Goal: Task Accomplishment & Management: Manage account settings

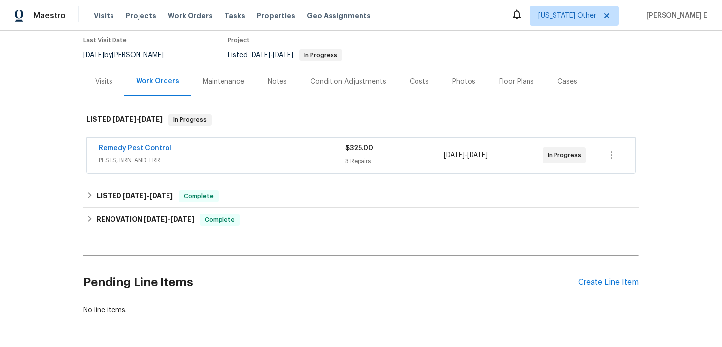
scroll to position [96, 0]
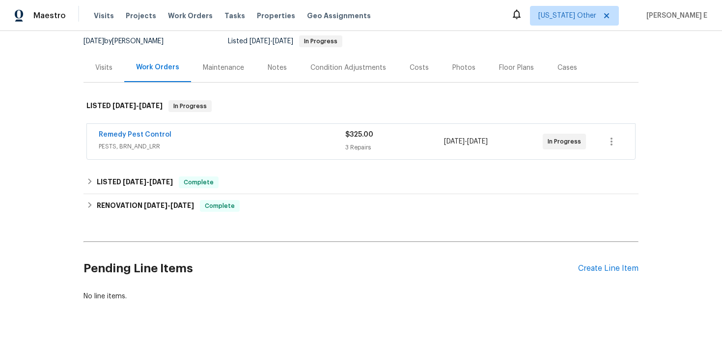
click at [243, 143] on span "PESTS, BRN_AND_LRR" at bounding box center [222, 146] width 246 height 10
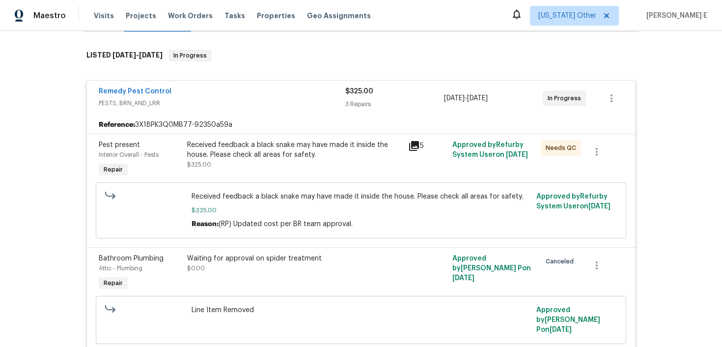
scroll to position [145, 0]
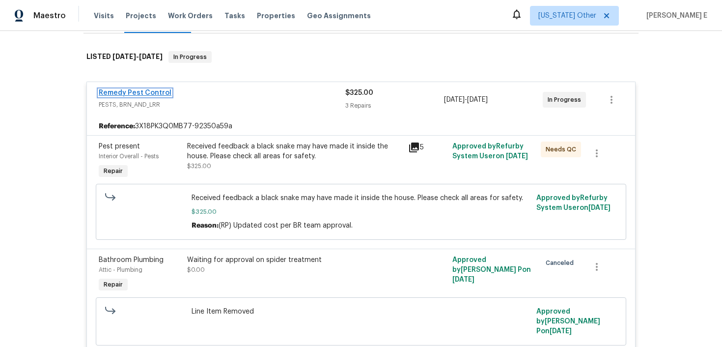
click at [137, 91] on link "Remedy Pest Control" at bounding box center [135, 92] width 73 height 7
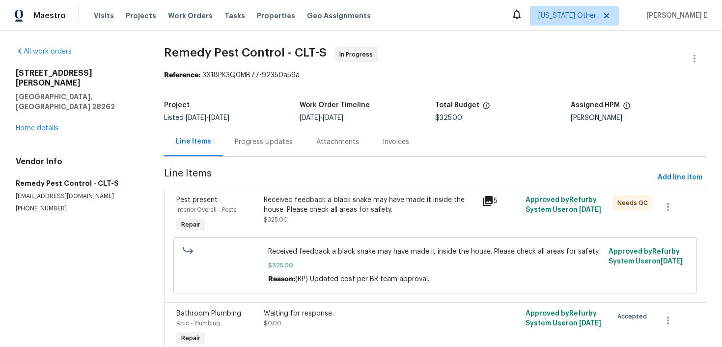
click at [276, 138] on div "Progress Updates" at bounding box center [264, 142] width 58 height 10
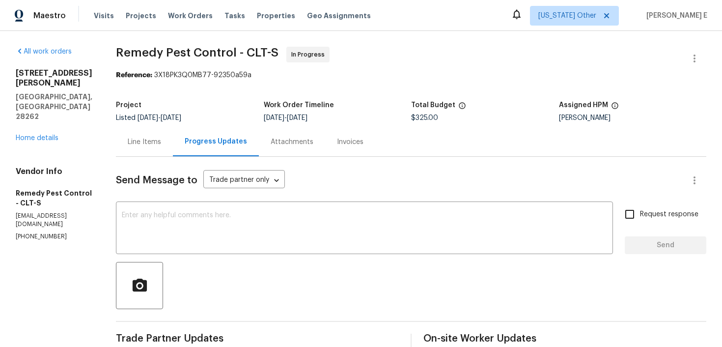
click at [129, 139] on div "Line Items" at bounding box center [144, 142] width 33 height 10
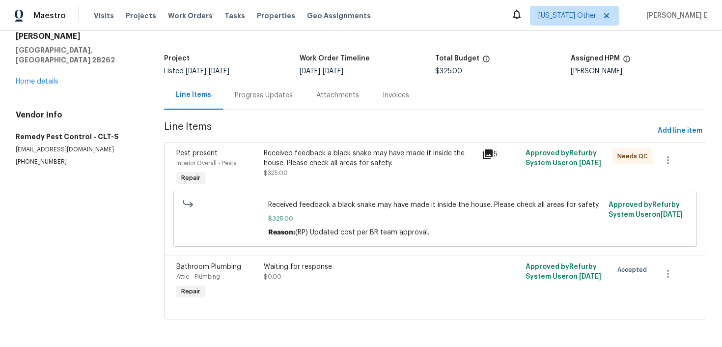
scroll to position [47, 0]
click at [285, 102] on div "Progress Updates" at bounding box center [263, 95] width 81 height 29
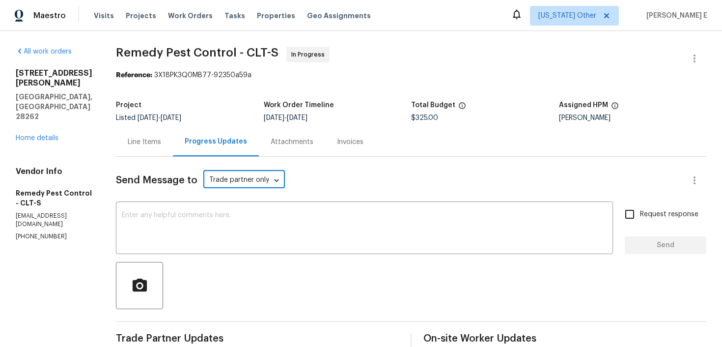
click at [136, 142] on div "Line Items" at bounding box center [144, 142] width 33 height 10
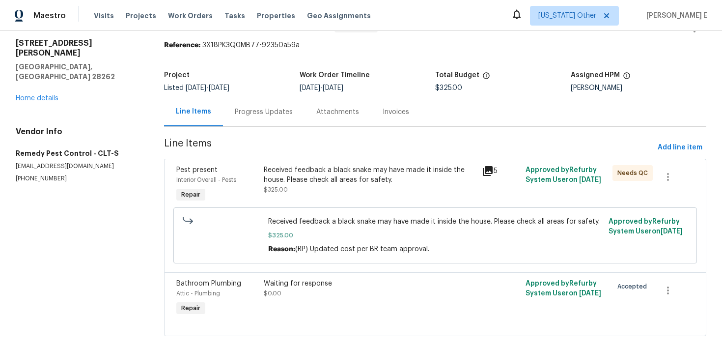
scroll to position [47, 0]
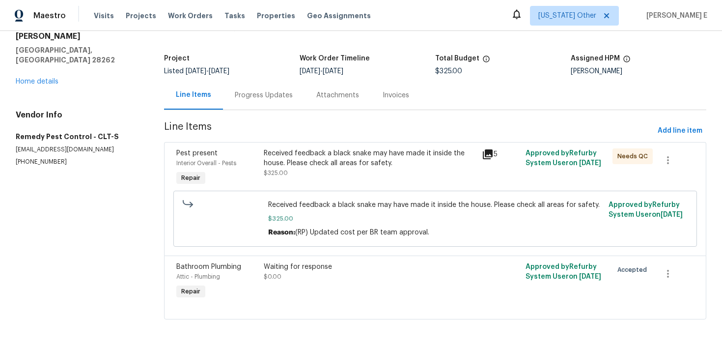
click at [286, 150] on div "Received feedback a black snake may have made it inside the house. Please check…" at bounding box center [370, 158] width 212 height 20
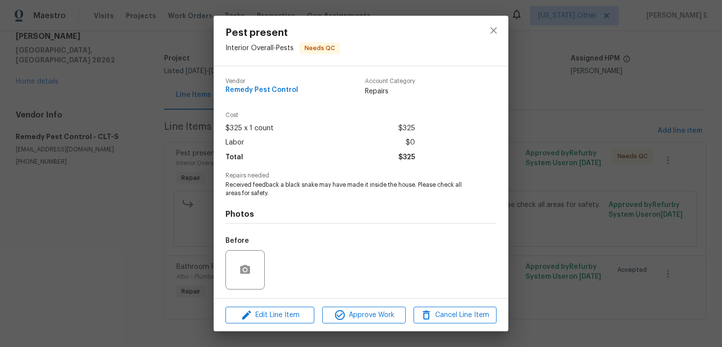
scroll to position [65, 0]
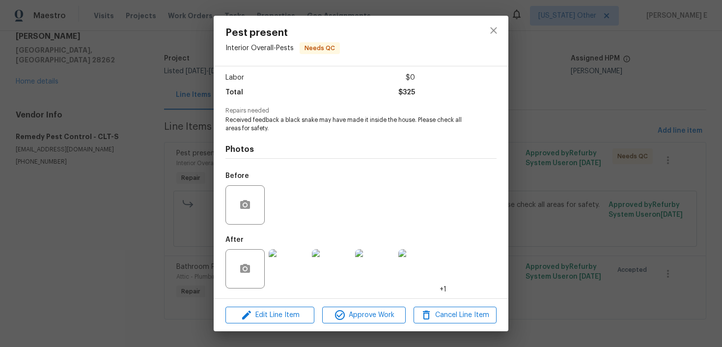
click at [281, 255] on img at bounding box center [288, 268] width 39 height 39
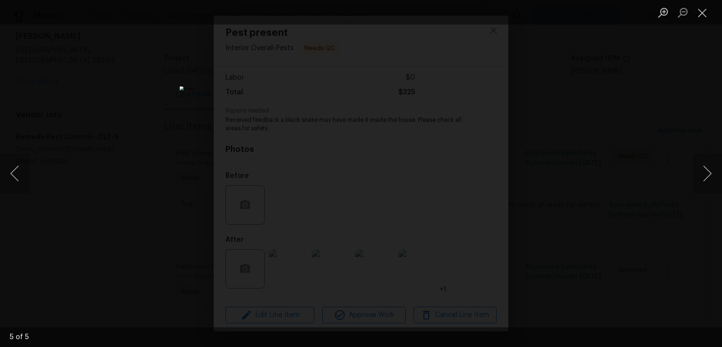
click at [537, 111] on div "Lightbox" at bounding box center [361, 173] width 722 height 347
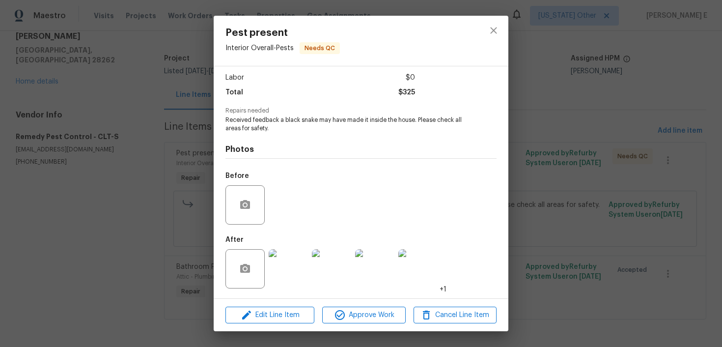
click at [571, 101] on div "Pest present Interior Overall - Pests Needs QC Vendor Remedy Pest Control Accou…" at bounding box center [361, 173] width 722 height 347
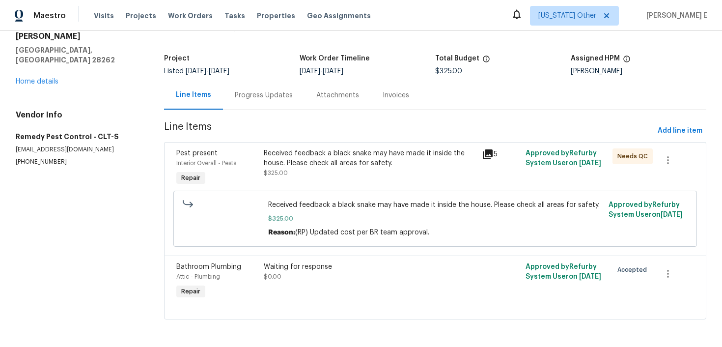
scroll to position [0, 0]
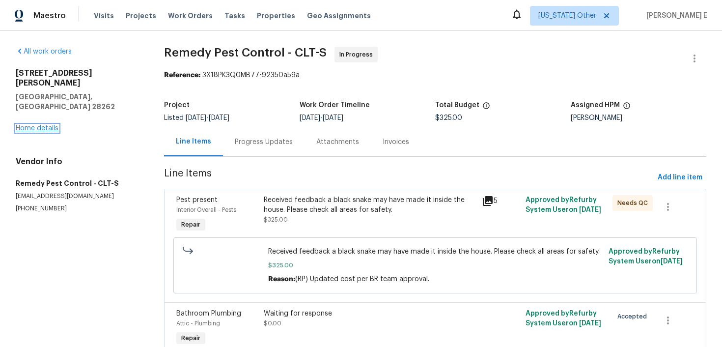
click at [30, 125] on link "Home details" at bounding box center [37, 128] width 43 height 7
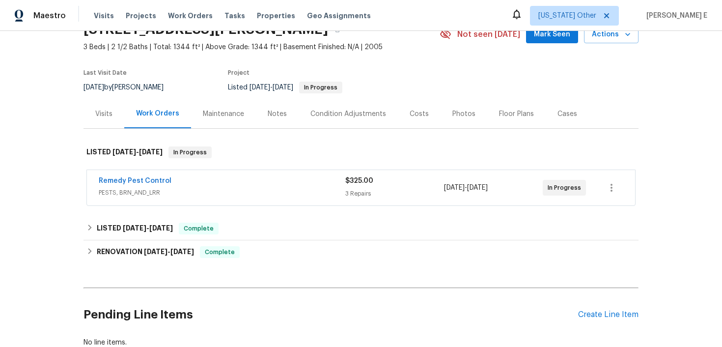
scroll to position [117, 0]
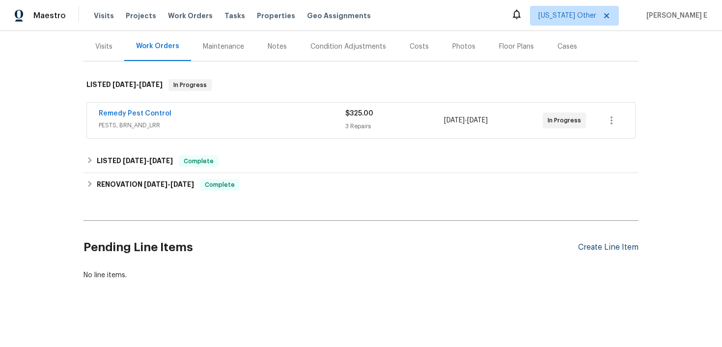
click at [602, 248] on div "Create Line Item" at bounding box center [608, 247] width 60 height 9
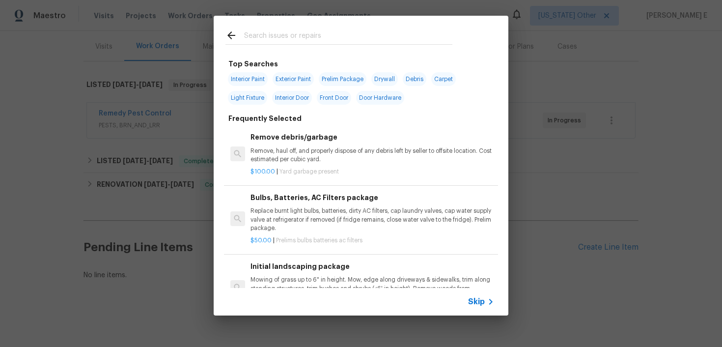
click at [480, 302] on span "Skip" at bounding box center [476, 302] width 17 height 10
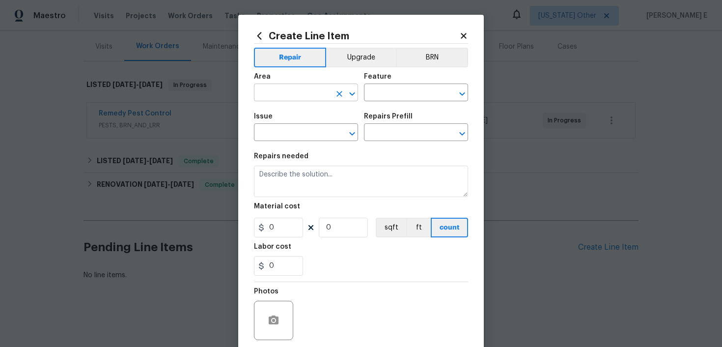
click at [272, 91] on input "text" at bounding box center [292, 93] width 77 height 15
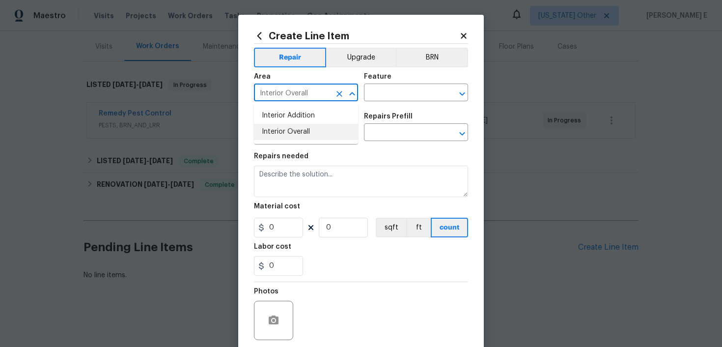
type input "Interior Overall"
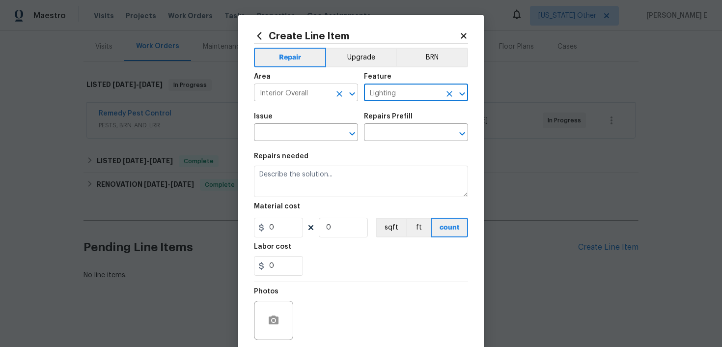
type input "Lighting"
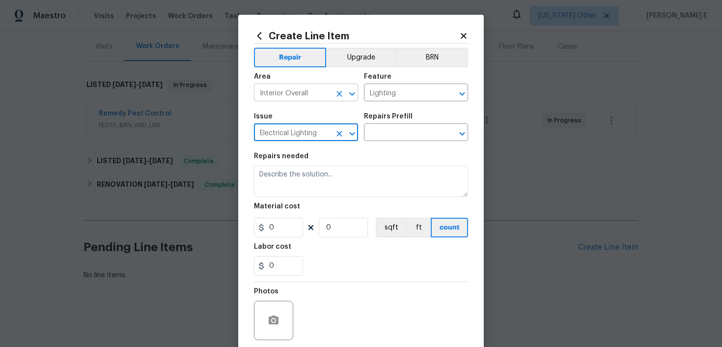
type input "Electrical Lighting"
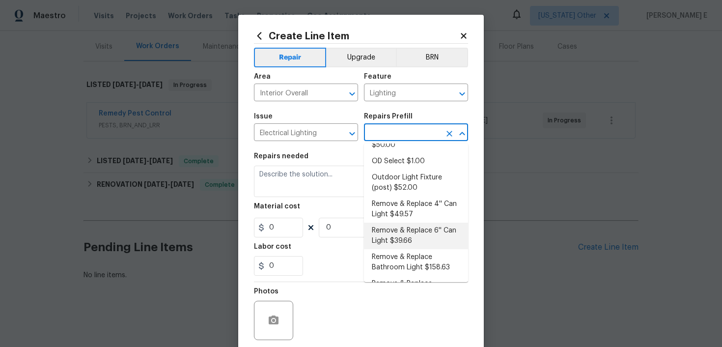
scroll to position [34, 0]
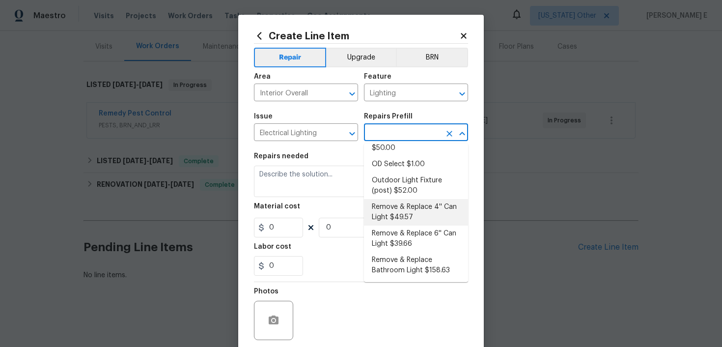
click at [418, 217] on li "Remove & Replace 4'' Can Light $49.57" at bounding box center [416, 212] width 104 height 27
type input "Remove & Replace 4'' Can Light $49.57"
type textarea "Remove and replace the 4'' can lights with new (LED). Ensure that the new 4'' c…"
type input "1"
type input "49.57"
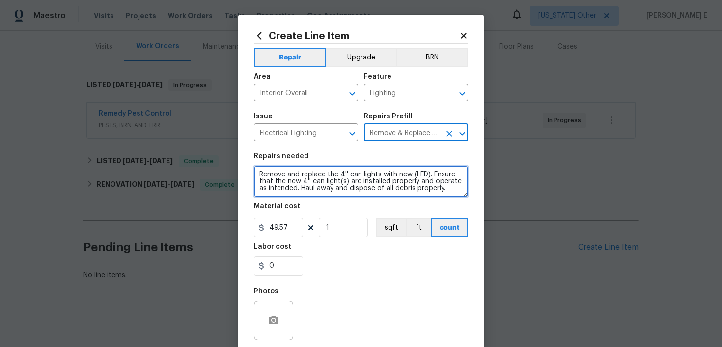
click at [315, 174] on textarea "Remove and replace the 4'' can lights with new (LED). Ensure that the new 4'' c…" at bounding box center [361, 180] width 214 height 31
paste textarea "replace all burnt out light bulbs in home"
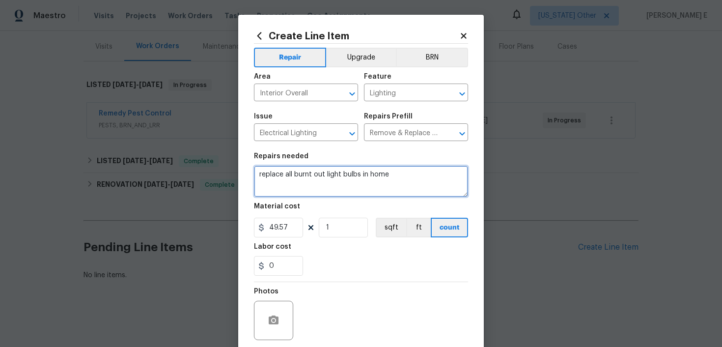
drag, startPoint x: 261, startPoint y: 175, endPoint x: 261, endPoint y: 244, distance: 68.7
click at [261, 178] on textarea "replace all burnt out light bulbs in home" at bounding box center [361, 180] width 214 height 31
type textarea "Replace all burnt out light bulbs in home"
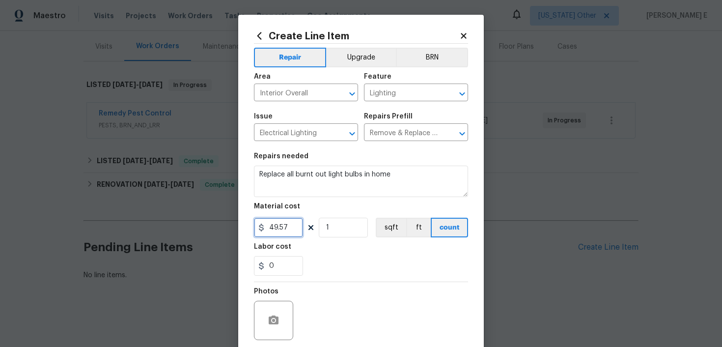
click at [282, 224] on input "49.57" at bounding box center [278, 227] width 49 height 20
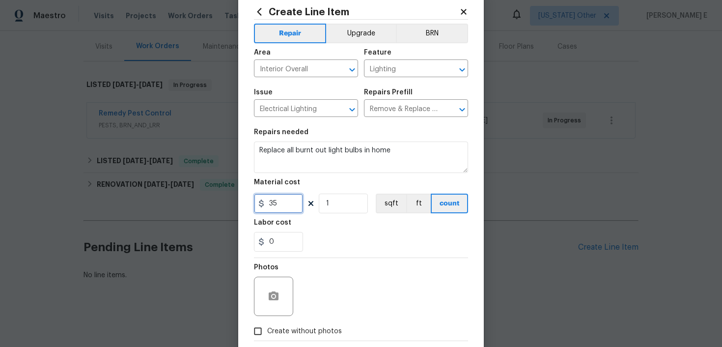
scroll to position [25, 0]
type input "35"
click at [269, 299] on icon "button" at bounding box center [274, 294] width 10 height 9
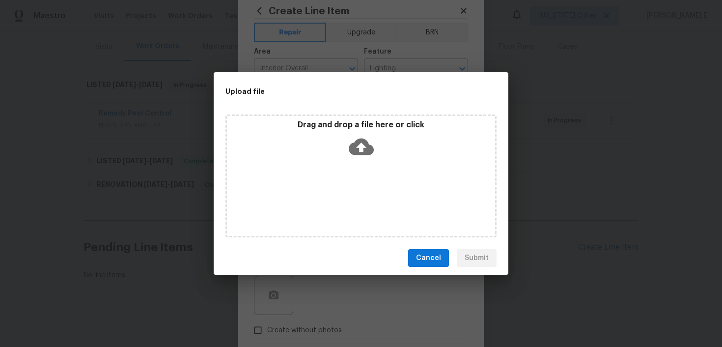
click at [359, 150] on icon at bounding box center [361, 146] width 25 height 25
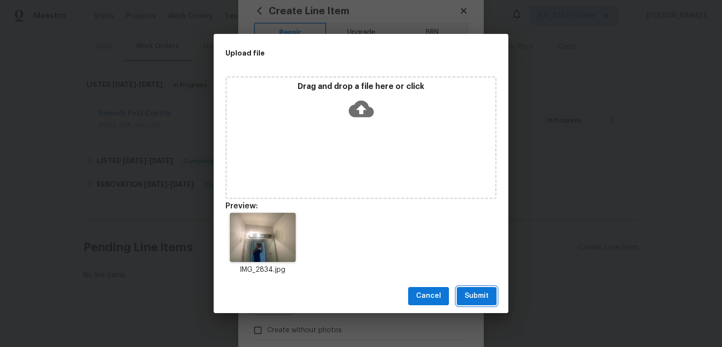
click at [460, 301] on button "Submit" at bounding box center [477, 296] width 40 height 18
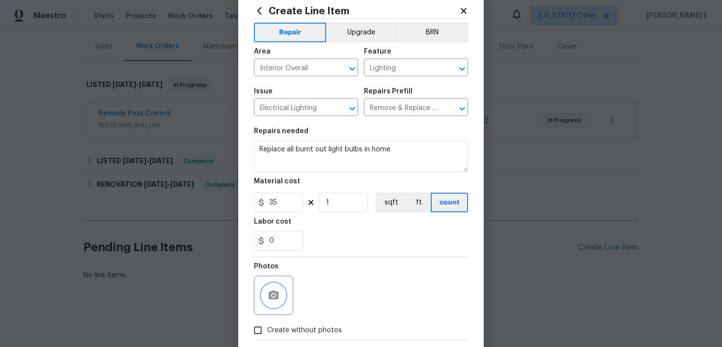
scroll to position [77, 0]
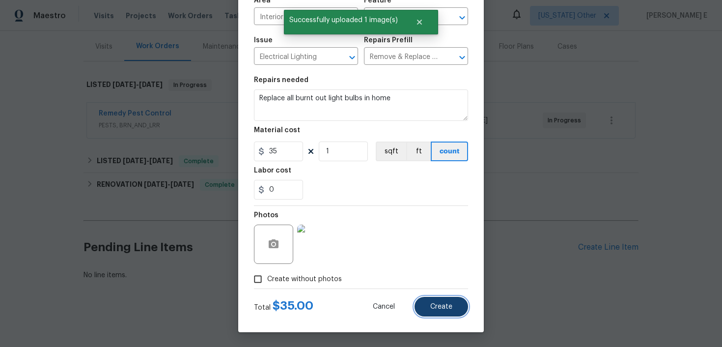
click at [447, 303] on span "Create" at bounding box center [441, 306] width 22 height 7
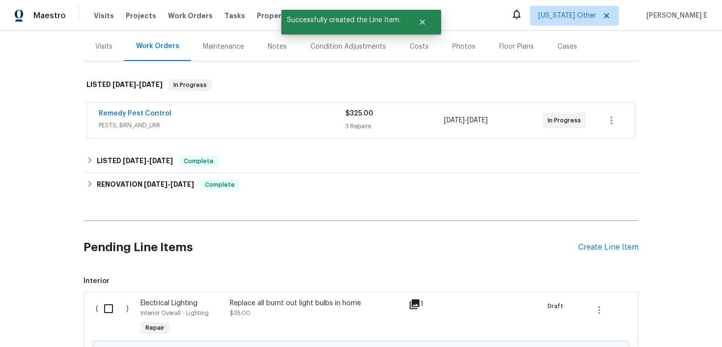
scroll to position [229, 0]
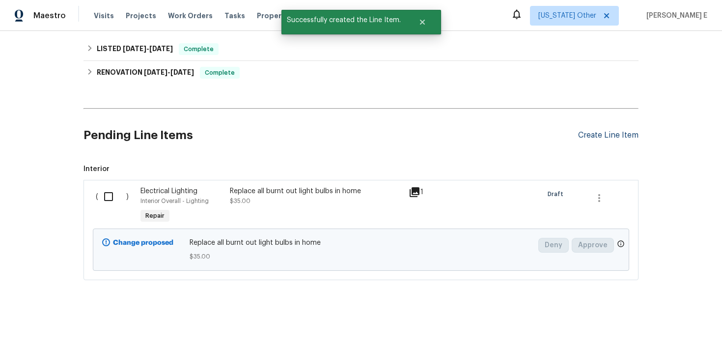
click at [630, 133] on div "Create Line Item" at bounding box center [608, 135] width 60 height 9
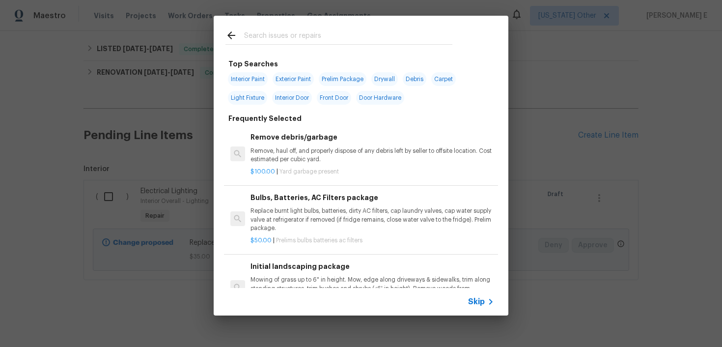
click at [477, 303] on span "Skip" at bounding box center [476, 302] width 17 height 10
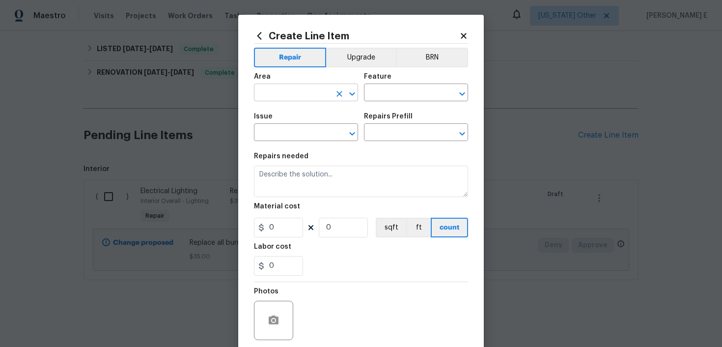
click at [295, 92] on input "text" at bounding box center [292, 93] width 77 height 15
type input "Interior Addition"
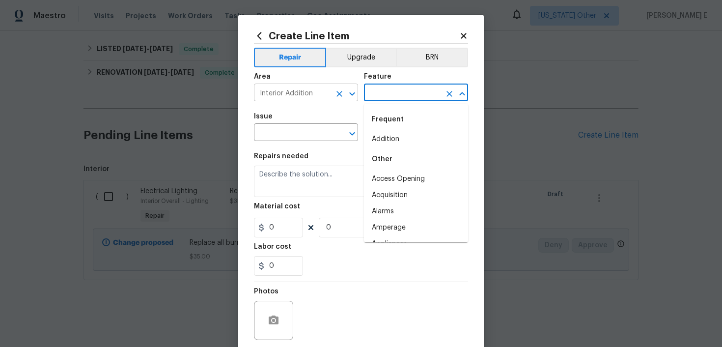
click at [338, 93] on icon "Clear" at bounding box center [339, 94] width 6 height 6
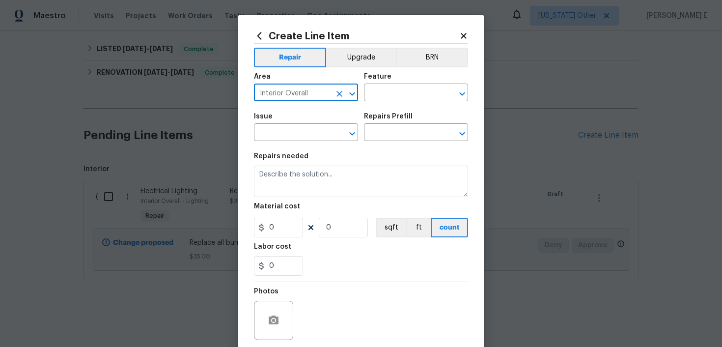
type input "Interior Overall"
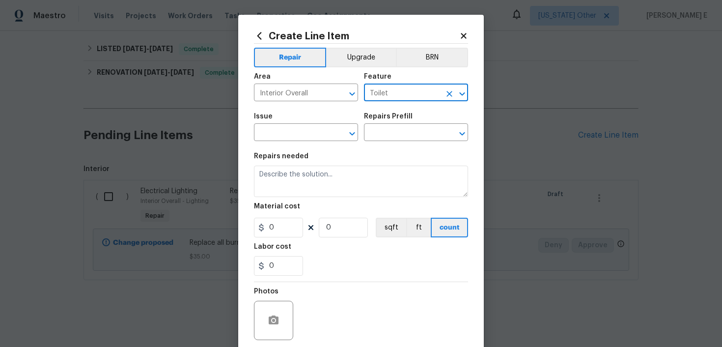
type input "Toilet"
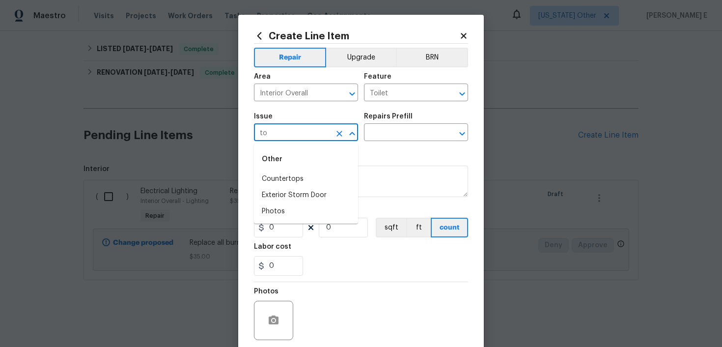
type input "t"
type input "Bathroom Accesories"
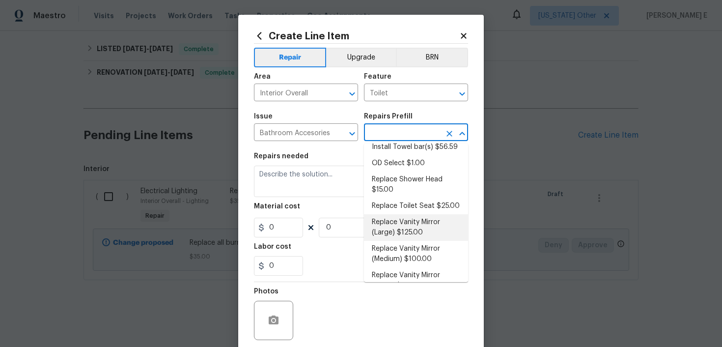
scroll to position [142, 0]
click at [406, 205] on li "Replace Toilet Seat $25.00" at bounding box center [416, 205] width 104 height 16
type input "Interior Trim"
type input "Replace Toilet Seat $25.00"
type textarea "Remove the existing toilet seat (if present) and install a new toilet seat (PM …"
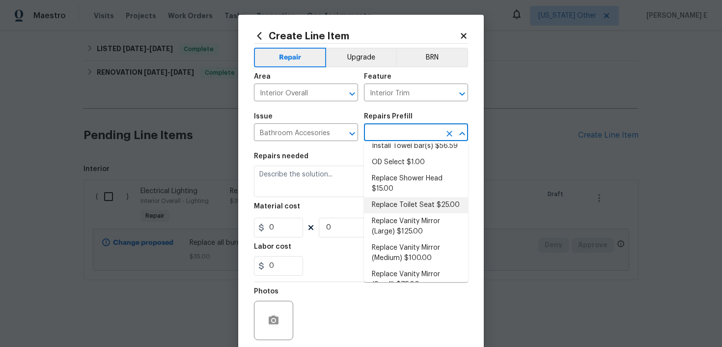
type input "25"
type input "1"
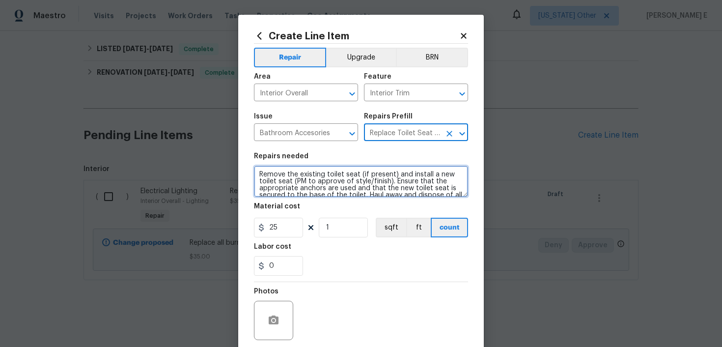
click at [352, 185] on textarea "Remove the existing toilet seat (if present) and install a new toilet seat (PM …" at bounding box center [361, 180] width 214 height 31
paste textarea "replace damaged toilet seat"
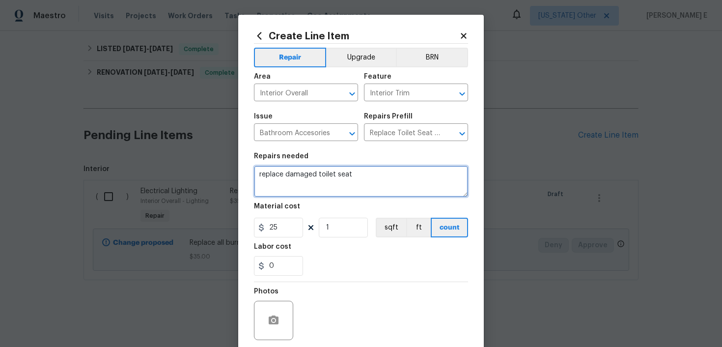
click at [262, 173] on textarea "replace damaged toilet seat" at bounding box center [361, 180] width 214 height 31
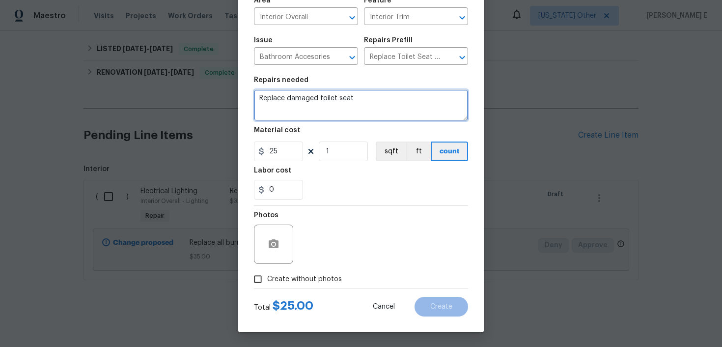
type textarea "Replace damaged toilet seat"
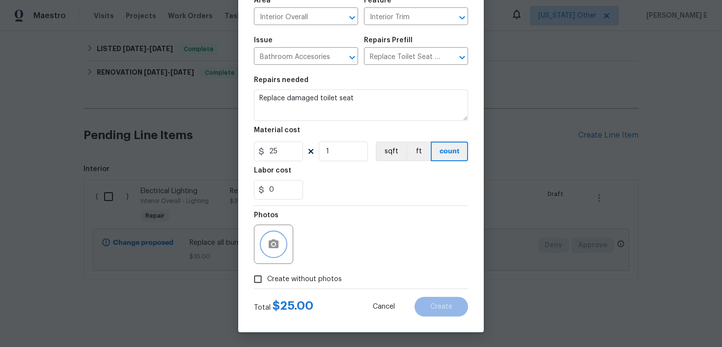
click at [273, 234] on button "button" at bounding box center [274, 244] width 24 height 24
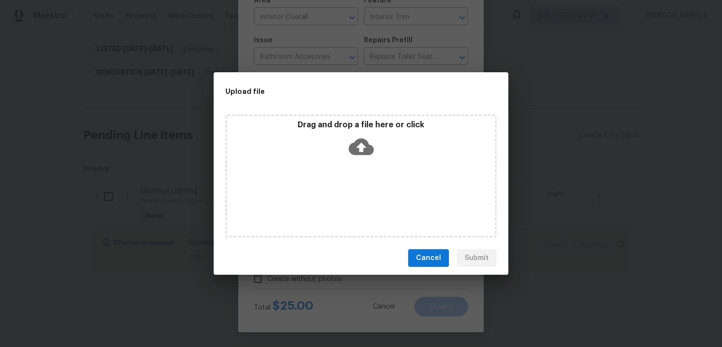
click at [362, 144] on icon at bounding box center [361, 146] width 25 height 25
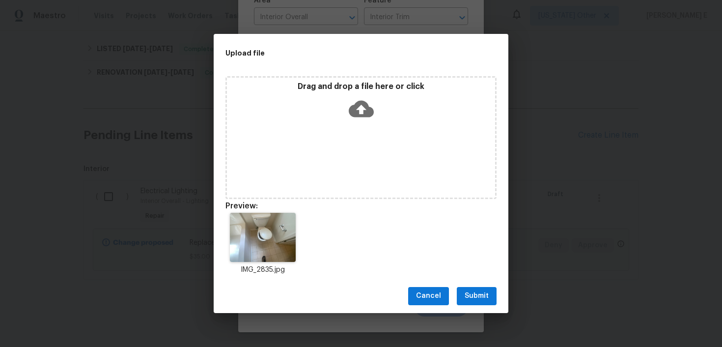
click at [465, 297] on span "Submit" at bounding box center [476, 296] width 24 height 12
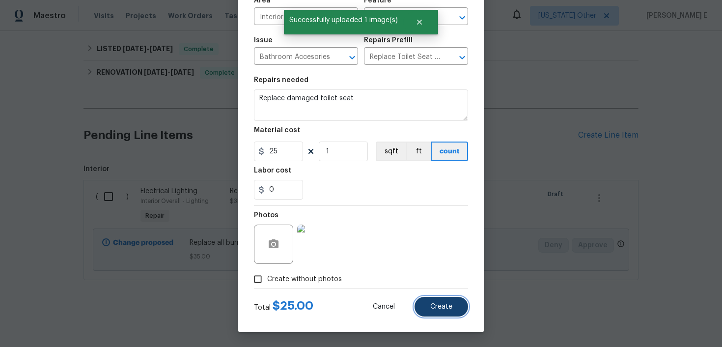
click at [432, 316] on button "Create" at bounding box center [441, 307] width 54 height 20
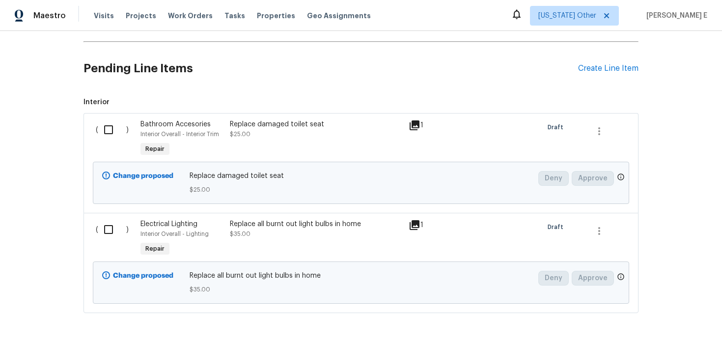
scroll to position [296, 0]
click at [597, 69] on div "Create Line Item" at bounding box center [608, 67] width 60 height 9
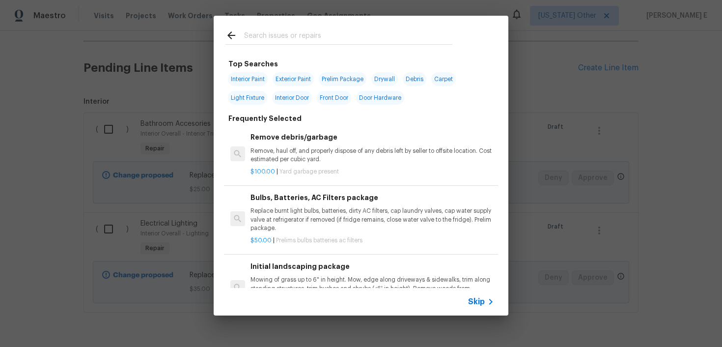
click at [485, 299] on icon at bounding box center [491, 302] width 12 height 12
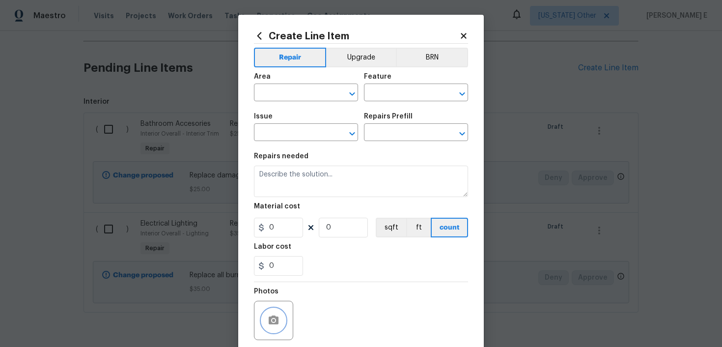
click at [268, 320] on icon "button" at bounding box center [274, 320] width 12 height 12
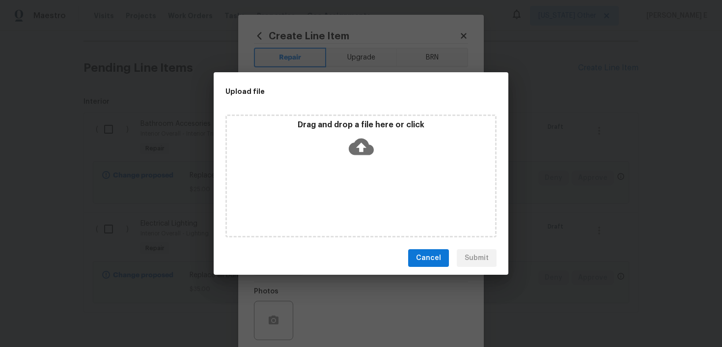
click at [367, 140] on icon at bounding box center [361, 146] width 25 height 25
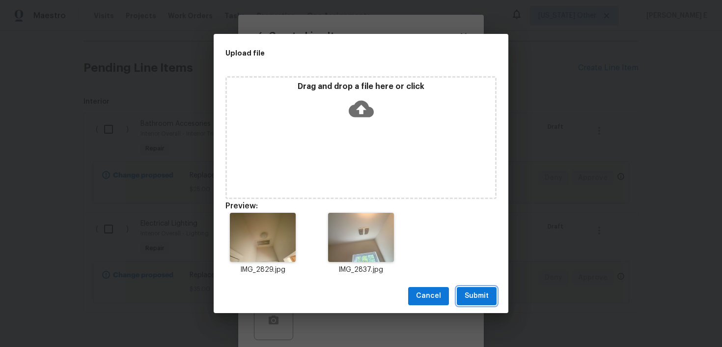
click at [465, 299] on span "Submit" at bounding box center [476, 296] width 24 height 12
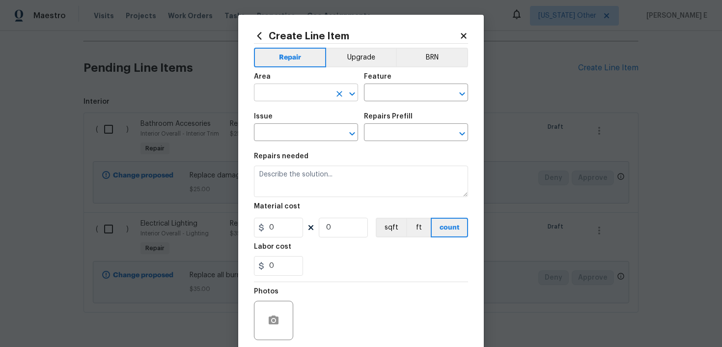
click at [280, 98] on input "text" at bounding box center [292, 93] width 77 height 15
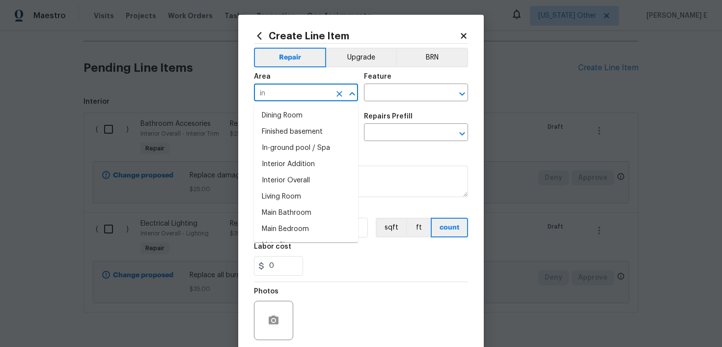
type input "int"
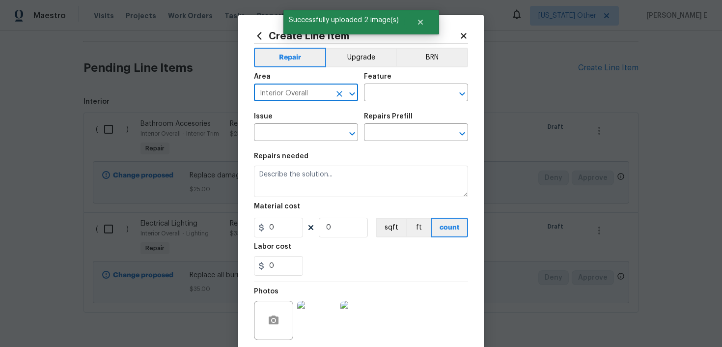
type input "Interior Overall"
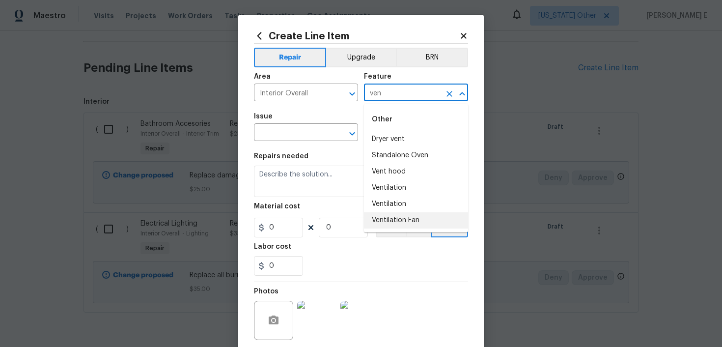
click at [382, 220] on li "Ventilation Fan" at bounding box center [416, 220] width 104 height 16
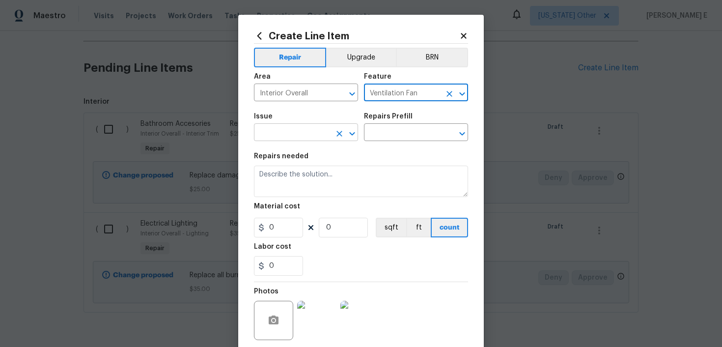
type input "Ventilation Fan"
click at [292, 128] on input "text" at bounding box center [292, 133] width 77 height 15
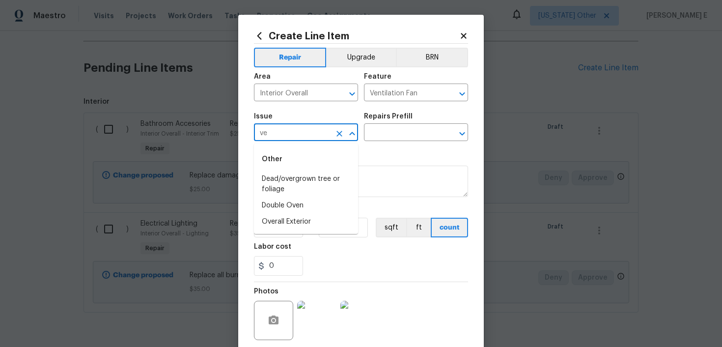
type input "v"
click at [288, 178] on li "Bathroom Accesories" at bounding box center [306, 179] width 104 height 16
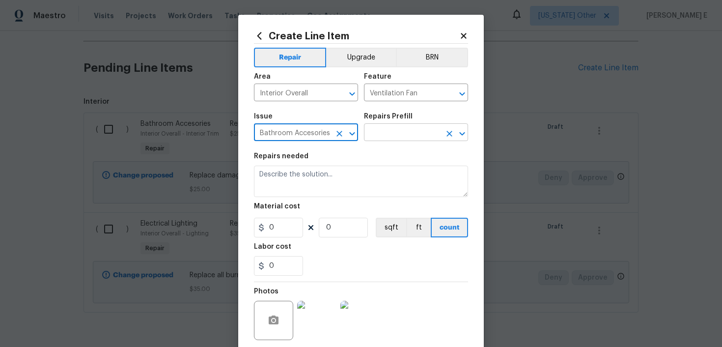
type input "Bathroom Accesories"
click at [384, 134] on input "text" at bounding box center [402, 133] width 77 height 15
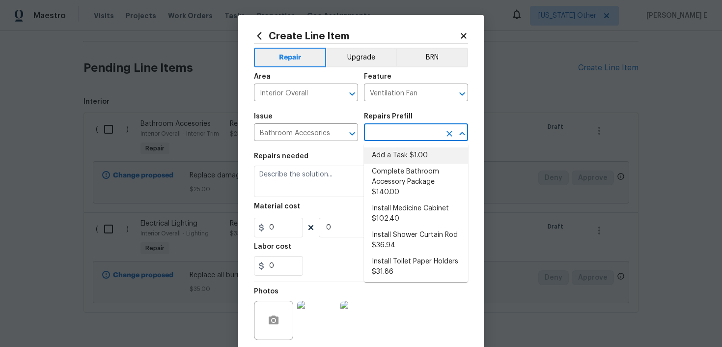
click at [396, 154] on li "Add a Task $1.00" at bounding box center [416, 155] width 104 height 16
type input "Interior Trim"
type input "Add a Task $1.00"
type textarea "HPM to detail"
type input "1"
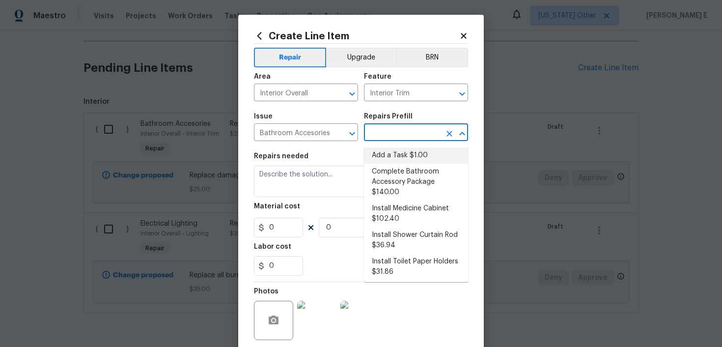
type input "1"
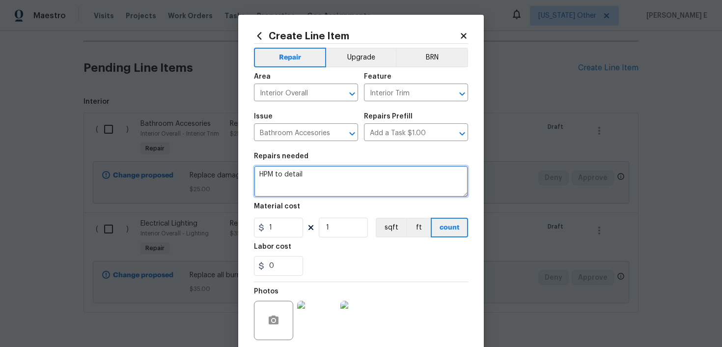
click at [338, 176] on textarea "HPM to detail" at bounding box center [361, 180] width 214 height 31
paste textarea "replace non functionalvent fan in bathroom"
click at [263, 173] on textarea "replace non functionalvent fan in bathroom" at bounding box center [361, 180] width 214 height 31
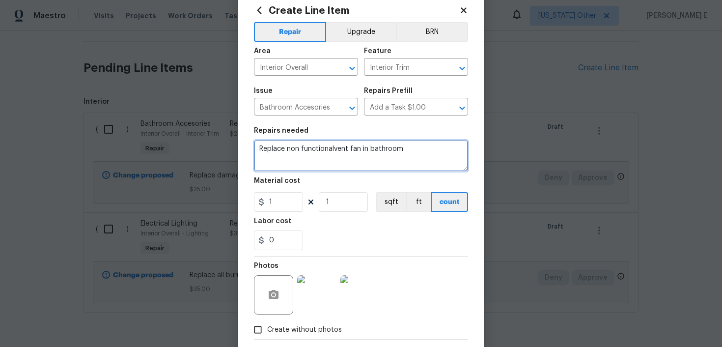
scroll to position [27, 0]
type textarea "Replace non functionalvent fan in bathroom"
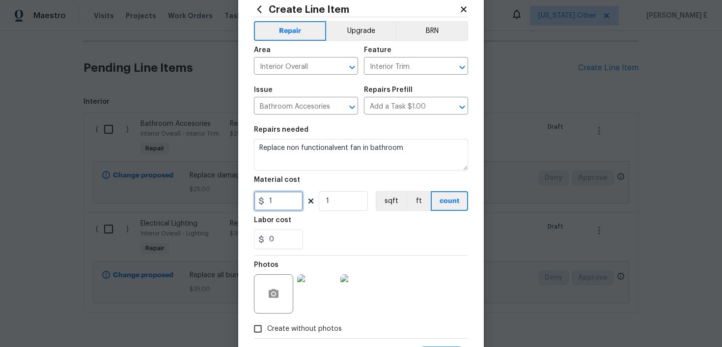
drag, startPoint x: 275, startPoint y: 202, endPoint x: 237, endPoint y: 206, distance: 38.5
click at [237, 206] on div "Create Line Item Repair Upgrade BRN Area Interior Overall ​ Feature Interior Tr…" at bounding box center [361, 173] width 722 height 347
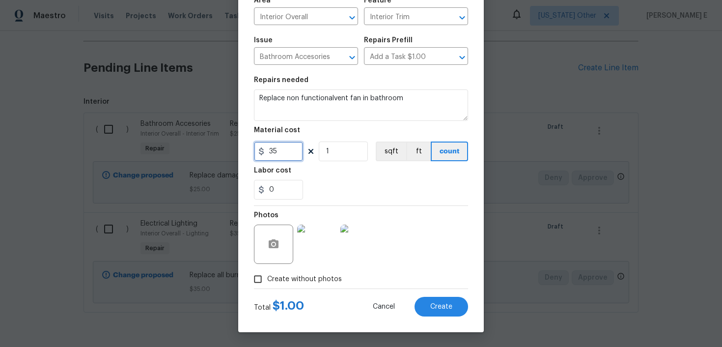
type input "35"
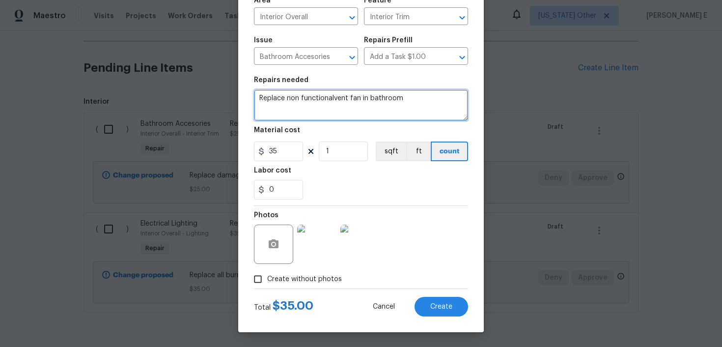
click at [334, 97] on textarea "Replace non functionalvent fan in bathroom" at bounding box center [361, 104] width 214 height 31
type textarea "Replace non functional vent fan in bathroom"
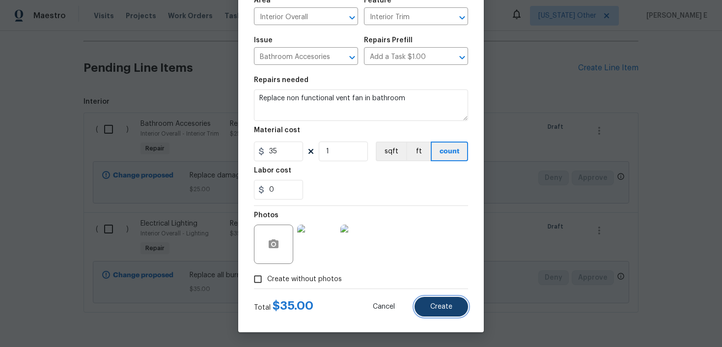
click at [439, 305] on span "Create" at bounding box center [441, 306] width 22 height 7
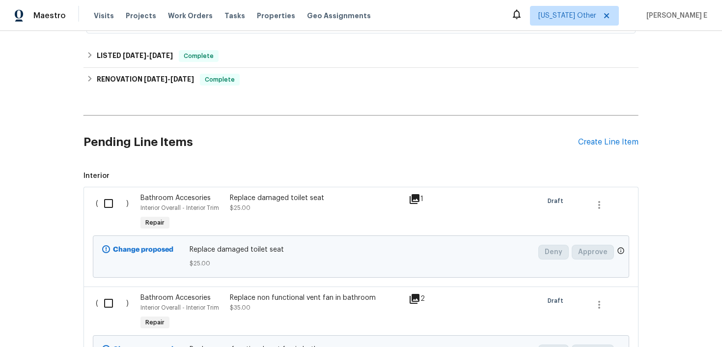
scroll to position [217, 0]
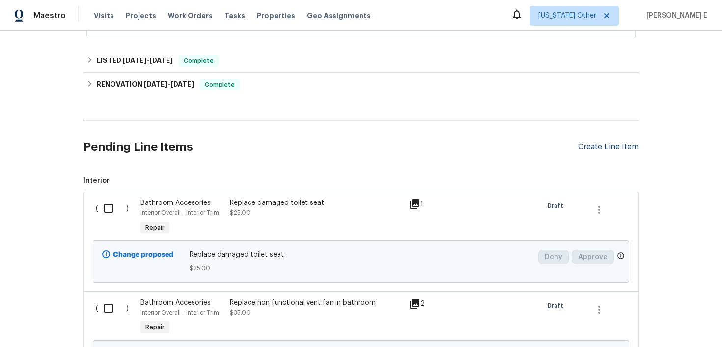
click at [613, 142] on div "Create Line Item" at bounding box center [608, 146] width 60 height 9
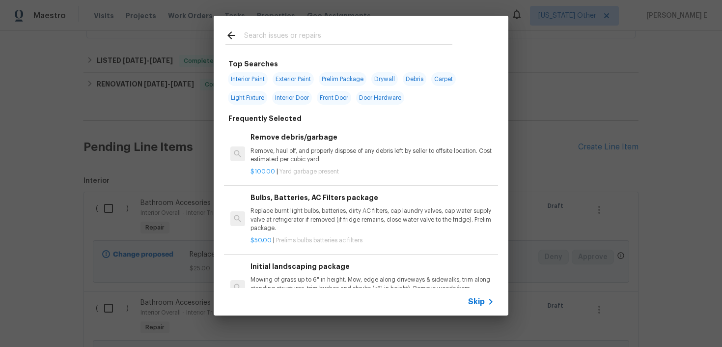
click at [485, 296] on icon at bounding box center [491, 302] width 12 height 12
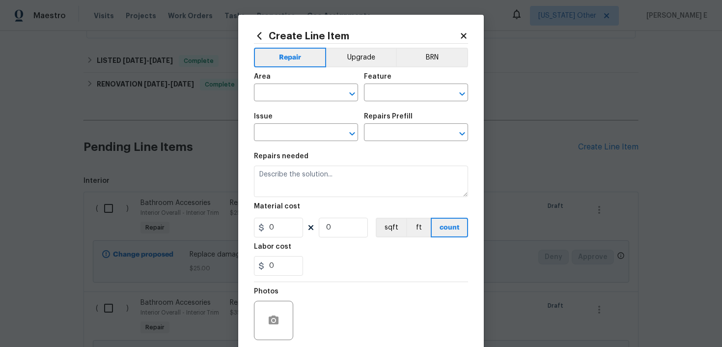
scroll to position [77, 0]
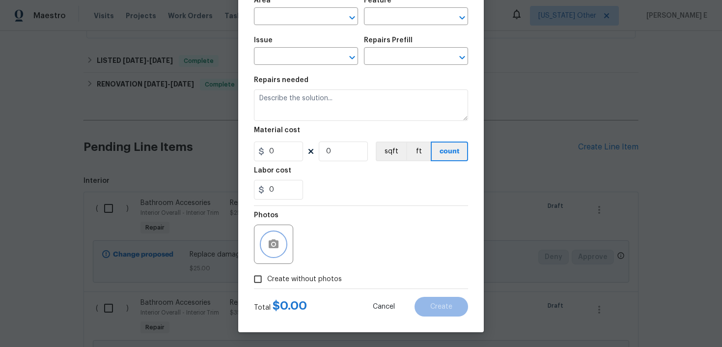
click at [275, 249] on icon "button" at bounding box center [274, 244] width 12 height 12
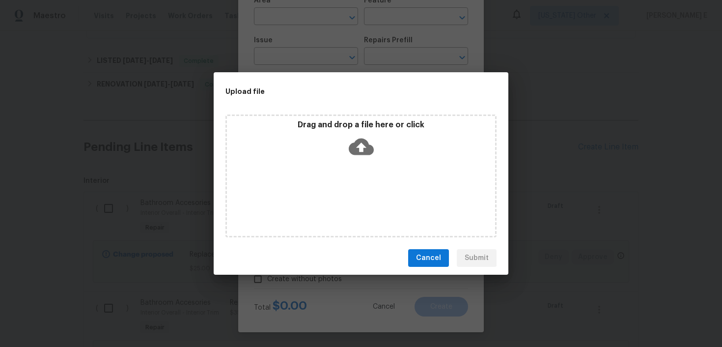
click at [357, 150] on icon at bounding box center [361, 146] width 25 height 17
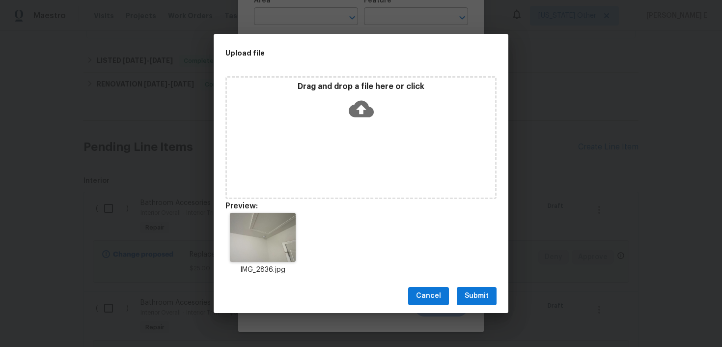
click at [479, 296] on span "Submit" at bounding box center [476, 296] width 24 height 12
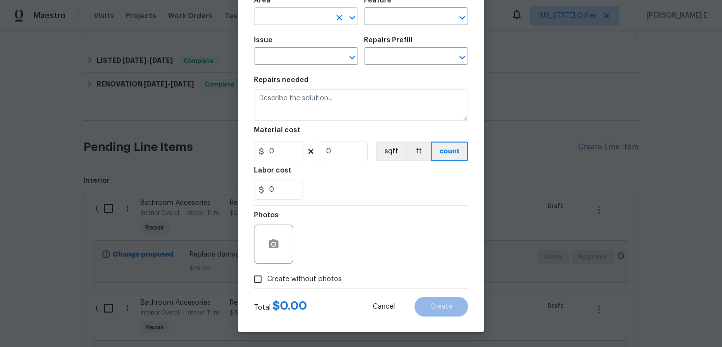
click at [292, 17] on input "text" at bounding box center [292, 17] width 77 height 15
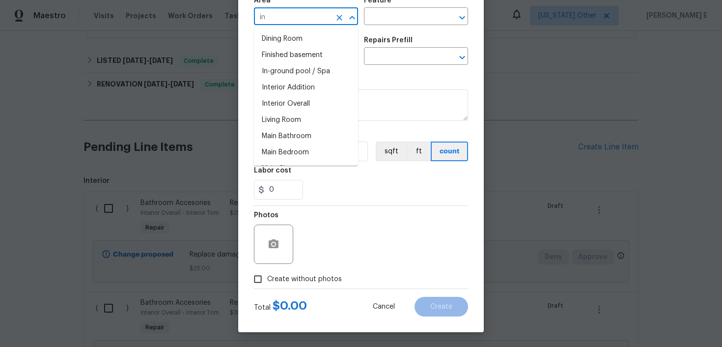
type input "int"
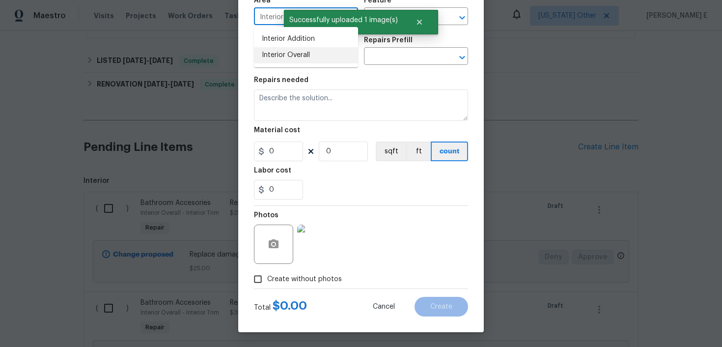
type input "Interior Overall"
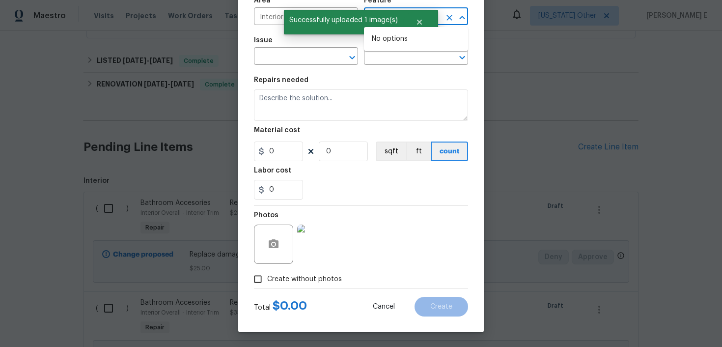
scroll to position [0, 0]
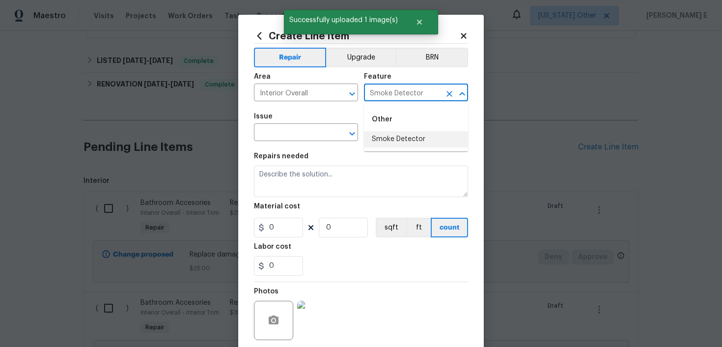
type input "Smoke Detector"
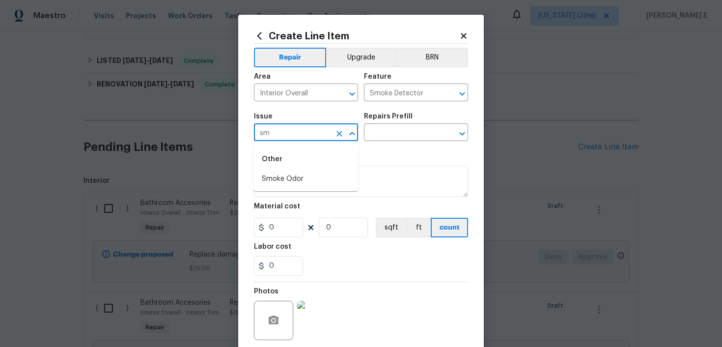
type input "s"
click at [303, 180] on li "Bulbs, Batteries, AC Filters" at bounding box center [306, 179] width 104 height 16
type input "Bulbs, Batteries, AC Filters"
click at [384, 131] on input "text" at bounding box center [402, 133] width 77 height 15
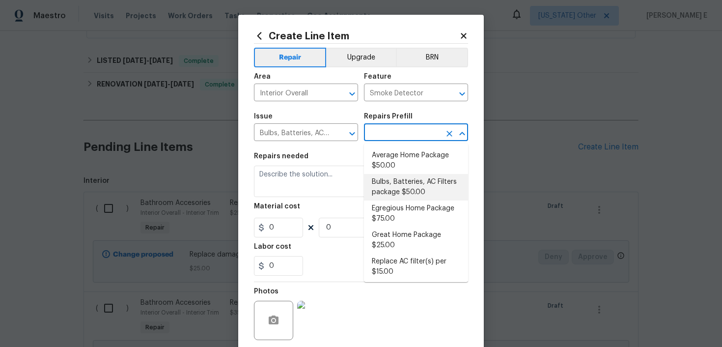
click at [412, 189] on li "Bulbs, Batteries, AC Filters package $50.00" at bounding box center [416, 187] width 104 height 27
type input "Home Readiness Packages"
type input "Bulbs, Batteries, AC Filters package $50.00"
type textarea "Replace burnt light bulbs, batteries, dirty AC filters, cap laundry valves, cap…"
type input "50"
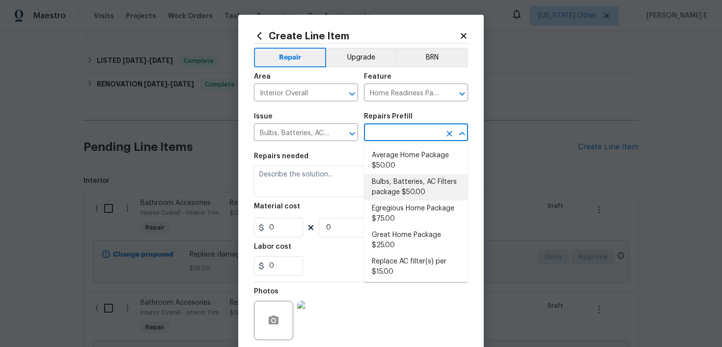
type input "1"
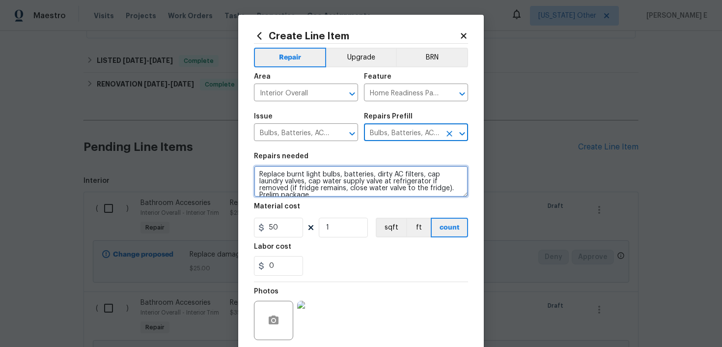
click at [318, 181] on textarea "Replace burnt light bulbs, batteries, dirty AC filters, cap laundry valves, cap…" at bounding box center [361, 180] width 214 height 31
paste textarea "replace battery in chirping smoke detector"
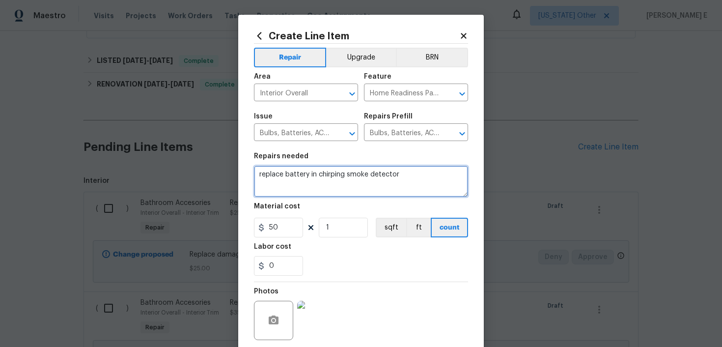
click at [261, 174] on textarea "replace battery in chirping smoke detector" at bounding box center [361, 180] width 214 height 31
type textarea "Replace battery in chirping smoke detector"
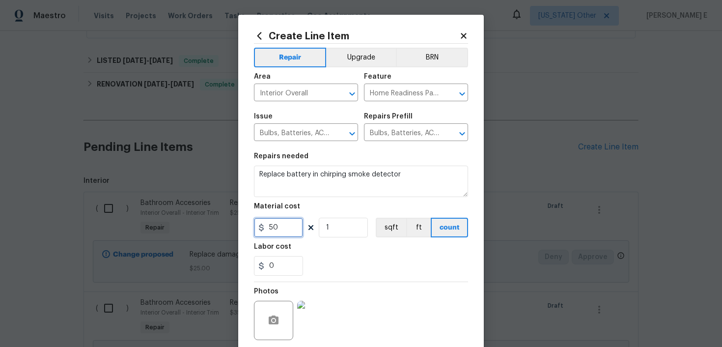
click at [275, 230] on input "50" at bounding box center [278, 227] width 49 height 20
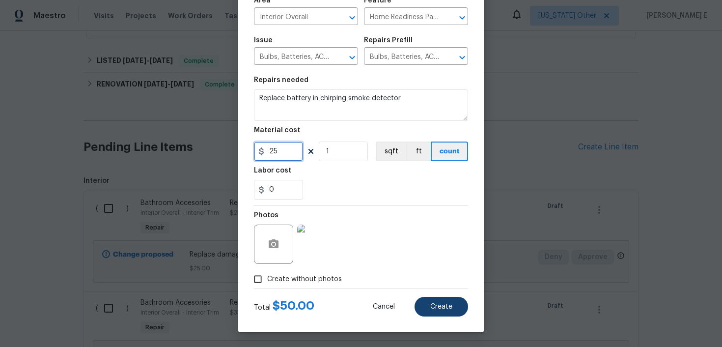
type input "25"
click at [432, 307] on span "Create" at bounding box center [441, 306] width 22 height 7
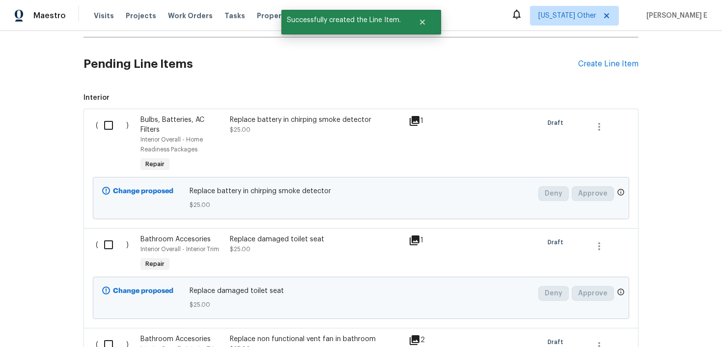
scroll to position [324, 0]
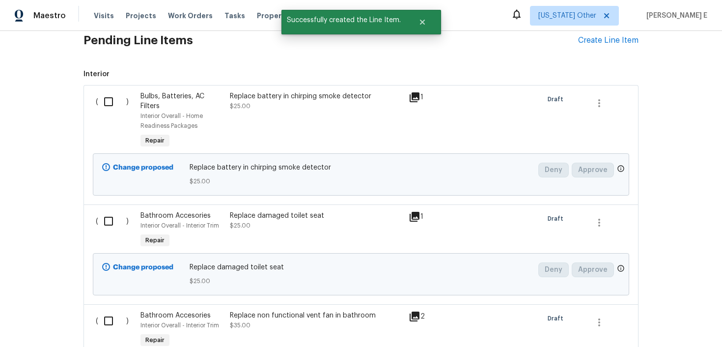
click at [106, 101] on input "checkbox" at bounding box center [112, 101] width 28 height 21
checkbox input "true"
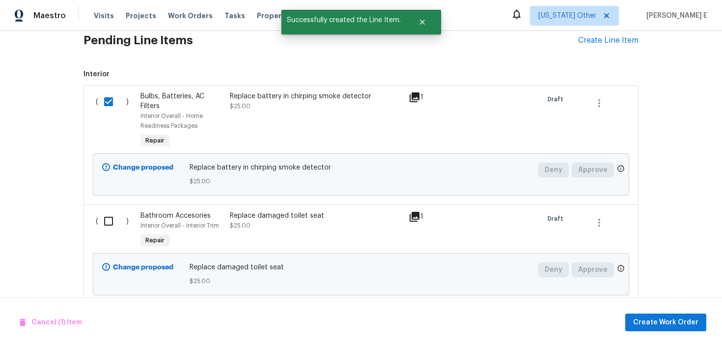
click at [113, 220] on input "checkbox" at bounding box center [112, 221] width 28 height 21
checkbox input "true"
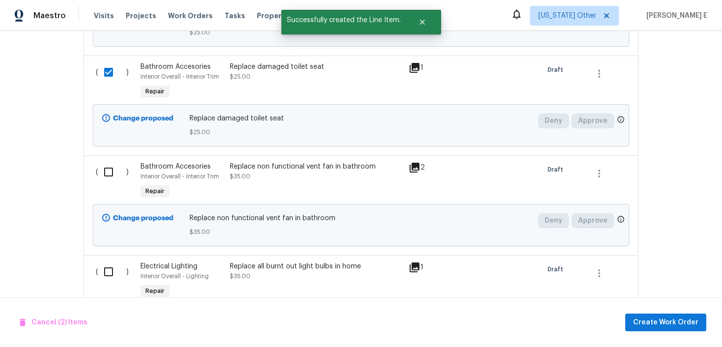
scroll to position [489, 0]
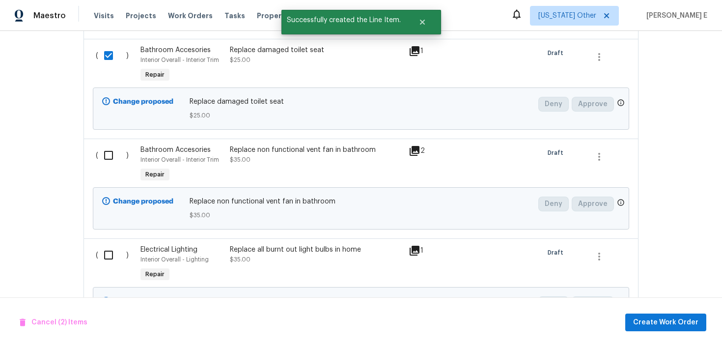
click at [107, 158] on input "checkbox" at bounding box center [112, 155] width 28 height 21
checkbox input "true"
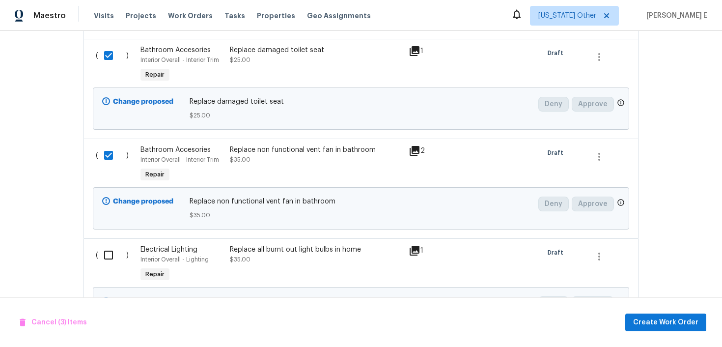
click at [112, 259] on input "checkbox" at bounding box center [112, 254] width 28 height 21
checkbox input "true"
click at [682, 322] on span "Create Work Order" at bounding box center [665, 322] width 65 height 12
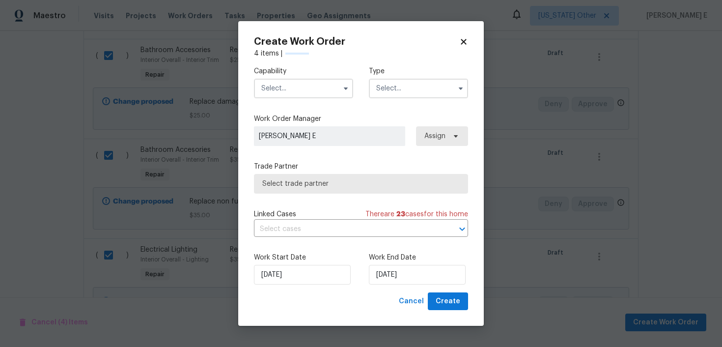
checkbox input "false"
click at [325, 89] on input "text" at bounding box center [303, 89] width 99 height 20
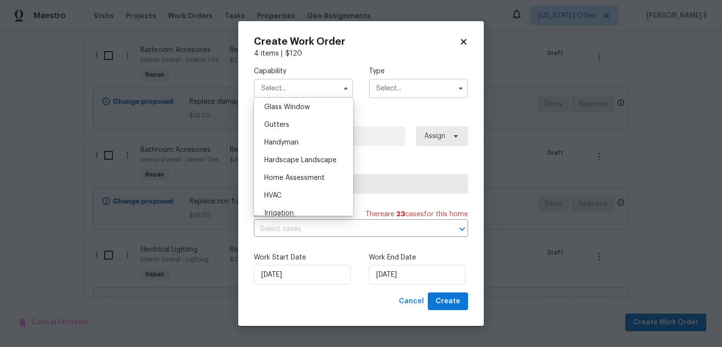
scroll to position [515, 0]
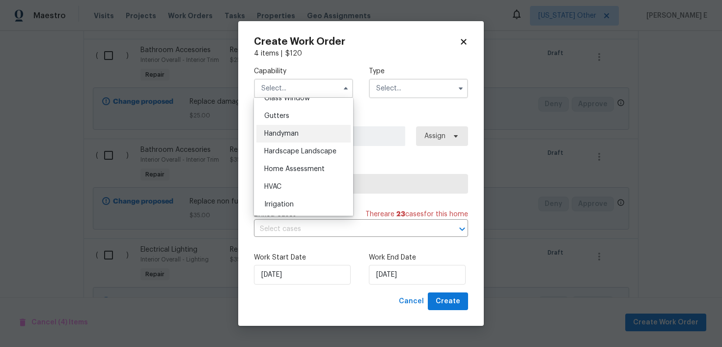
click at [306, 132] on div "Handyman" at bounding box center [303, 134] width 94 height 18
type input "Handyman"
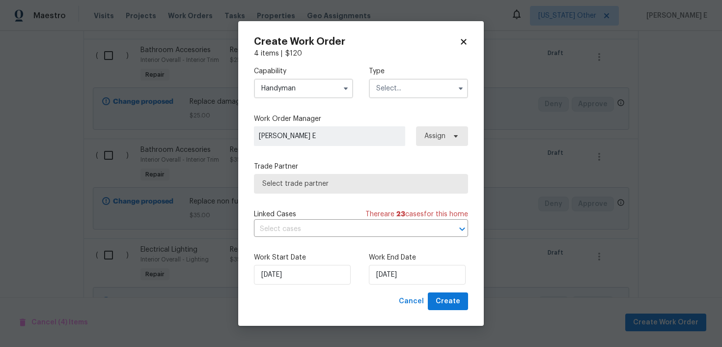
click at [393, 76] on label "Type" at bounding box center [418, 71] width 99 height 10
click at [382, 86] on input "text" at bounding box center [418, 89] width 99 height 20
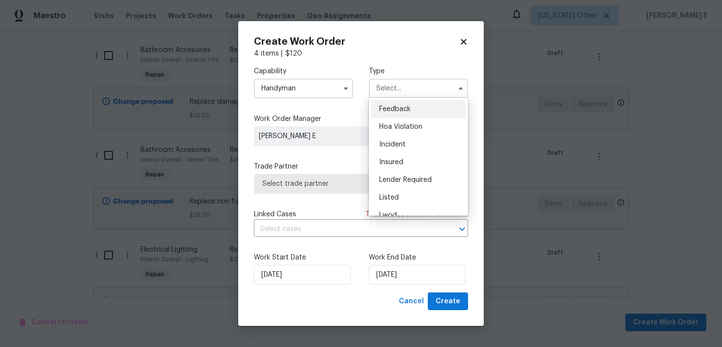
click at [390, 109] on span "Feedback" at bounding box center [394, 109] width 31 height 7
type input "Feedback"
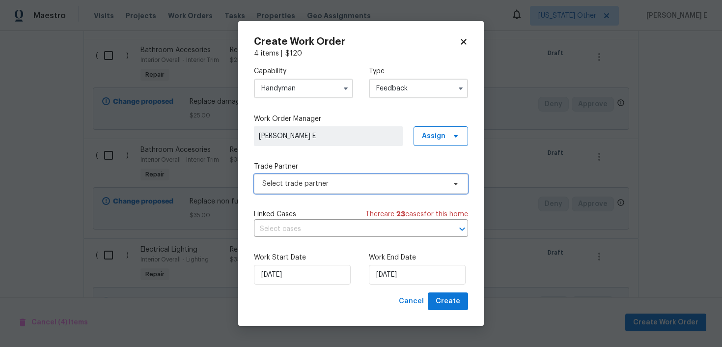
click at [319, 192] on span "Select trade partner" at bounding box center [361, 184] width 214 height 20
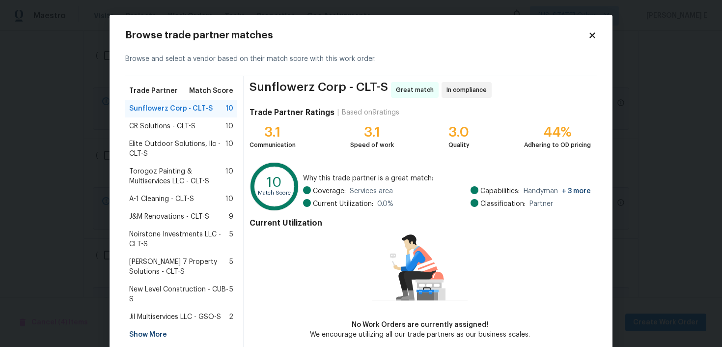
click at [170, 177] on span "Torogoz Painting & Multiservices LLC - CLT-S" at bounding box center [177, 176] width 96 height 20
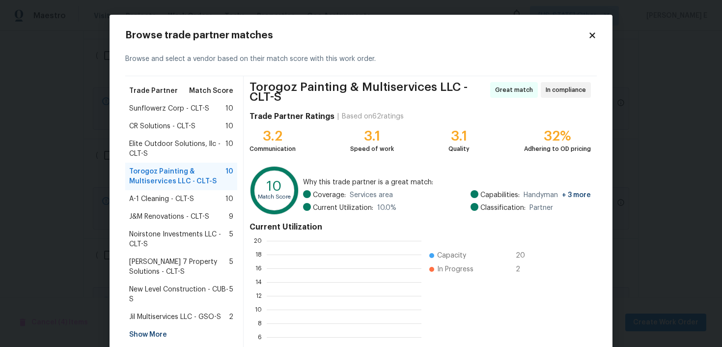
scroll to position [137, 155]
click at [170, 111] on span "Sunflowerz Corp - CLT-S" at bounding box center [169, 109] width 80 height 10
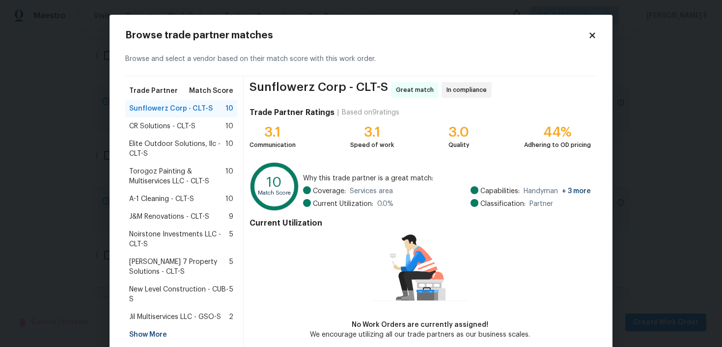
scroll to position [51, 0]
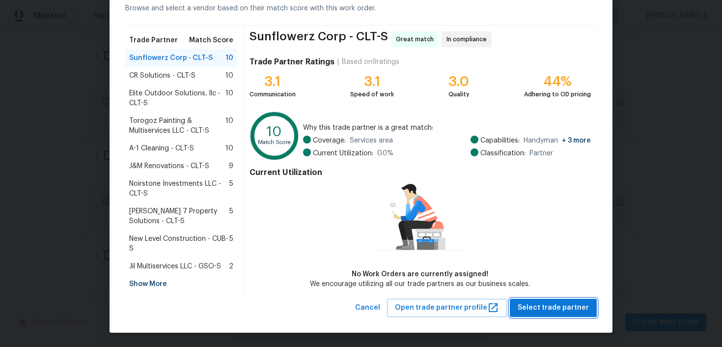
click at [567, 306] on span "Select trade partner" at bounding box center [552, 307] width 71 height 12
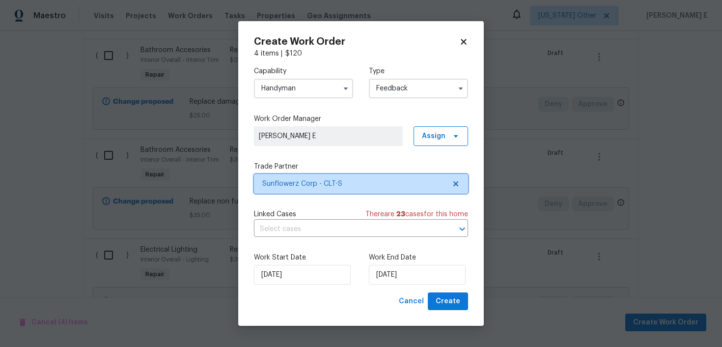
scroll to position [0, 0]
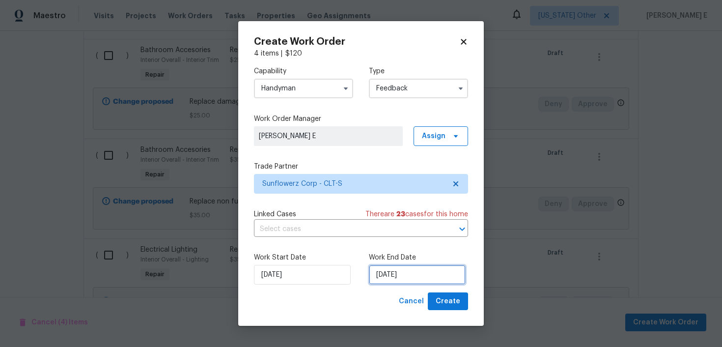
click at [388, 279] on input "[DATE]" at bounding box center [417, 275] width 97 height 20
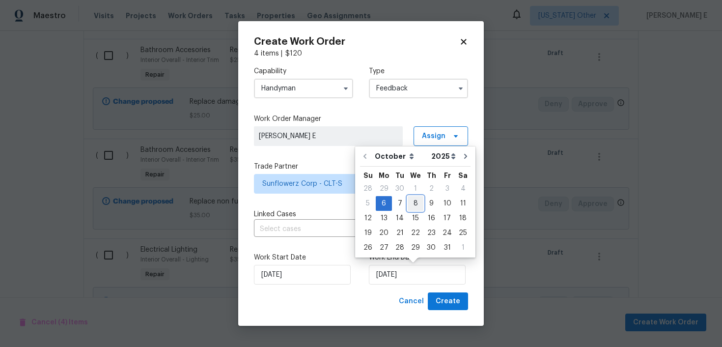
click at [410, 208] on div "8" at bounding box center [415, 203] width 16 height 14
type input "[DATE]"
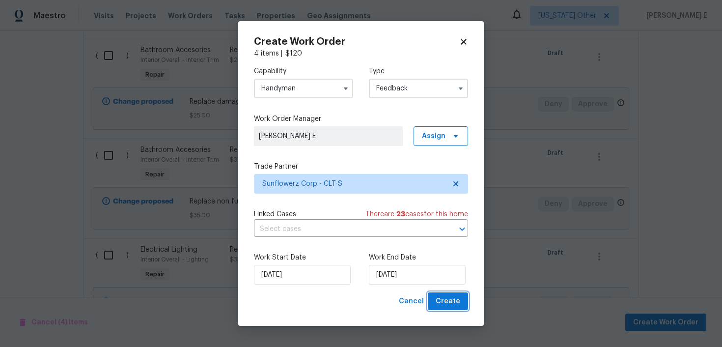
click at [444, 301] on span "Create" at bounding box center [447, 301] width 25 height 12
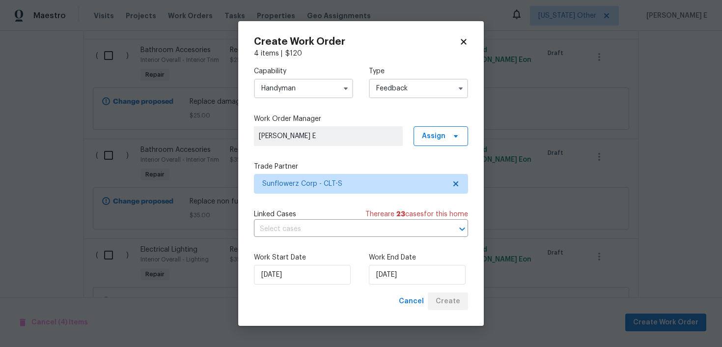
scroll to position [153, 0]
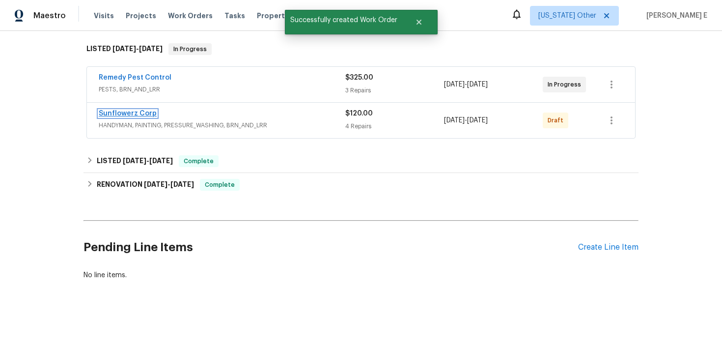
click at [112, 112] on link "Sunflowerz Corp" at bounding box center [128, 113] width 58 height 7
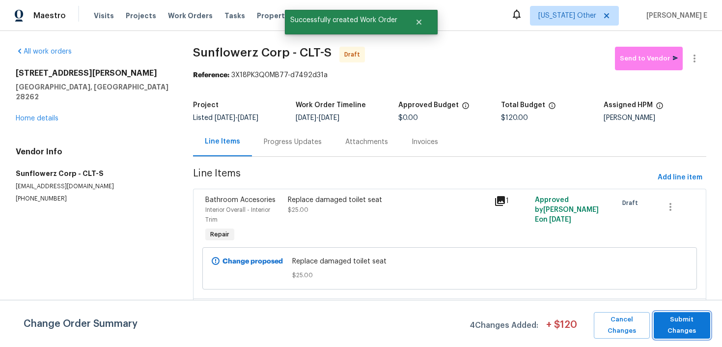
click at [679, 321] on span "Submit Changes" at bounding box center [681, 325] width 47 height 23
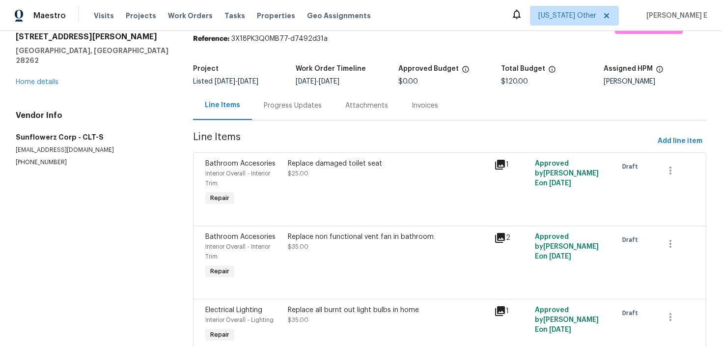
click at [296, 111] on div "Progress Updates" at bounding box center [292, 105] width 81 height 29
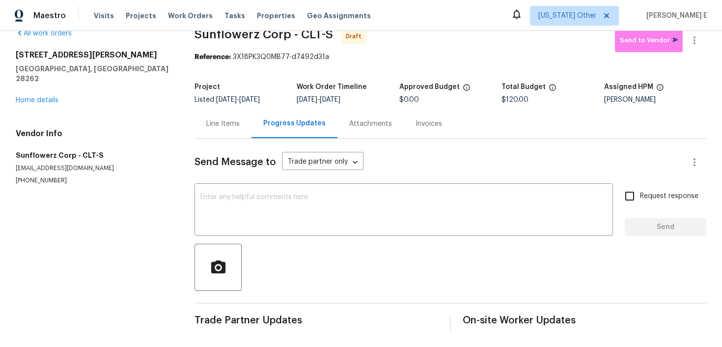
scroll to position [18, 0]
click at [245, 216] on textarea at bounding box center [403, 210] width 406 height 34
paste textarea "Hi this is [PERSON_NAME] with Opendoor. I’m confirming you received the WO for …"
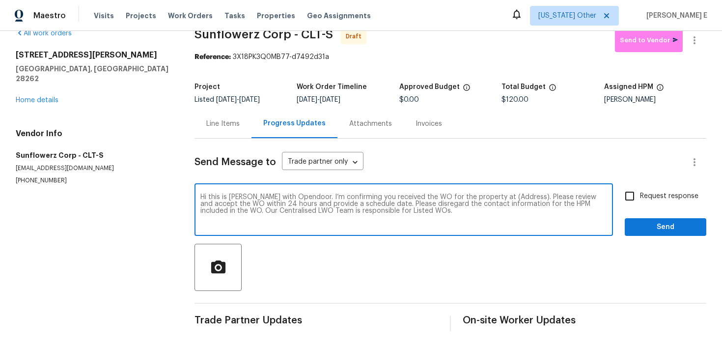
scroll to position [0, 0]
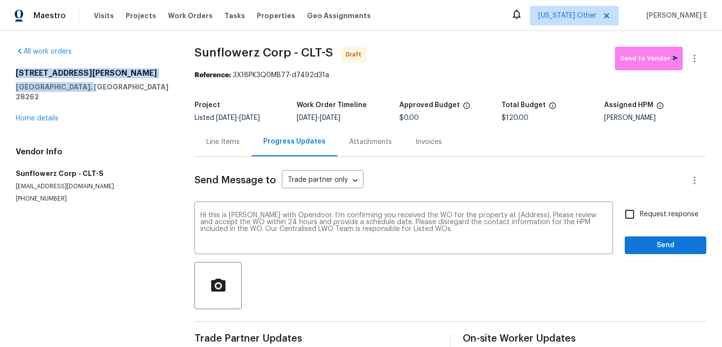
drag, startPoint x: 13, startPoint y: 71, endPoint x: 98, endPoint y: 84, distance: 86.4
click at [98, 84] on div "All work orders 3155 Golden Dale Ln Charlotte, NC 28262 Home details Vendor Inf…" at bounding box center [361, 198] width 722 height 334
copy div "3155 Golden Dale Ln Charlotte, NC 28262"
click at [512, 217] on textarea "Hi this is [PERSON_NAME] with Opendoor. I’m confirming you received the WO for …" at bounding box center [403, 229] width 406 height 34
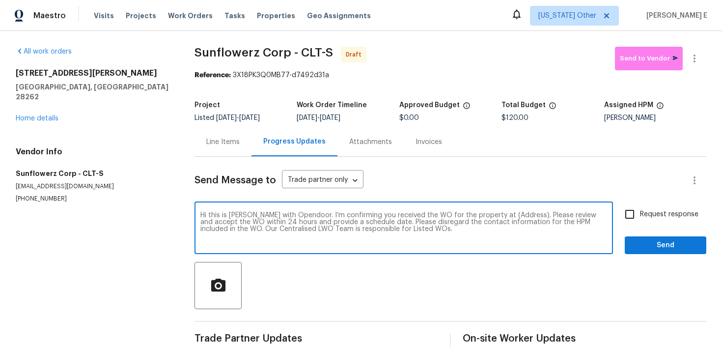
click at [512, 217] on textarea "Hi this is [PERSON_NAME] with Opendoor. I’m confirming you received the WO for …" at bounding box center [403, 229] width 406 height 34
paste textarea "3155 Golden Dale Ln Charlotte, NC 28262"
type textarea "Hi this is Keerthana with Opendoor. I’m confirming you received the WO for the …"
click at [660, 216] on span "Request response" at bounding box center [669, 214] width 58 height 10
click at [640, 216] on input "Request response" at bounding box center [629, 214] width 21 height 21
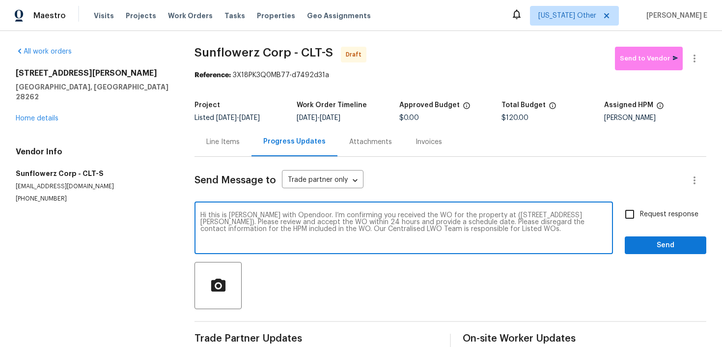
checkbox input "true"
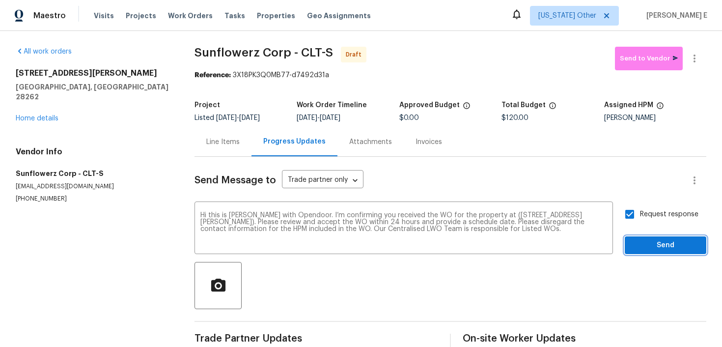
click at [652, 241] on span "Send" at bounding box center [665, 245] width 66 height 12
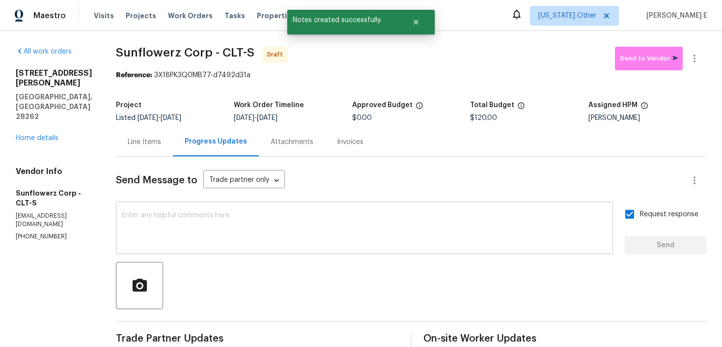
click at [380, 241] on textarea at bounding box center [364, 229] width 485 height 34
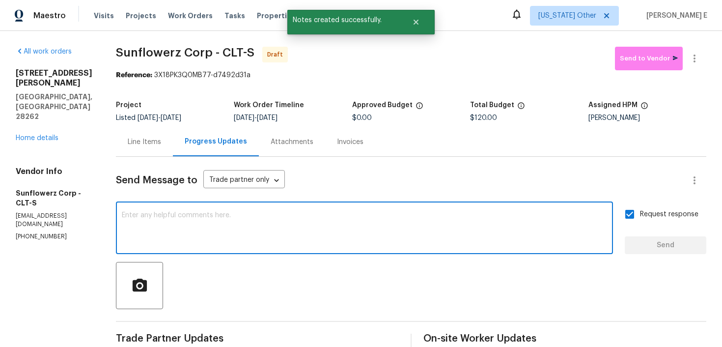
paste textarea "Attention All Work Orders must include before-photos (both close-up and wide-an…"
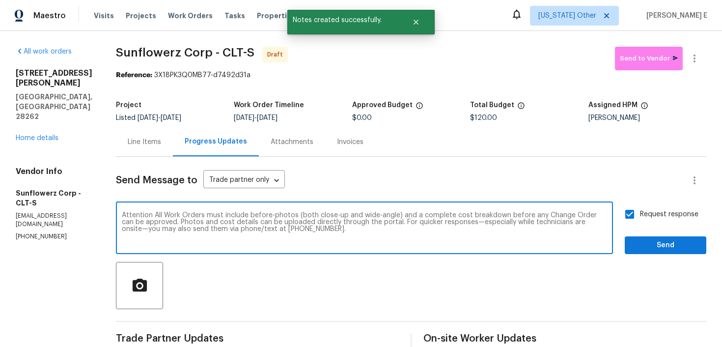
type textarea "Attention All Work Orders must include before-photos (both close-up and wide-an…"
click at [669, 247] on span "Send" at bounding box center [665, 245] width 66 height 12
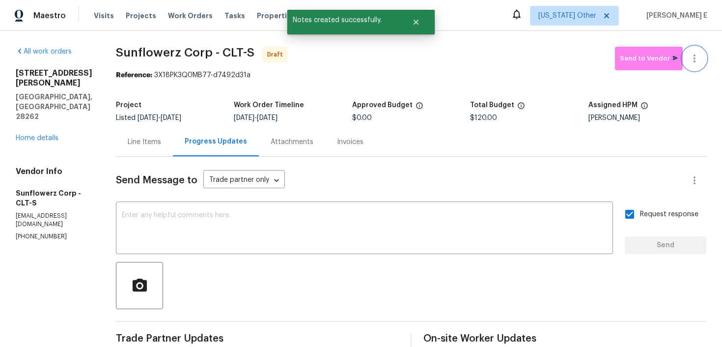
click at [694, 61] on icon "button" at bounding box center [694, 58] width 2 height 8
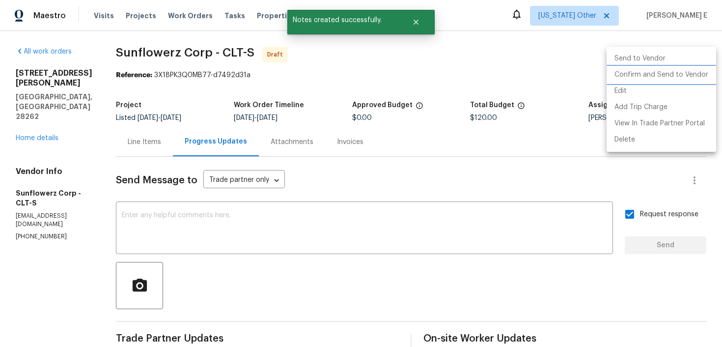
click at [669, 78] on li "Confirm and Send to Vendor" at bounding box center [660, 75] width 109 height 16
click at [365, 120] on div at bounding box center [361, 173] width 722 height 347
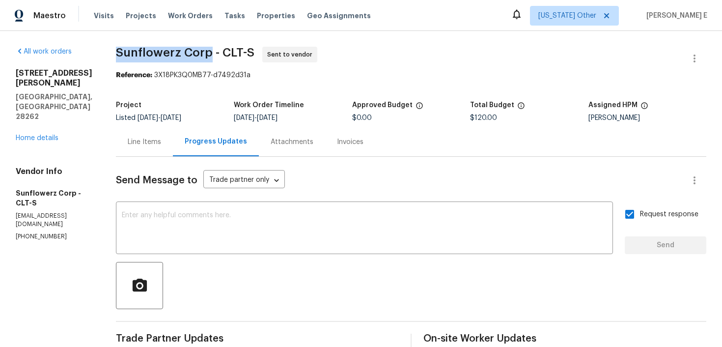
drag, startPoint x: 117, startPoint y: 54, endPoint x: 208, endPoint y: 55, distance: 91.3
click at [208, 55] on span "Sunflowerz Corp - CLT-S" at bounding box center [185, 53] width 138 height 12
copy span "Sunflowerz Corp"
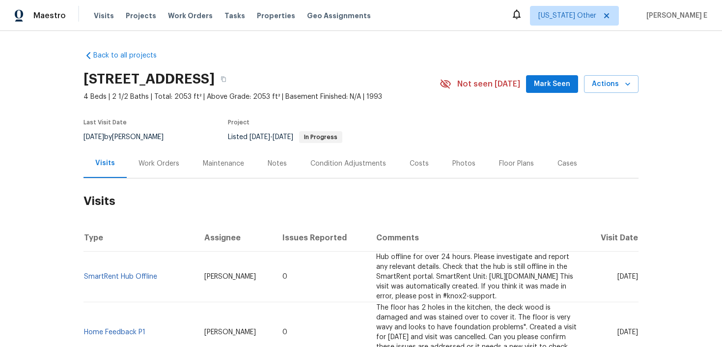
click at [187, 158] on div "Work Orders" at bounding box center [159, 163] width 64 height 29
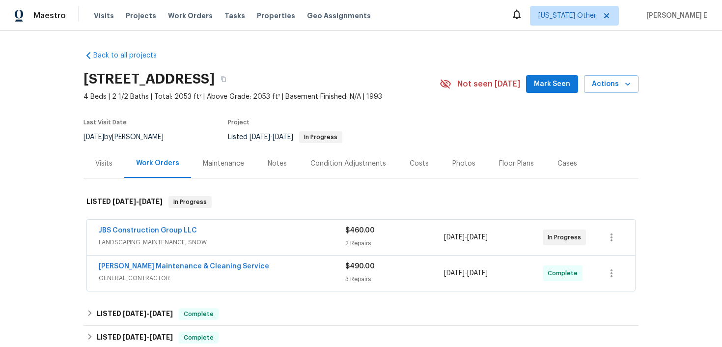
scroll to position [47, 0]
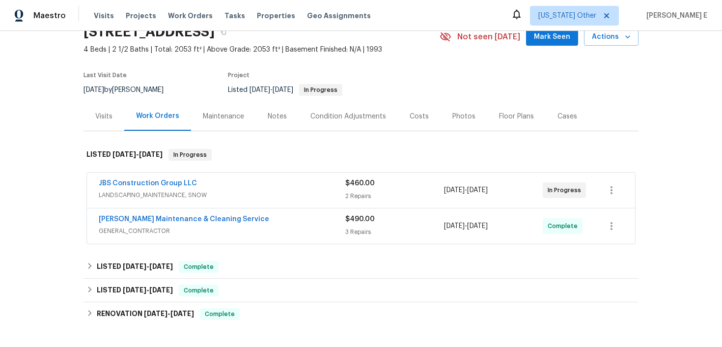
click at [236, 195] on span "LANDSCAPING_MAINTENANCE, SNOW" at bounding box center [222, 195] width 246 height 10
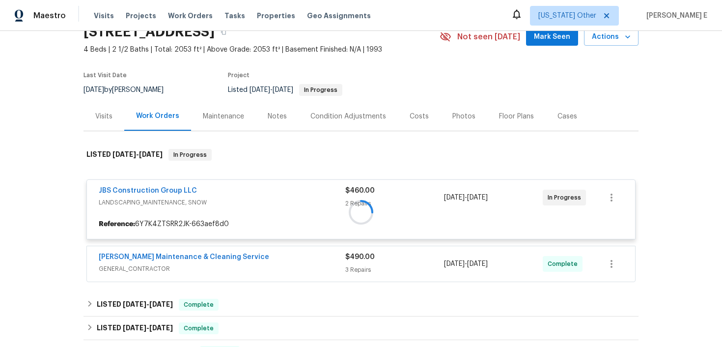
scroll to position [59, 0]
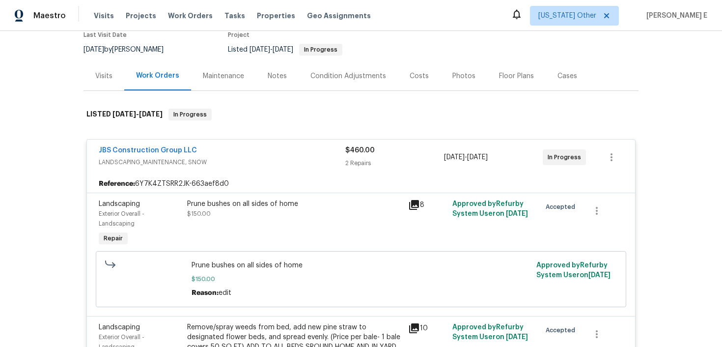
click at [234, 153] on div "JBS Construction Group LLC" at bounding box center [222, 151] width 246 height 12
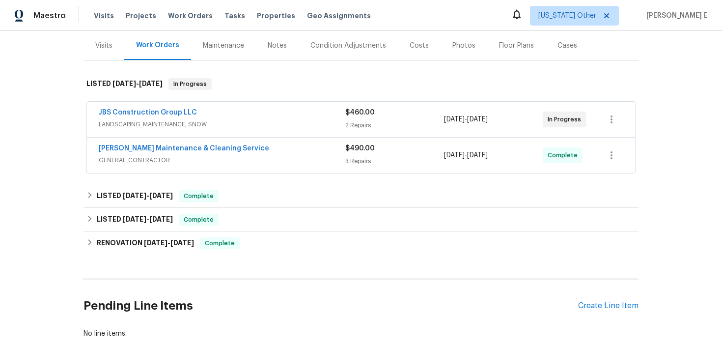
scroll to position [119, 0]
click at [258, 152] on div "[PERSON_NAME] Maintenance & Cleaning Service" at bounding box center [222, 148] width 246 height 12
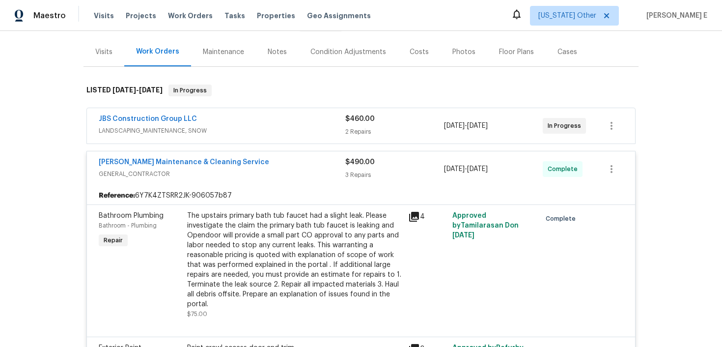
scroll to position [36, 0]
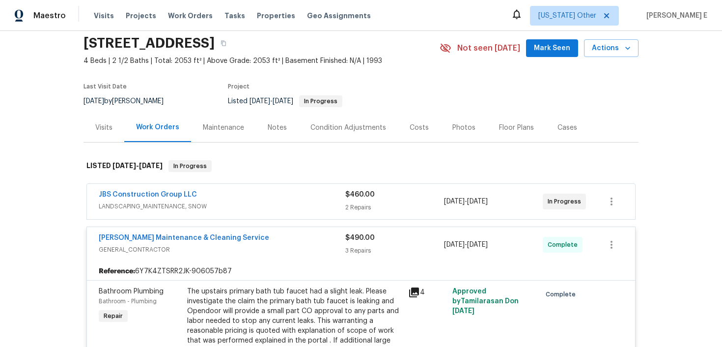
click at [256, 249] on span "GENERAL_CONTRACTOR" at bounding box center [222, 249] width 246 height 10
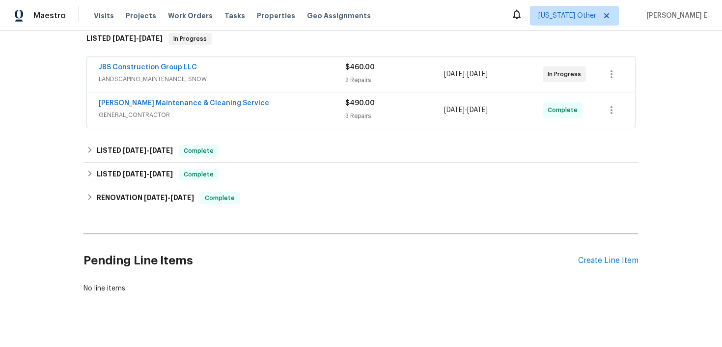
scroll to position [176, 0]
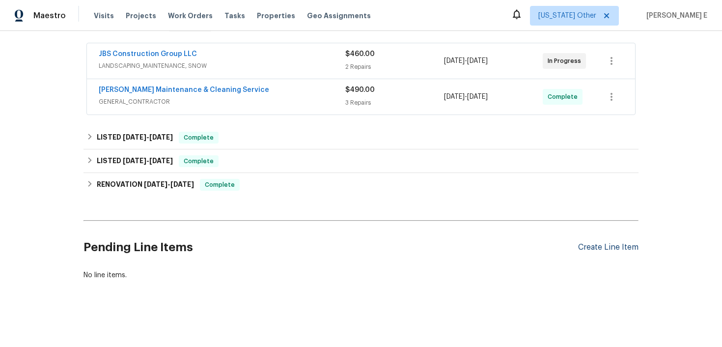
click at [596, 249] on div "Create Line Item" at bounding box center [608, 247] width 60 height 9
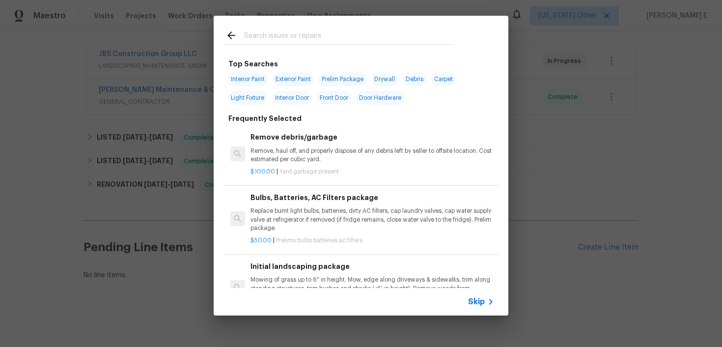
click at [478, 301] on span "Skip" at bounding box center [476, 302] width 17 height 10
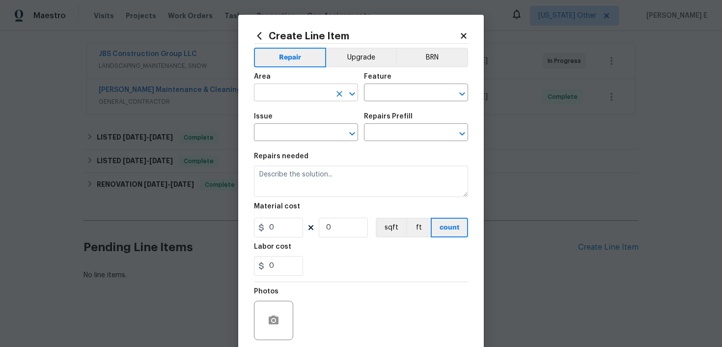
click at [286, 91] on input "text" at bounding box center [292, 93] width 77 height 15
type input "Main Bathroom"
type input "Plumbing"
type input "Bathroom Plumbing"
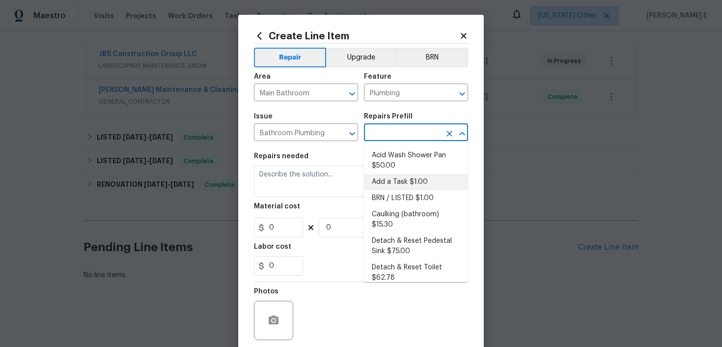
click at [386, 180] on li "Add a Task $1.00" at bounding box center [416, 182] width 104 height 16
type input "Add a Task $1.00"
type textarea "HPM to detail"
type input "1"
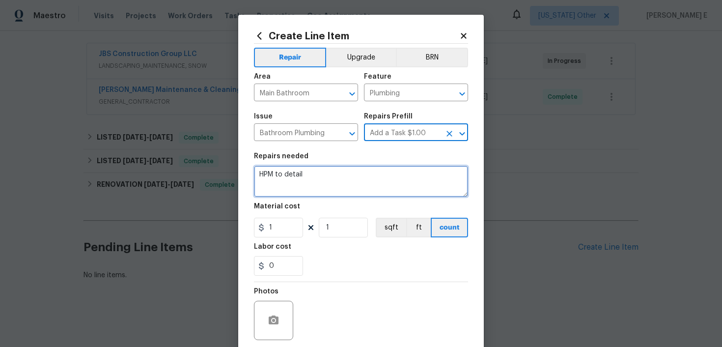
click at [326, 190] on textarea "HPM to detail" at bounding box center [361, 180] width 214 height 31
paste textarea "Feedback received that the toilet on the main floor keeps running. Identify the…"
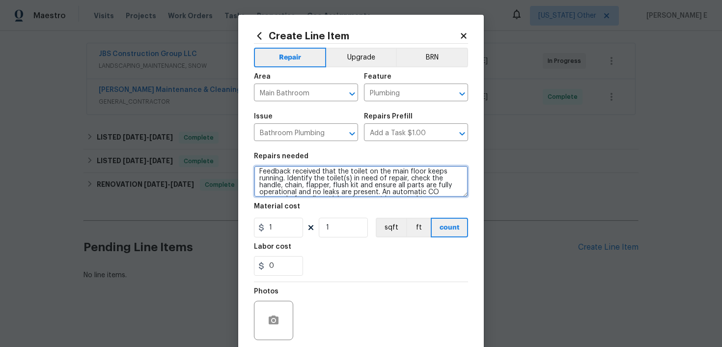
scroll to position [0, 0]
type textarea "Feedback received that the toilet on the main floor keeps running. Identify the…"
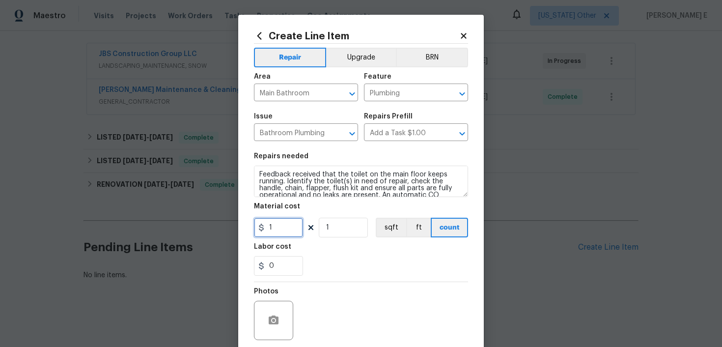
drag, startPoint x: 275, startPoint y: 231, endPoint x: 237, endPoint y: 231, distance: 38.3
click at [239, 231] on div "Create Line Item Repair Upgrade BRN Area Main Bathroom ​ Feature Plumbing ​ Iss…" at bounding box center [360, 211] width 245 height 393
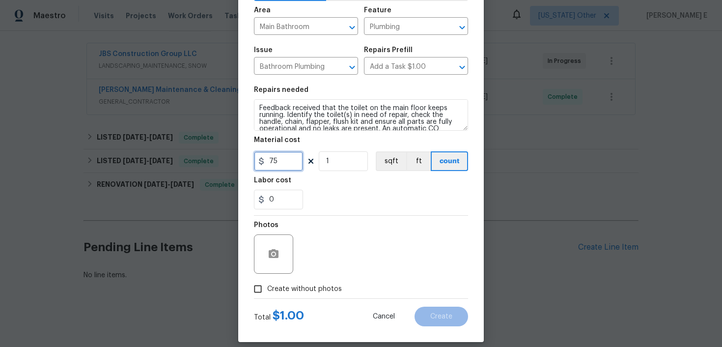
scroll to position [77, 0]
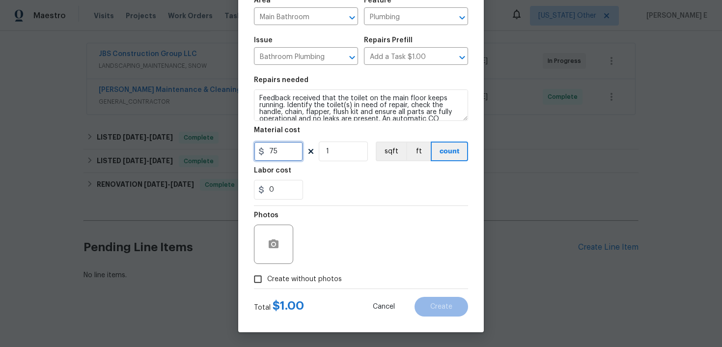
type input "75"
click at [273, 282] on span "Create without photos" at bounding box center [304, 279] width 75 height 10
click at [267, 282] on input "Create without photos" at bounding box center [257, 279] width 19 height 19
checkbox input "true"
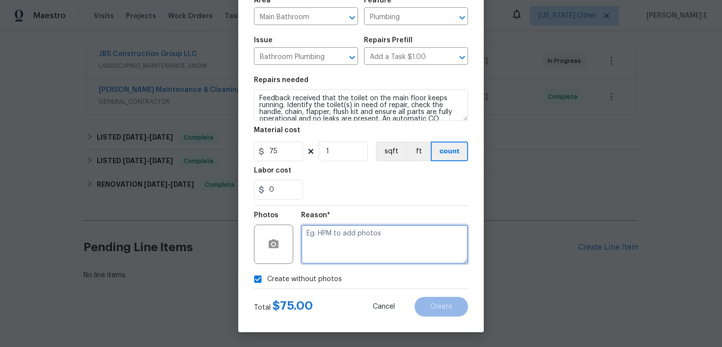
click at [351, 243] on textarea at bounding box center [384, 243] width 167 height 39
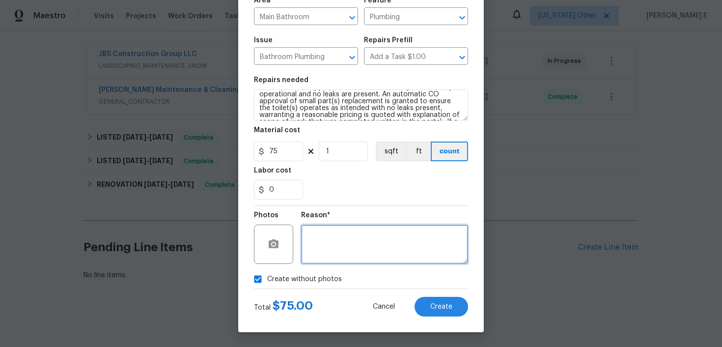
scroll to position [55, 0]
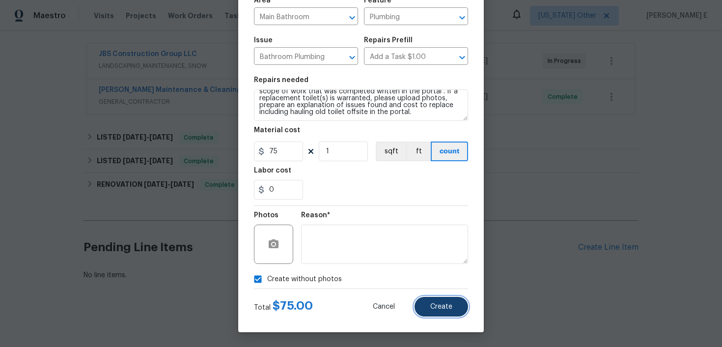
click at [446, 303] on span "Create" at bounding box center [441, 306] width 22 height 7
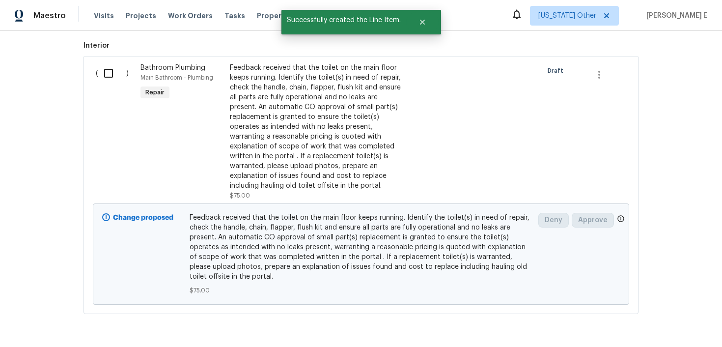
scroll to position [416, 0]
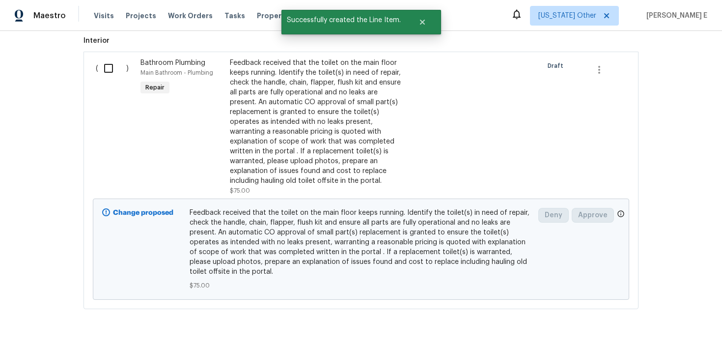
click at [117, 75] on input "checkbox" at bounding box center [112, 68] width 28 height 21
checkbox input "true"
click at [634, 327] on button "Create Work Order" at bounding box center [665, 322] width 81 height 18
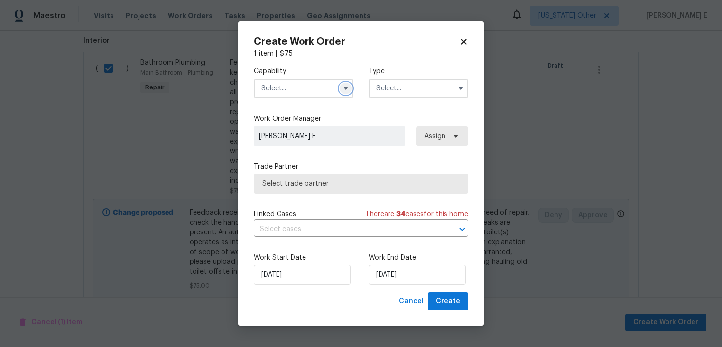
click at [342, 87] on icon "button" at bounding box center [346, 88] width 8 height 8
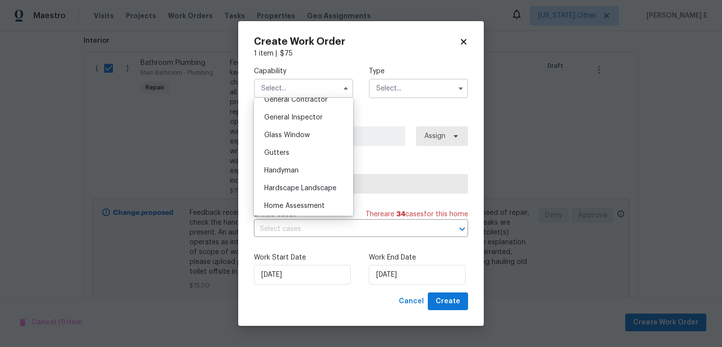
scroll to position [480, 0]
click at [279, 179] on div "Hardscape Landscape" at bounding box center [303, 187] width 94 height 18
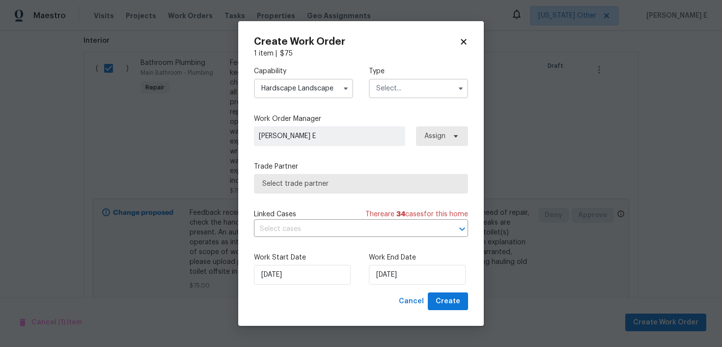
click at [348, 94] on span at bounding box center [345, 88] width 15 height 15
click at [348, 81] on span at bounding box center [345, 88] width 15 height 15
click at [345, 88] on icon "button" at bounding box center [346, 88] width 4 height 2
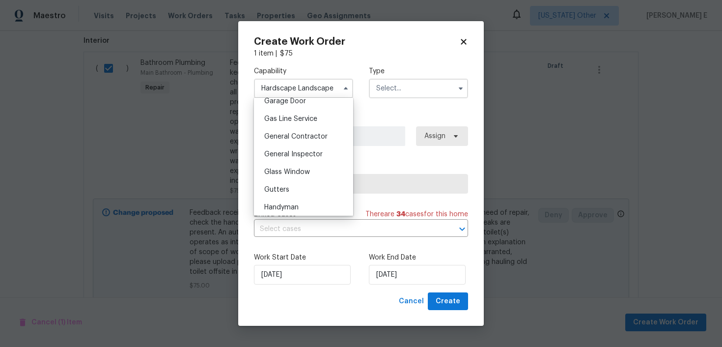
scroll to position [477, 0]
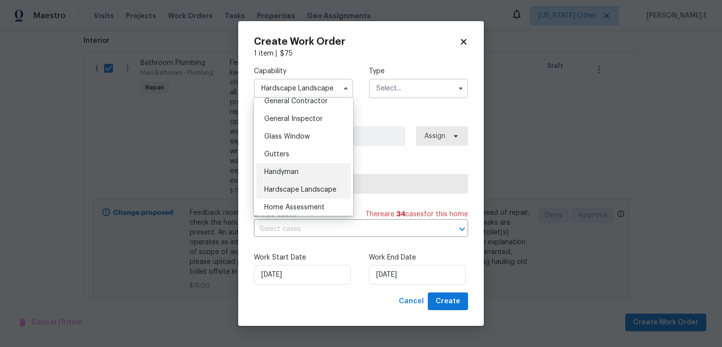
click at [301, 172] on div "Handyman" at bounding box center [303, 172] width 94 height 18
type input "Handyman"
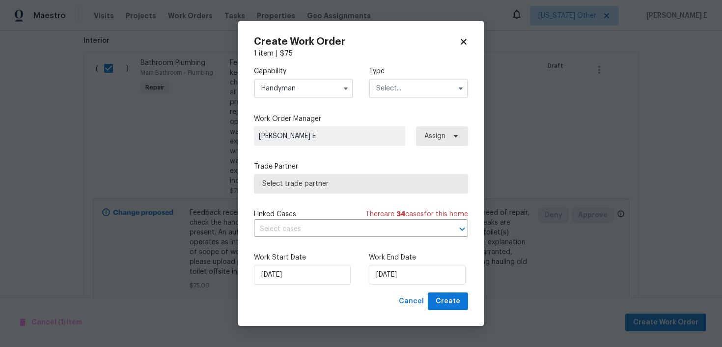
click at [401, 90] on input "text" at bounding box center [418, 89] width 99 height 20
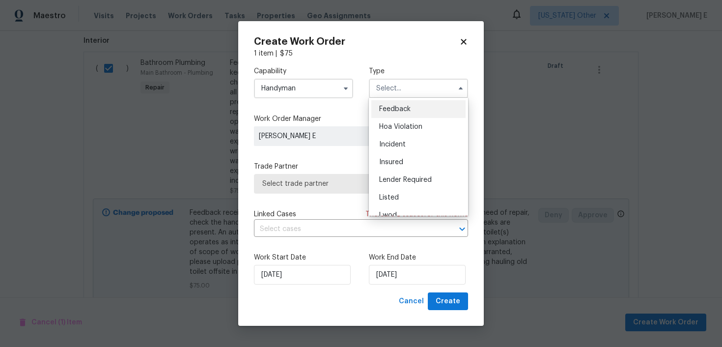
click at [390, 114] on div "Feedback" at bounding box center [418, 109] width 94 height 18
type input "Feedback"
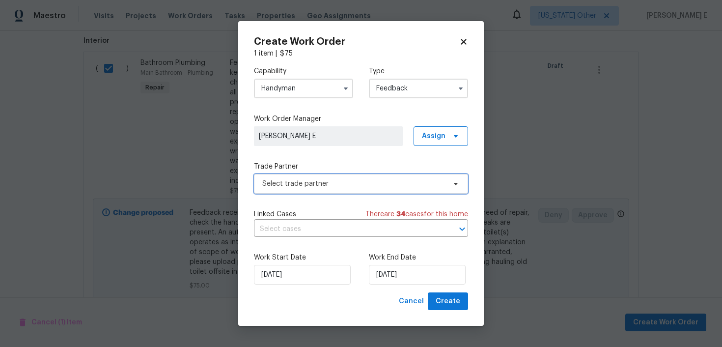
click at [328, 183] on span "Select trade partner" at bounding box center [353, 184] width 183 height 10
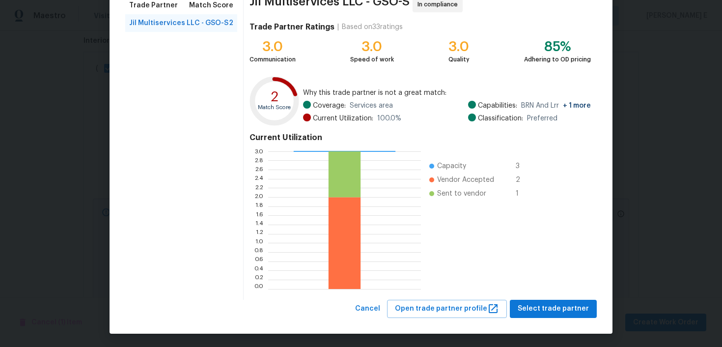
scroll to position [86, 0]
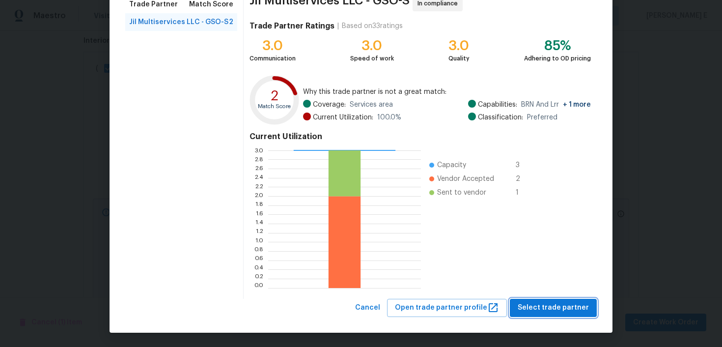
click at [538, 307] on span "Select trade partner" at bounding box center [552, 307] width 71 height 12
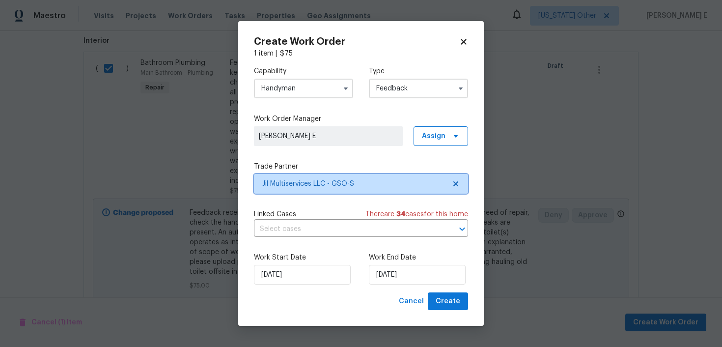
scroll to position [0, 0]
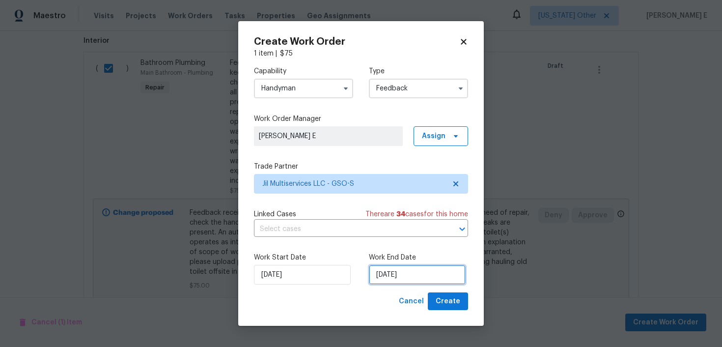
click at [391, 272] on input "[DATE]" at bounding box center [417, 275] width 97 height 20
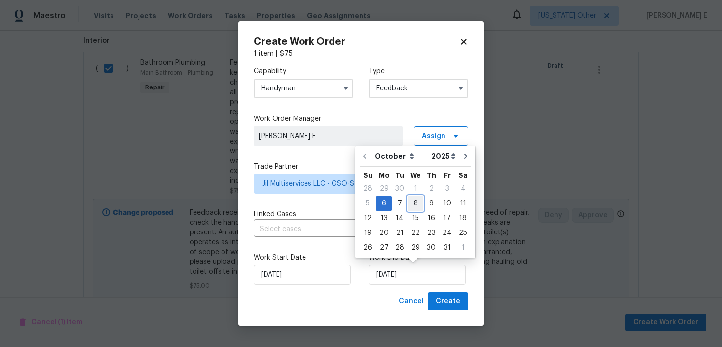
click at [418, 205] on div "8" at bounding box center [415, 203] width 16 height 14
type input "[DATE]"
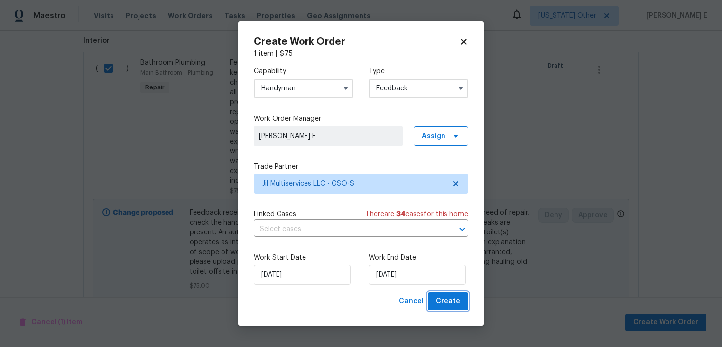
click at [447, 303] on span "Create" at bounding box center [447, 301] width 25 height 12
checkbox input "false"
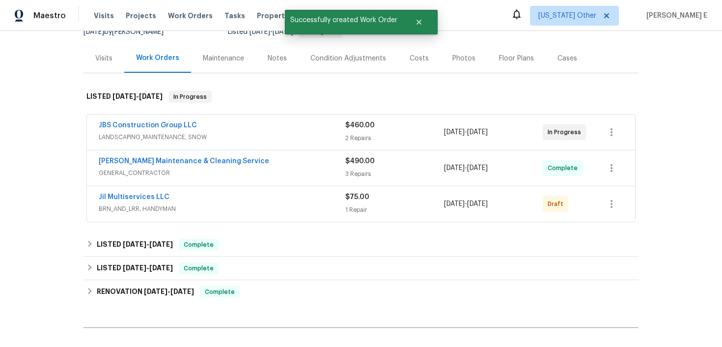
scroll to position [97, 0]
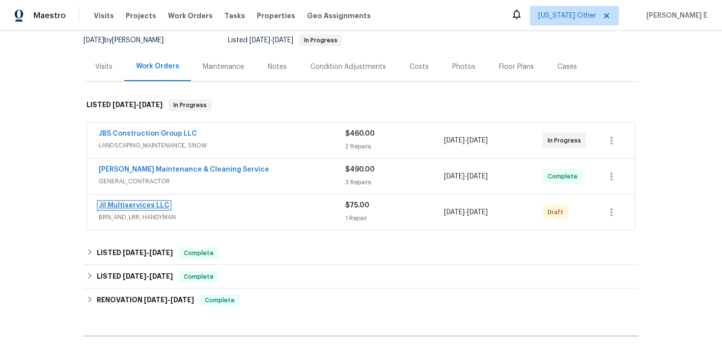
click at [116, 203] on link "Jil Multiservices LLC" at bounding box center [134, 205] width 71 height 7
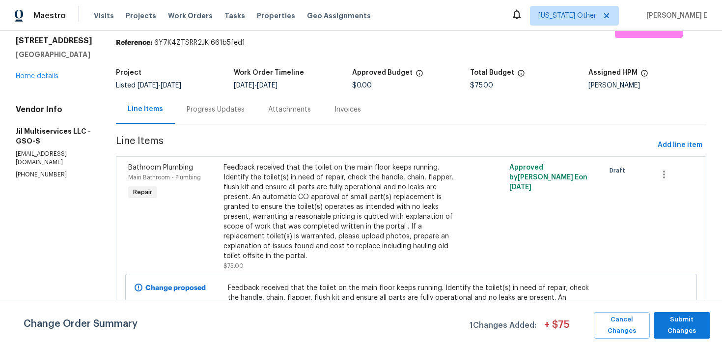
scroll to position [39, 0]
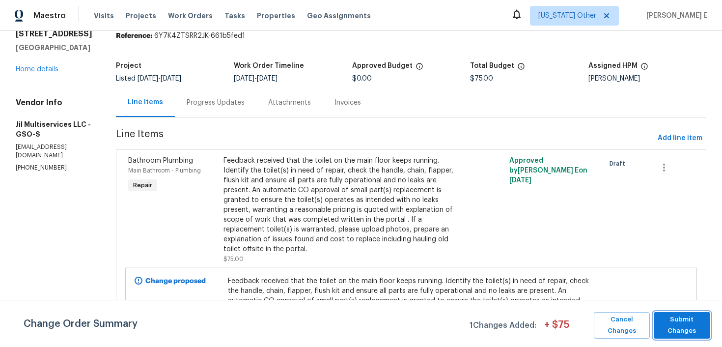
click at [686, 325] on span "Submit Changes" at bounding box center [681, 325] width 47 height 23
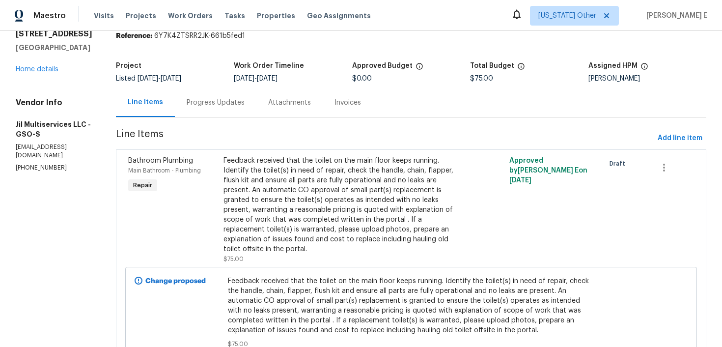
scroll to position [0, 0]
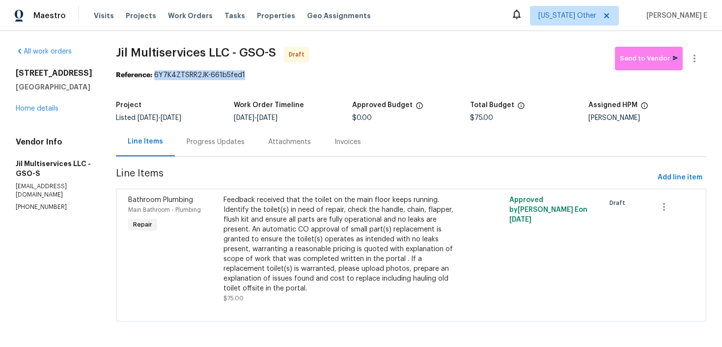
drag, startPoint x: 160, startPoint y: 75, endPoint x: 264, endPoint y: 75, distance: 103.6
click at [264, 75] on div "Reference: 6Y7K4ZTSRR2JK-661b5fed1" at bounding box center [411, 75] width 590 height 10
copy div "6Y7K4ZTSRR2JK-661b5fed1"
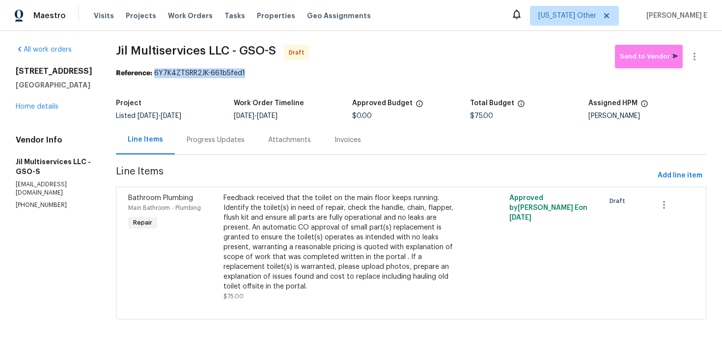
click at [231, 143] on div "Progress Updates" at bounding box center [216, 140] width 58 height 10
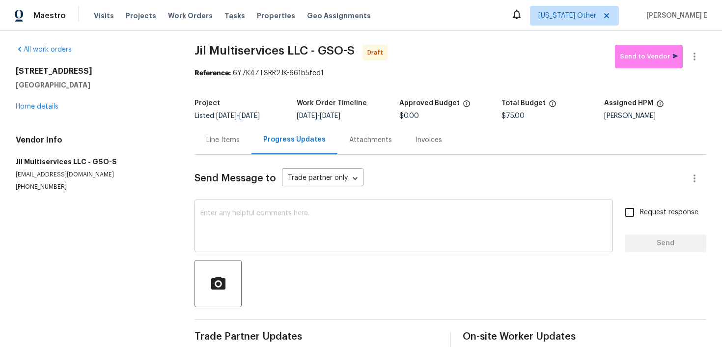
click at [299, 210] on textarea at bounding box center [403, 227] width 406 height 34
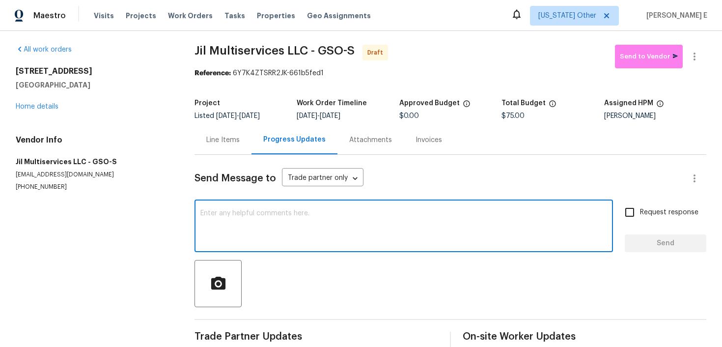
paste textarea "Hi this is [PERSON_NAME] with Opendoor. I’m confirming you received the WO for …"
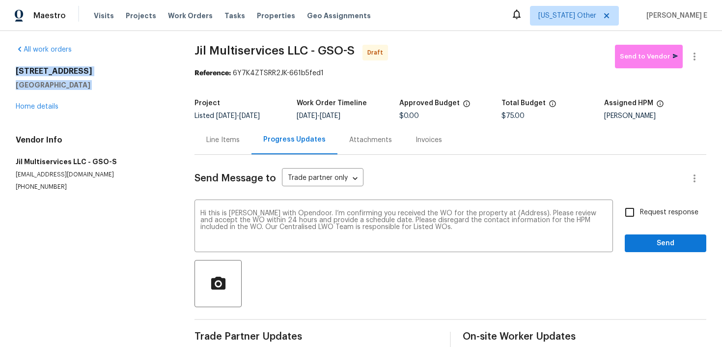
drag, startPoint x: 13, startPoint y: 68, endPoint x: 96, endPoint y: 91, distance: 85.8
click at [96, 91] on div "All work orders [STREET_ADDRESS] Home details Vendor Info Jil Multiservices LLC…" at bounding box center [361, 196] width 722 height 334
copy div "[STREET_ADDRESS]"
click at [509, 214] on textarea "Hi this is [PERSON_NAME] with Opendoor. I’m confirming you received the WO for …" at bounding box center [403, 227] width 406 height 34
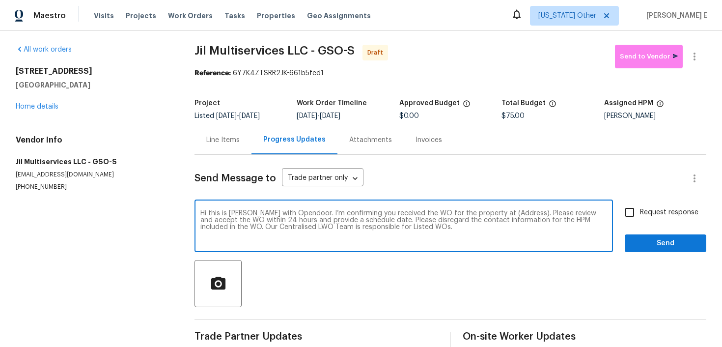
click at [509, 214] on textarea "Hi this is [PERSON_NAME] with Opendoor. I’m confirming you received the WO for …" at bounding box center [403, 227] width 406 height 34
paste textarea "[STREET_ADDRESS]"
type textarea "Hi this is [PERSON_NAME] with Opendoor. I’m confirming you received the WO for …"
click at [638, 208] on input "Request response" at bounding box center [629, 212] width 21 height 21
checkbox input "true"
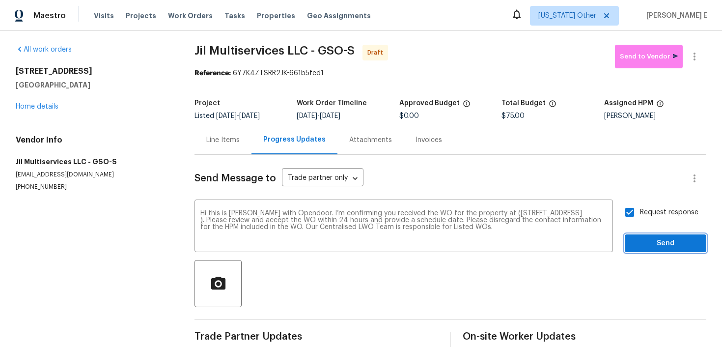
click at [662, 241] on span "Send" at bounding box center [665, 243] width 66 height 12
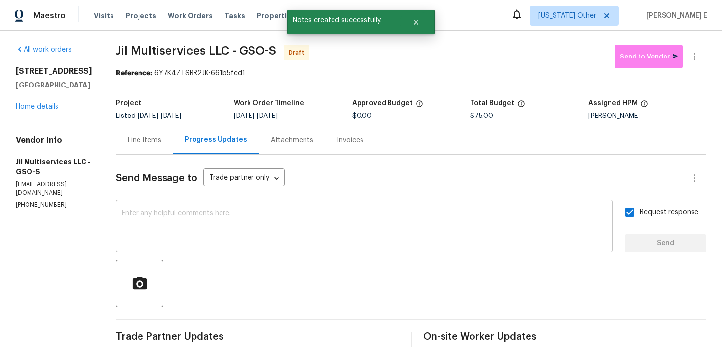
scroll to position [30, 0]
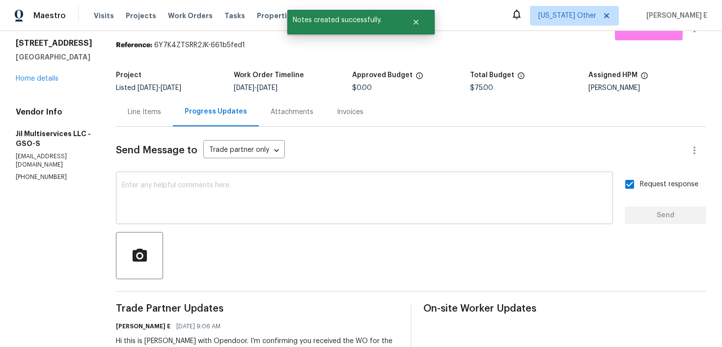
click at [419, 208] on textarea at bounding box center [364, 199] width 485 height 34
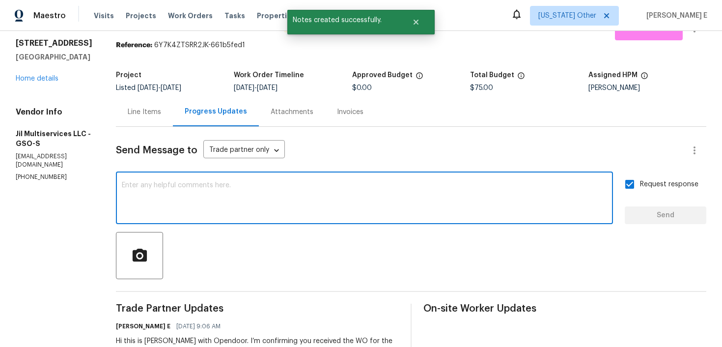
paste textarea "Attention All Work Orders must include before-photos (both close-up and wide-an…"
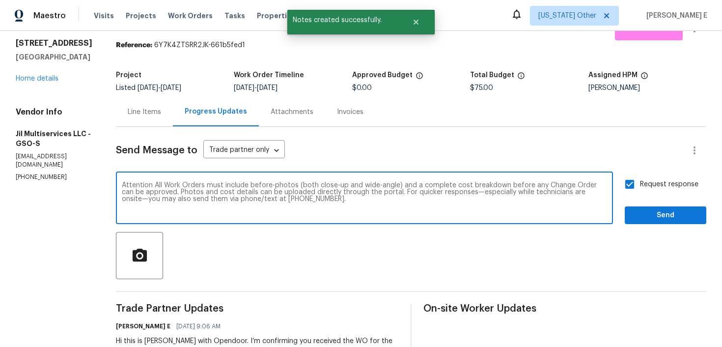
type textarea "Attention All Work Orders must include before-photos (both close-up and wide-an…"
click at [660, 216] on span "Send" at bounding box center [665, 215] width 66 height 12
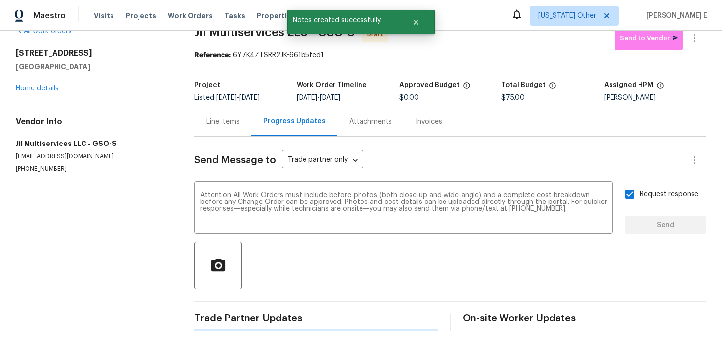
scroll to position [0, 0]
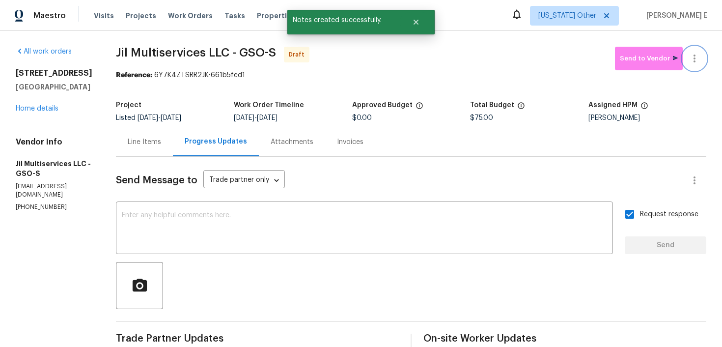
click at [698, 65] on button "button" at bounding box center [694, 59] width 24 height 24
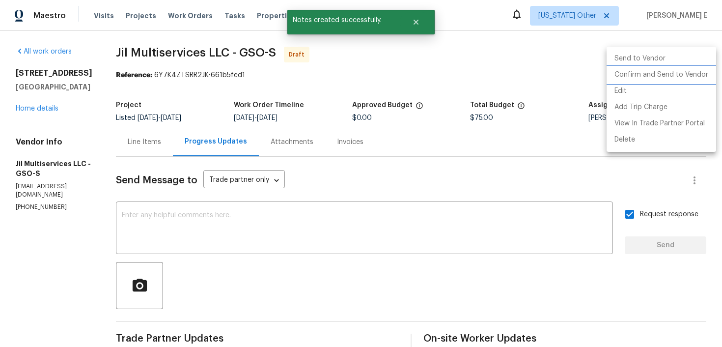
click at [665, 77] on li "Confirm and Send to Vendor" at bounding box center [660, 75] width 109 height 16
click at [450, 139] on div at bounding box center [361, 173] width 722 height 347
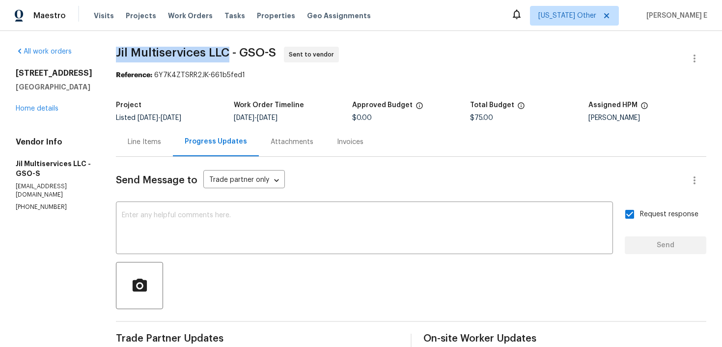
drag, startPoint x: 121, startPoint y: 50, endPoint x: 232, endPoint y: 52, distance: 111.0
click at [231, 52] on span "Jil Multiservices LLC - GSO-S" at bounding box center [196, 53] width 160 height 12
copy span "Jil Multiservices LLC"
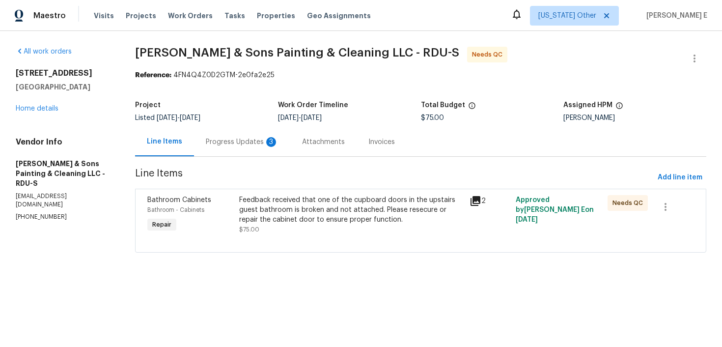
click at [250, 145] on div "Progress Updates 3" at bounding box center [242, 142] width 73 height 10
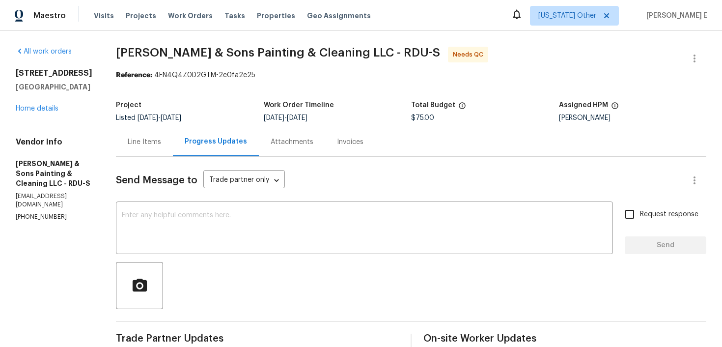
click at [144, 137] on div "Line Items" at bounding box center [144, 142] width 33 height 10
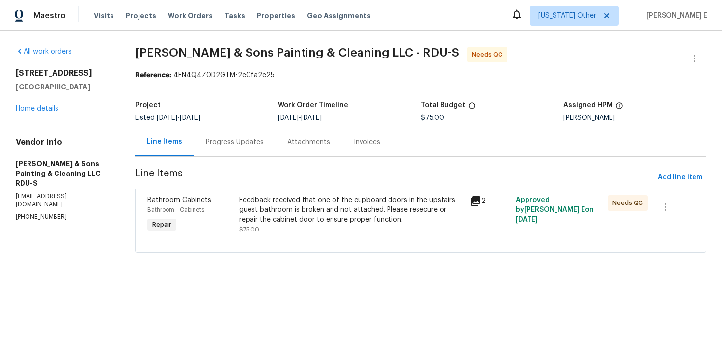
click at [288, 223] on div "Feedback received that one of the cupboard doors in the upstairs guest bathroom…" at bounding box center [351, 209] width 224 height 29
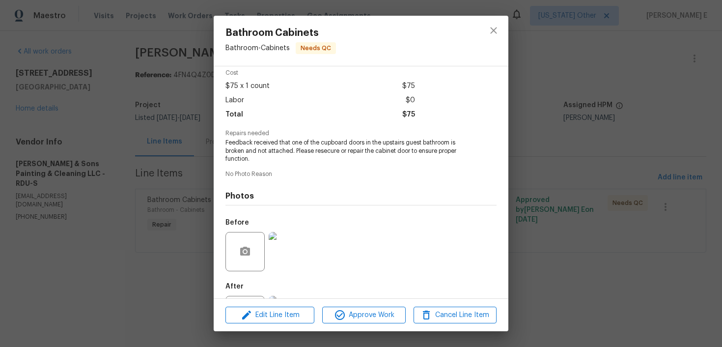
scroll to position [89, 0]
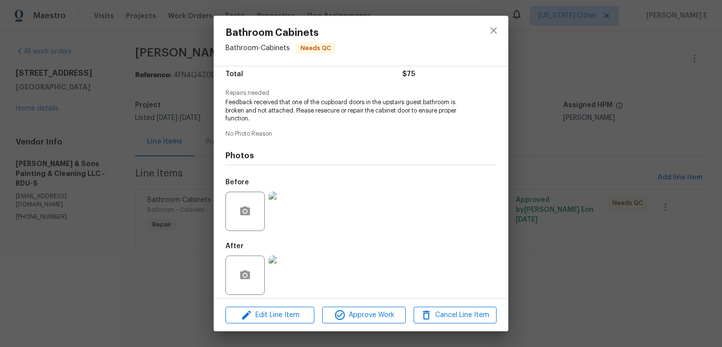
click at [288, 210] on img at bounding box center [288, 210] width 39 height 39
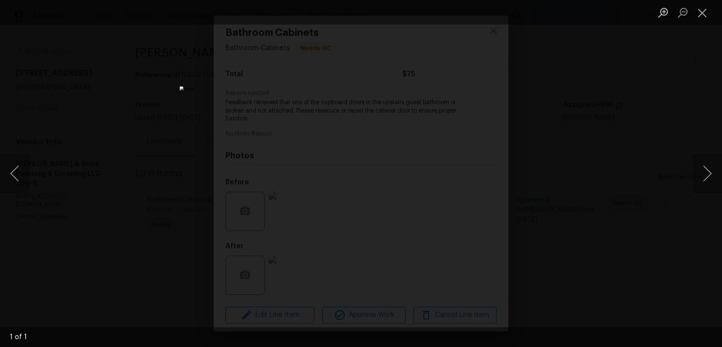
click at [546, 140] on div "Lightbox" at bounding box center [361, 173] width 722 height 347
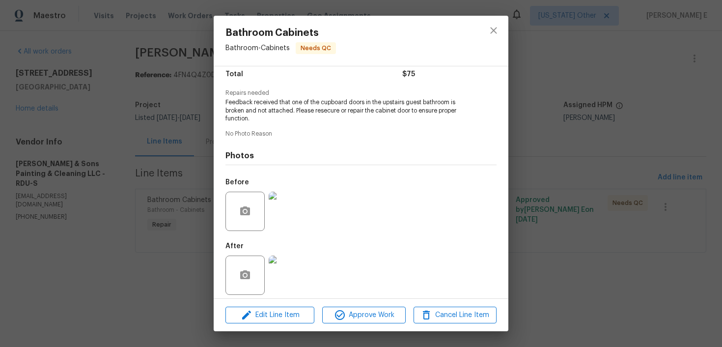
click at [279, 263] on img at bounding box center [288, 274] width 39 height 39
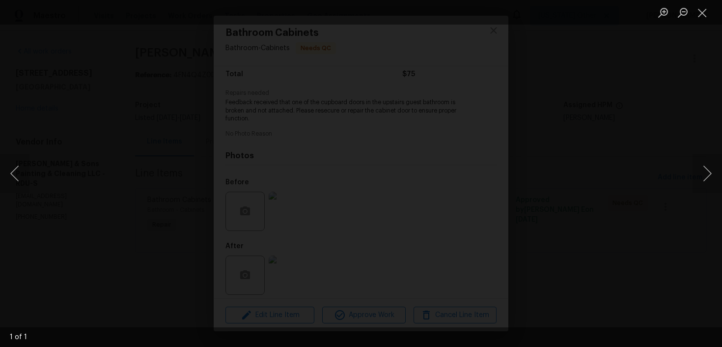
click at [667, 146] on div "Lightbox" at bounding box center [361, 173] width 722 height 347
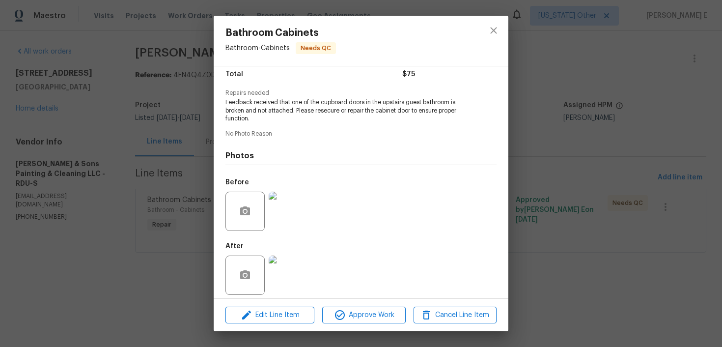
click at [667, 146] on div "Bathroom Cabinets Bathroom - Cabinets Needs QC Vendor Hodge & Sons Painting & C…" at bounding box center [361, 173] width 722 height 347
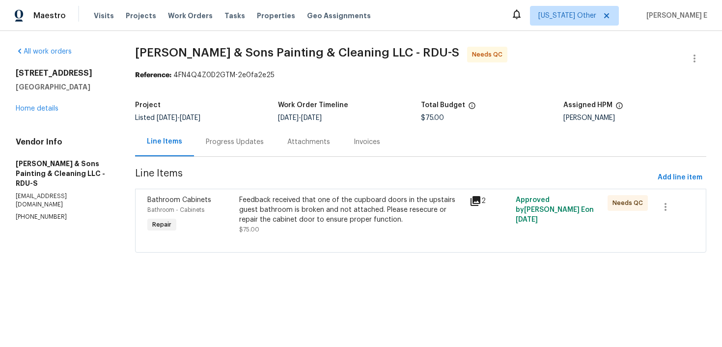
click at [216, 146] on div "Progress Updates" at bounding box center [235, 142] width 58 height 10
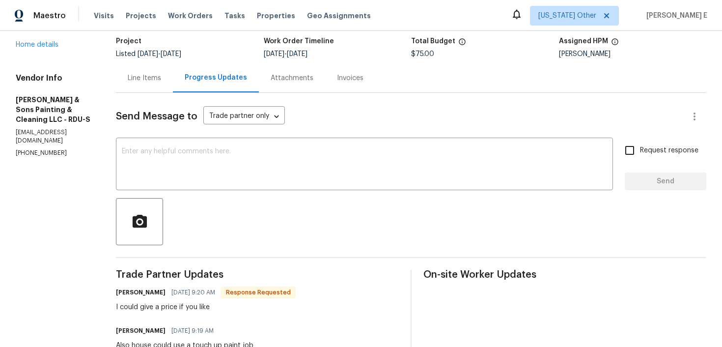
scroll to position [45, 0]
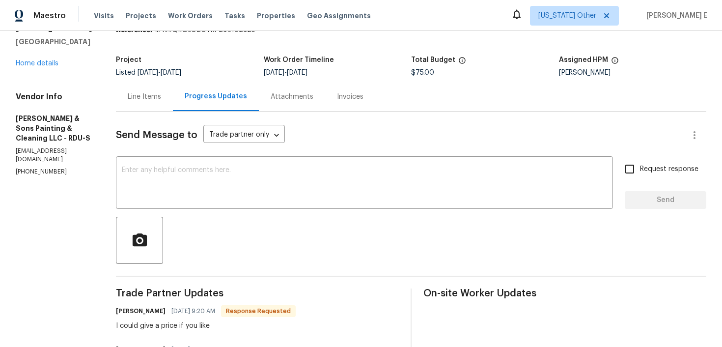
click at [137, 105] on div "Line Items" at bounding box center [144, 96] width 57 height 29
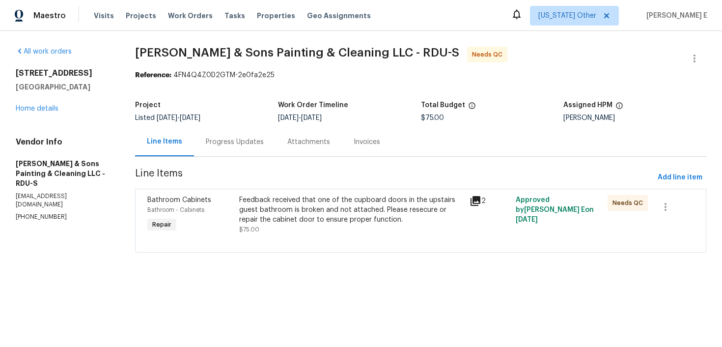
click at [232, 148] on div "Progress Updates" at bounding box center [234, 141] width 81 height 29
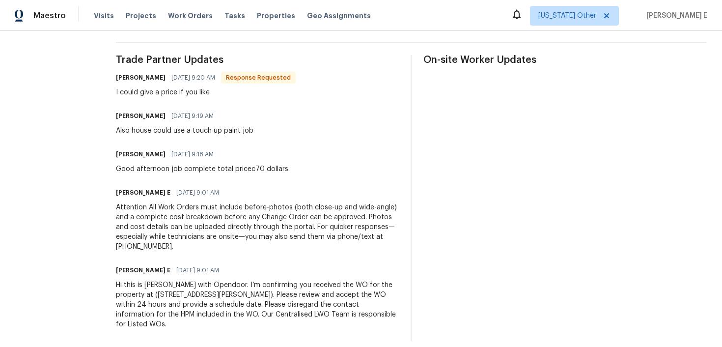
scroll to position [275, 0]
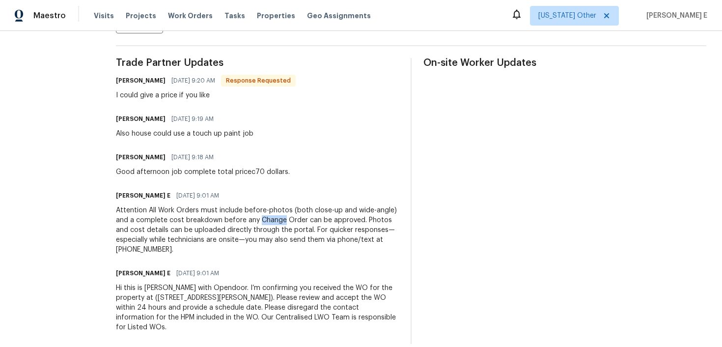
click at [194, 177] on div "Trade Partner Updates Christopher Hodge 10/05/2025 9:20 AM Response Requested I…" at bounding box center [257, 201] width 283 height 286
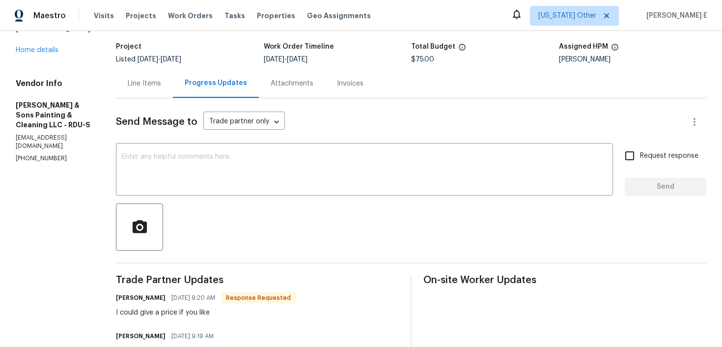
scroll to position [1, 0]
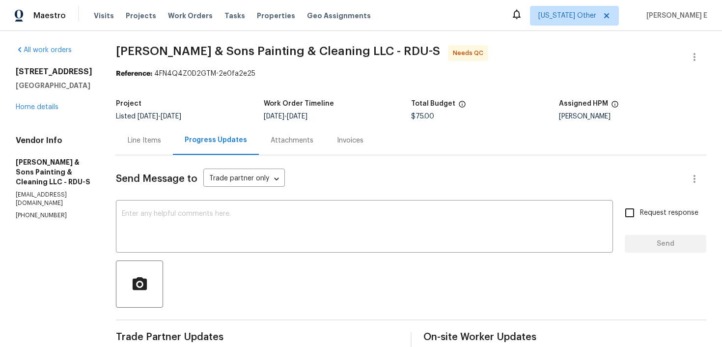
click at [144, 136] on div "Line Items" at bounding box center [144, 140] width 33 height 10
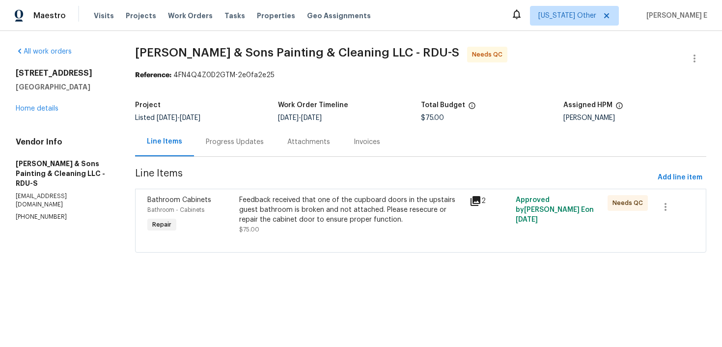
click at [248, 196] on div "Feedback received that one of the cupboard doors in the upstairs guest bathroom…" at bounding box center [351, 209] width 224 height 29
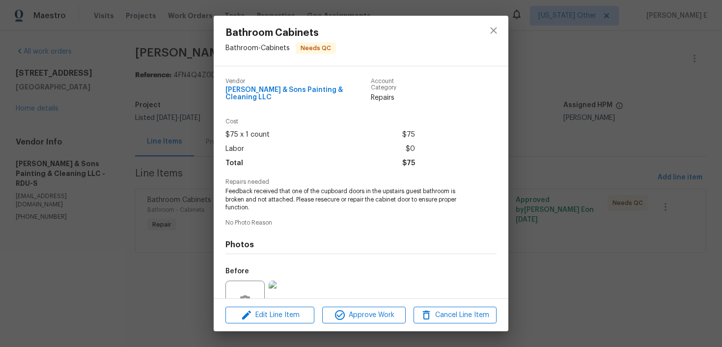
scroll to position [89, 0]
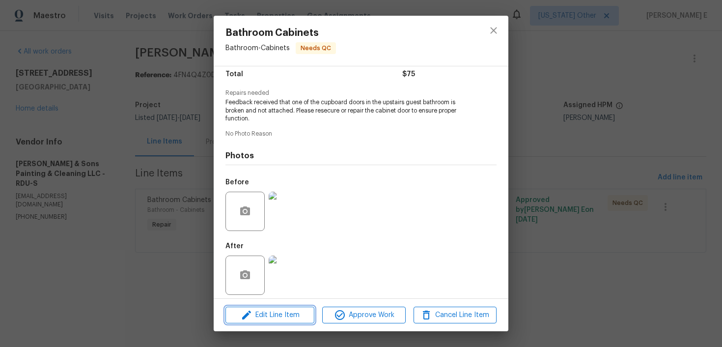
click at [245, 313] on icon "button" at bounding box center [247, 315] width 12 height 12
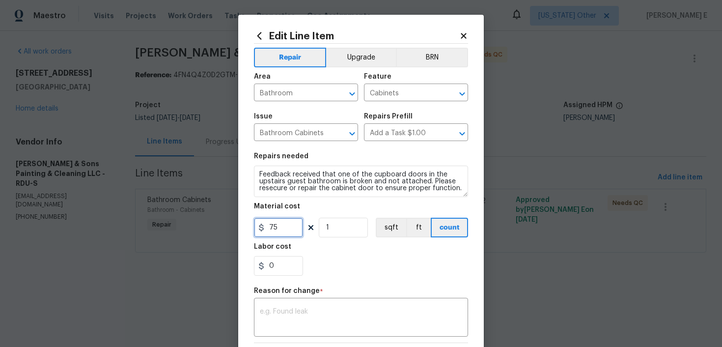
click at [280, 230] on input "75" at bounding box center [278, 227] width 49 height 20
type input "70"
click at [274, 320] on textarea at bounding box center [361, 318] width 202 height 21
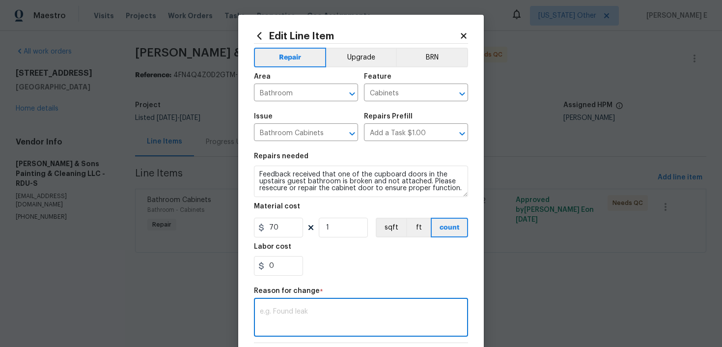
paste textarea "(KE) Updated per vendor's final cost."
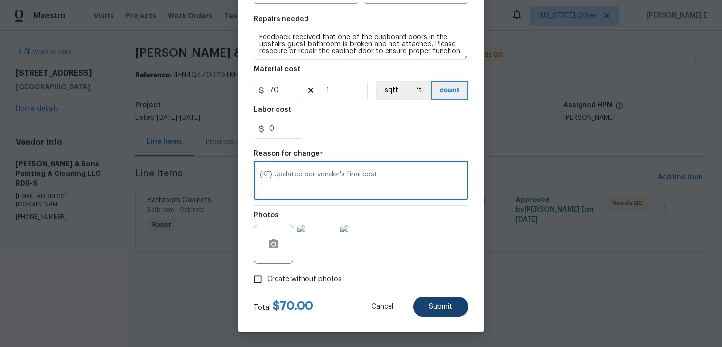
type textarea "(KE) Updated per vendor's final cost."
click at [435, 303] on span "Submit" at bounding box center [441, 306] width 24 height 7
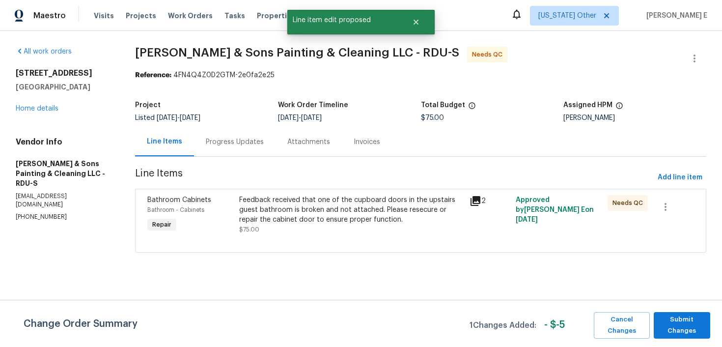
scroll to position [0, 0]
click at [676, 320] on span "Submit Changes" at bounding box center [681, 325] width 47 height 23
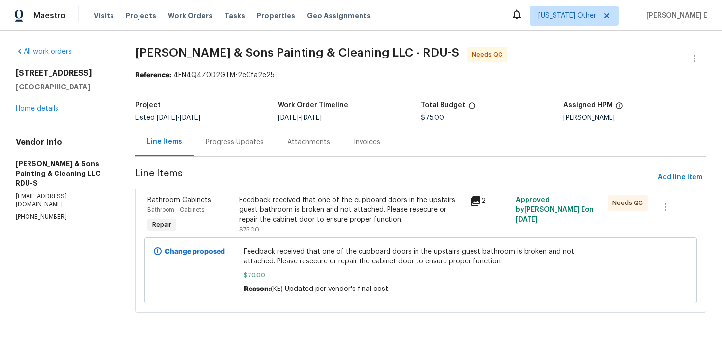
click at [249, 144] on div "Progress Updates" at bounding box center [235, 142] width 58 height 10
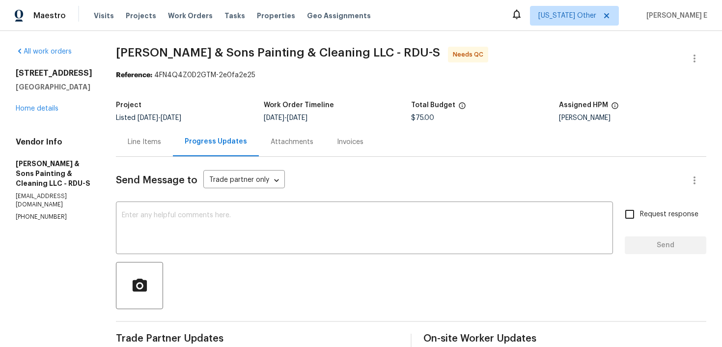
click at [133, 156] on div "Line Items" at bounding box center [144, 141] width 57 height 29
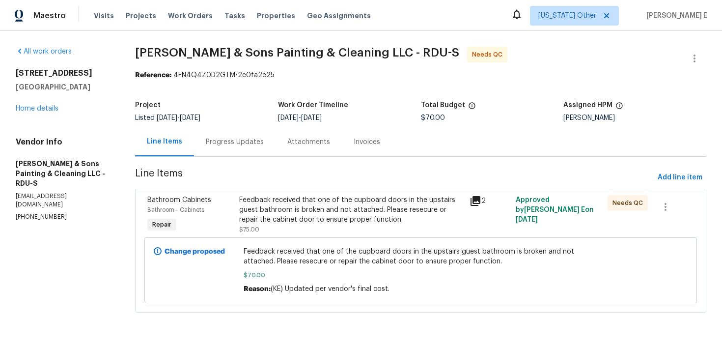
click at [227, 144] on div "Progress Updates" at bounding box center [235, 142] width 58 height 10
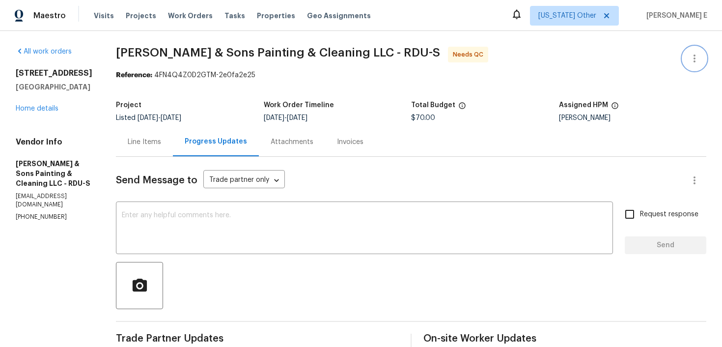
click at [692, 56] on icon "button" at bounding box center [694, 59] width 12 height 12
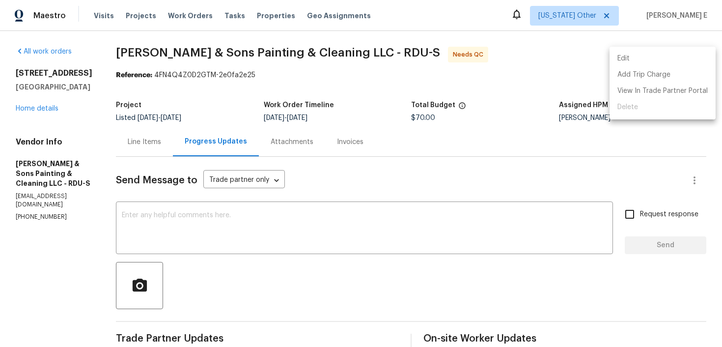
click at [649, 58] on li "Edit" at bounding box center [662, 59] width 106 height 16
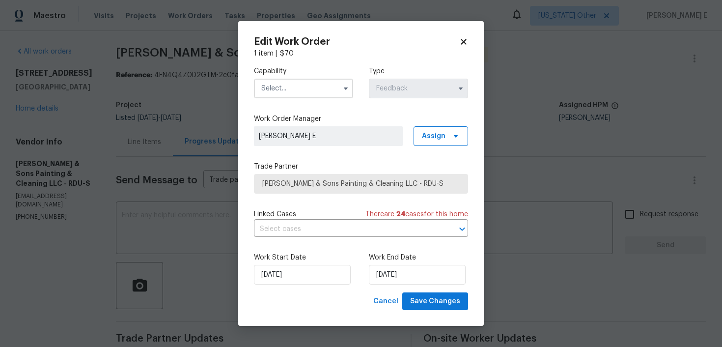
click at [315, 92] on input "text" at bounding box center [303, 89] width 99 height 20
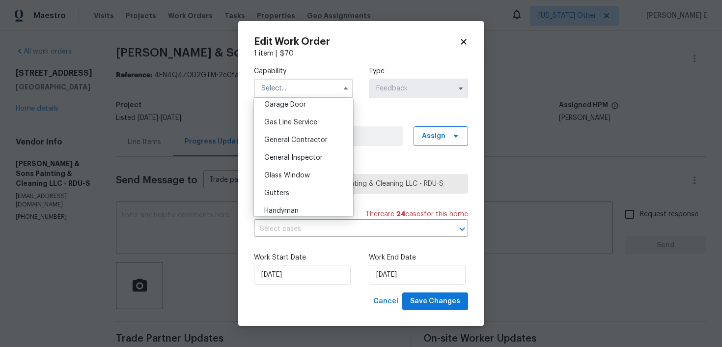
scroll to position [483, 0]
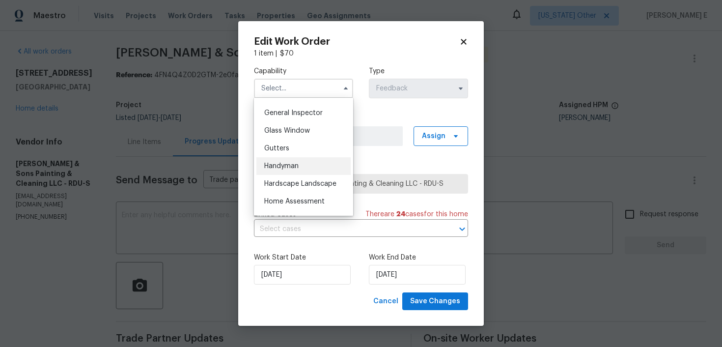
click at [304, 163] on div "Handyman" at bounding box center [303, 166] width 94 height 18
type input "Handyman"
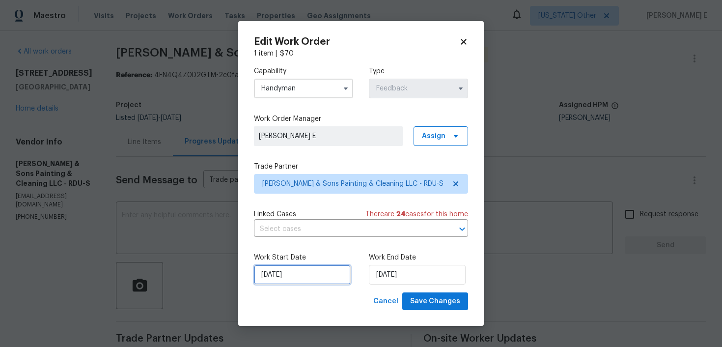
click at [286, 272] on input "03/10/2025" at bounding box center [302, 275] width 97 height 20
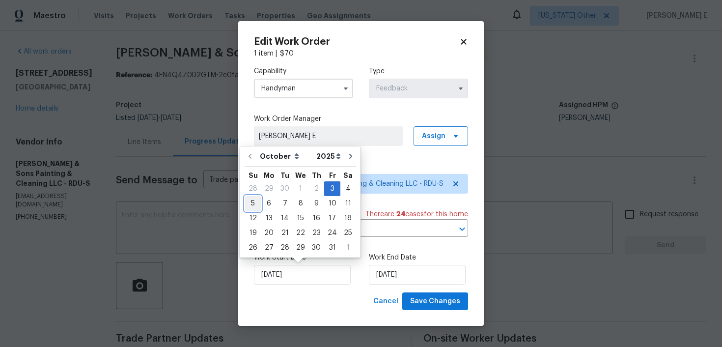
click at [253, 204] on div "5" at bounding box center [253, 203] width 16 height 14
type input "05/10/2025"
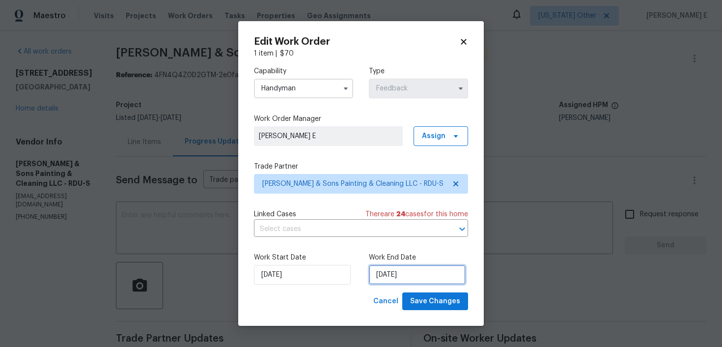
click at [406, 275] on input "07/10/2025" at bounding box center [417, 275] width 97 height 20
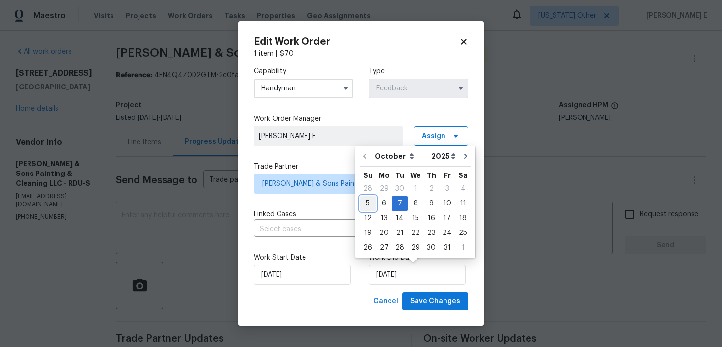
click at [366, 201] on div "5" at bounding box center [368, 203] width 16 height 14
type input "05/10/2025"
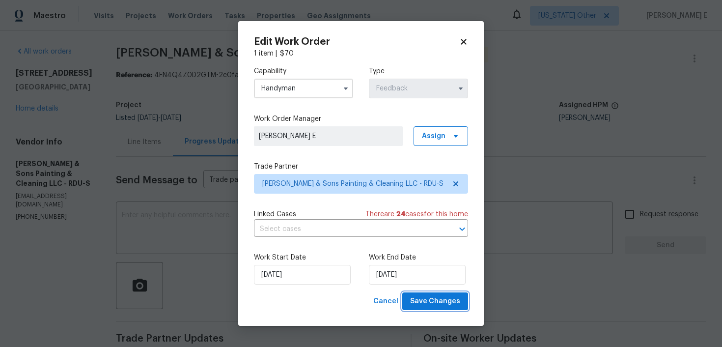
click at [454, 307] on button "Save Changes" at bounding box center [435, 301] width 66 height 18
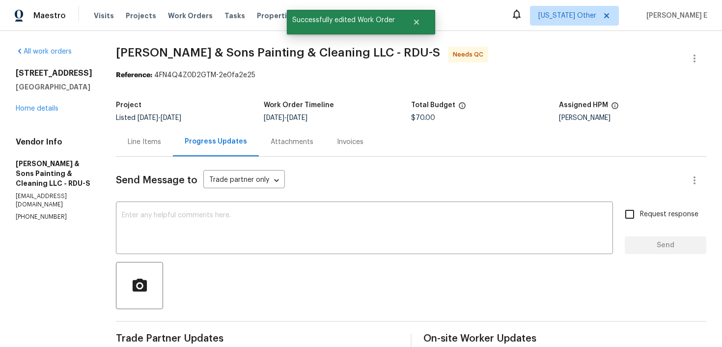
click at [135, 134] on div "Line Items" at bounding box center [144, 141] width 57 height 29
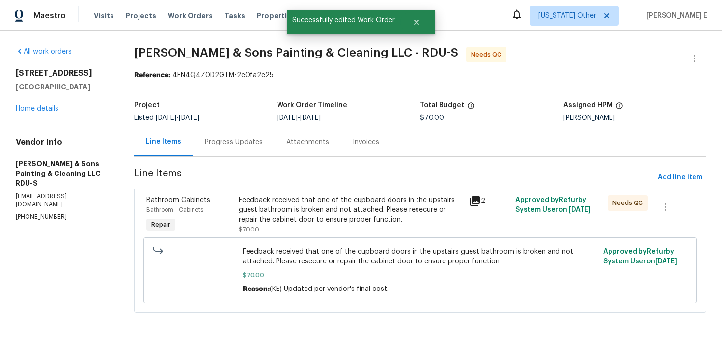
click at [312, 212] on div "Feedback received that one of the cupboard doors in the upstairs guest bathroom…" at bounding box center [351, 209] width 225 height 29
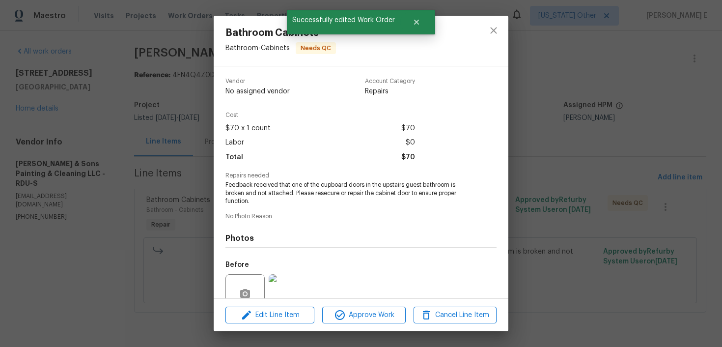
scroll to position [89, 0]
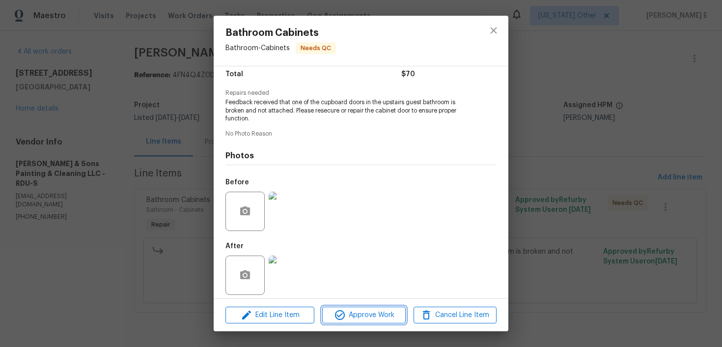
click at [379, 313] on span "Approve Work" at bounding box center [363, 315] width 77 height 12
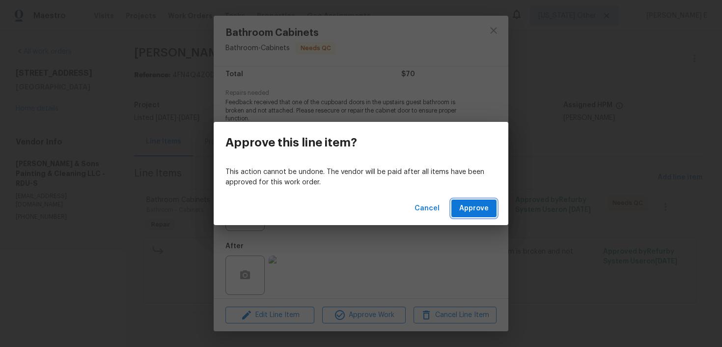
click at [469, 205] on span "Approve" at bounding box center [473, 208] width 29 height 12
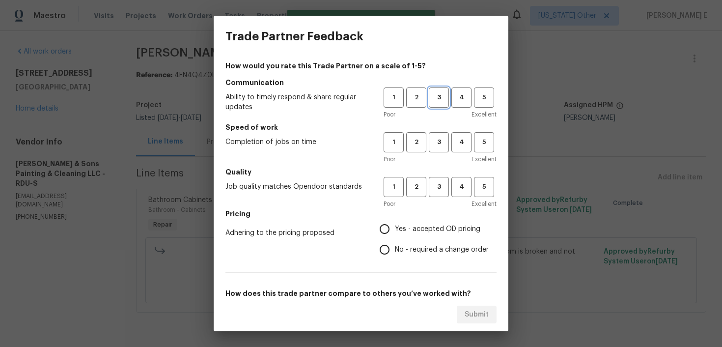
click at [435, 100] on span "3" at bounding box center [439, 97] width 18 height 11
click at [435, 135] on button "3" at bounding box center [439, 142] width 20 height 20
click at [440, 185] on span "3" at bounding box center [439, 186] width 18 height 11
click at [406, 228] on span "Yes - accepted OD pricing" at bounding box center [437, 229] width 85 height 10
click at [395, 228] on input "Yes - accepted OD pricing" at bounding box center [384, 228] width 21 height 21
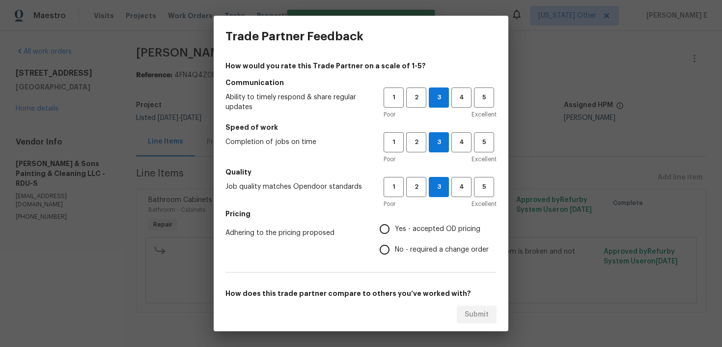
radio input "true"
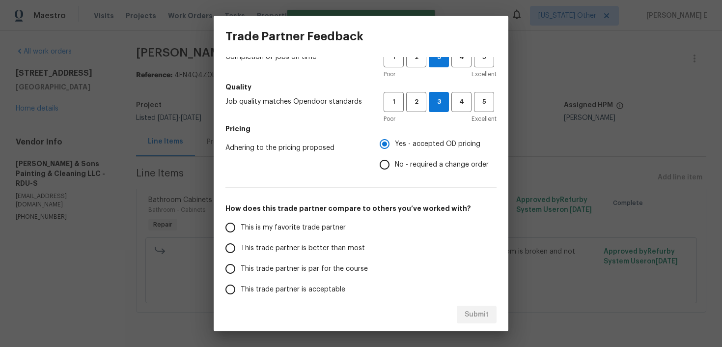
scroll to position [152, 0]
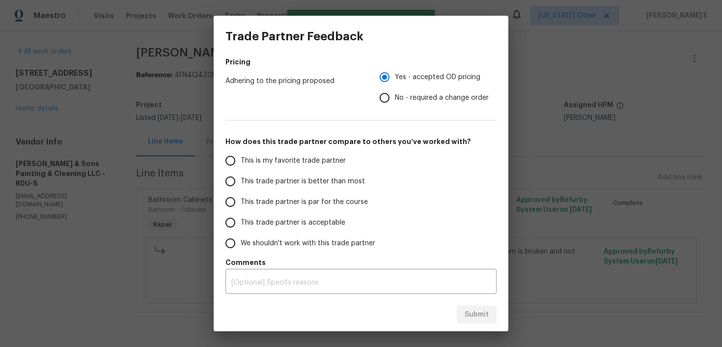
click at [291, 207] on label "This trade partner is par for the course" at bounding box center [297, 201] width 155 height 21
click at [241, 207] on input "This trade partner is par for the course" at bounding box center [230, 201] width 21 height 21
click at [474, 316] on span "Submit" at bounding box center [476, 314] width 24 height 12
radio input "true"
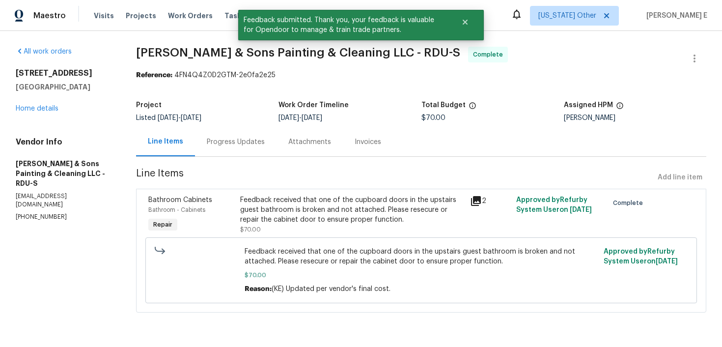
click at [248, 151] on div "Progress Updates" at bounding box center [235, 141] width 81 height 29
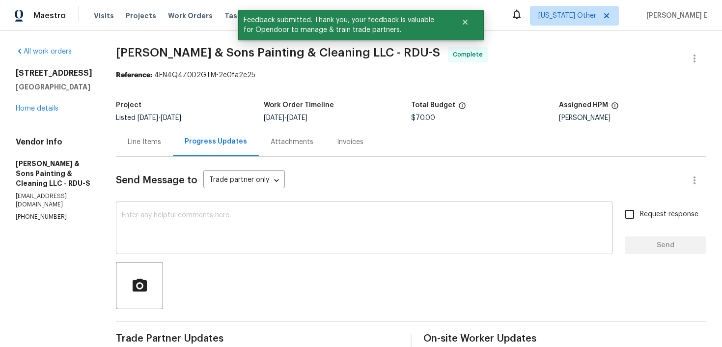
click at [264, 221] on textarea at bounding box center [364, 229] width 485 height 34
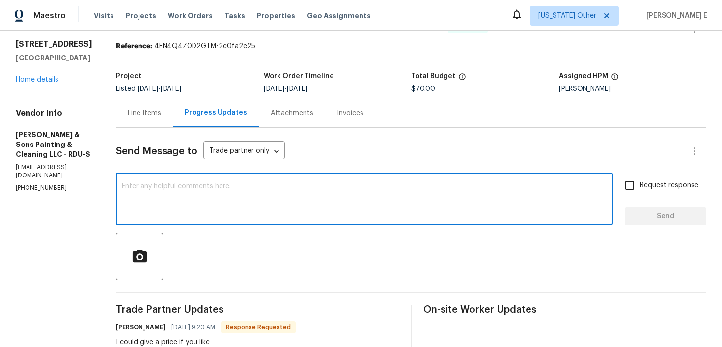
scroll to position [26, 0]
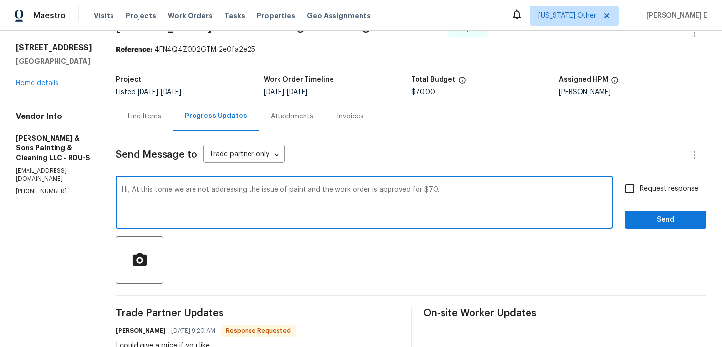
drag, startPoint x: 129, startPoint y: 191, endPoint x: 135, endPoint y: 207, distance: 17.1
click at [130, 197] on textarea "Hi, At this tome we are not addressing the issue of paint and the work order is…" at bounding box center [364, 203] width 485 height 34
paste textarea "ime, we are not addressing the paint issue. The work order has been"
type textarea "Hi, At this time, we are not addressing the paint issue. The work order has bee…"
click at [651, 194] on label "Request response" at bounding box center [658, 188] width 79 height 21
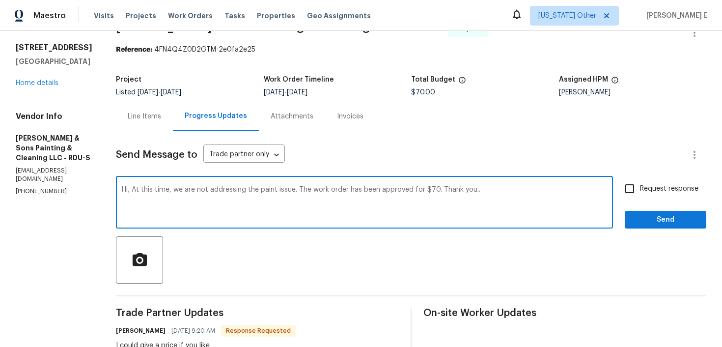
click at [640, 194] on input "Request response" at bounding box center [629, 188] width 21 height 21
checkbox input "true"
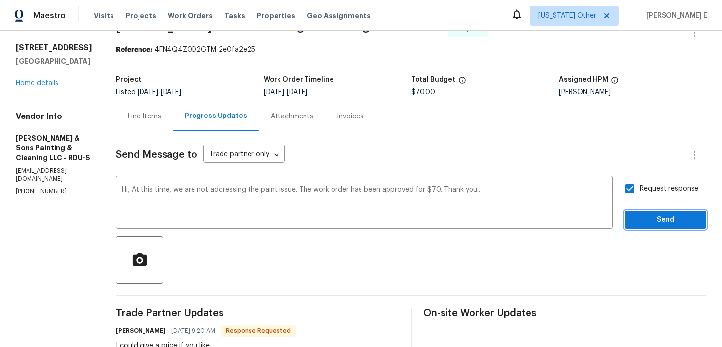
click at [647, 221] on span "Send" at bounding box center [665, 220] width 66 height 12
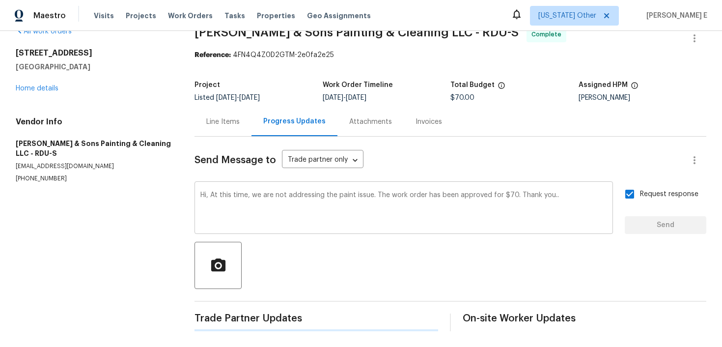
scroll to position [0, 0]
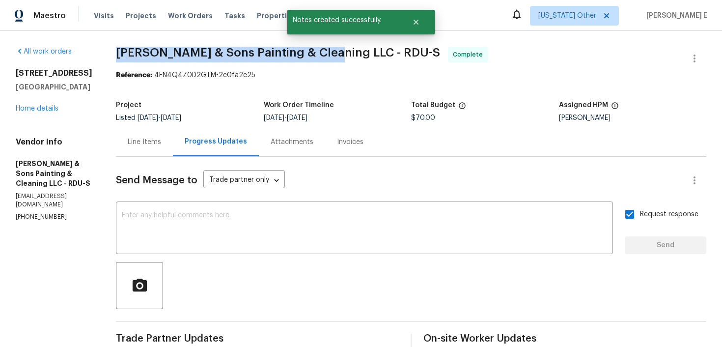
drag, startPoint x: 115, startPoint y: 52, endPoint x: 329, endPoint y: 53, distance: 214.0
click at [329, 53] on span "Hodge & Sons Painting & Cleaning LLC - RDU-S" at bounding box center [278, 53] width 324 height 12
copy span "Hodge & Sons Painting & Cleaning LLC"
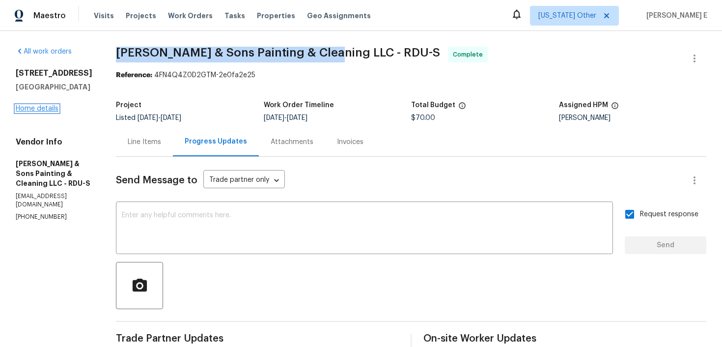
click at [44, 108] on link "Home details" at bounding box center [37, 108] width 43 height 7
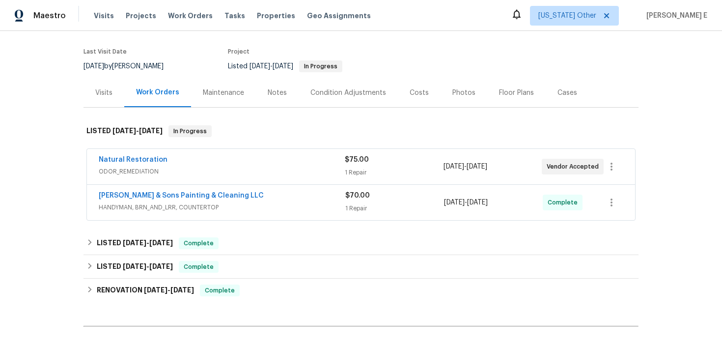
scroll to position [91, 0]
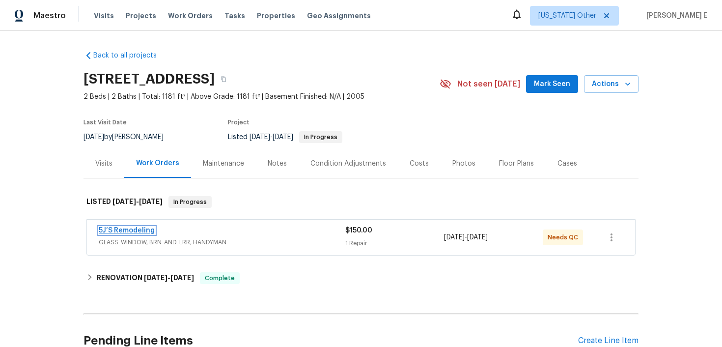
click at [135, 230] on link "5J’S Remodeling" at bounding box center [127, 230] width 56 height 7
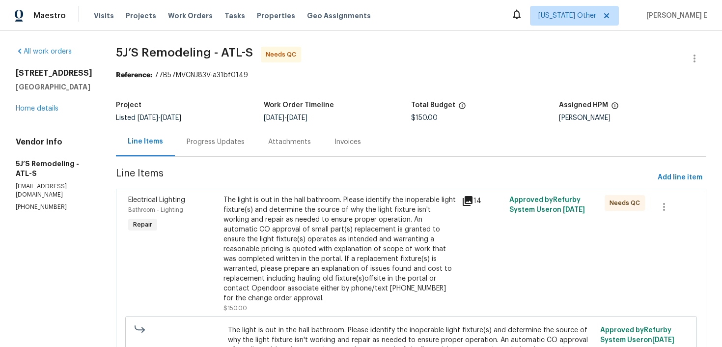
click at [246, 143] on div "Progress Updates" at bounding box center [215, 141] width 81 height 29
